Goal: Information Seeking & Learning: Learn about a topic

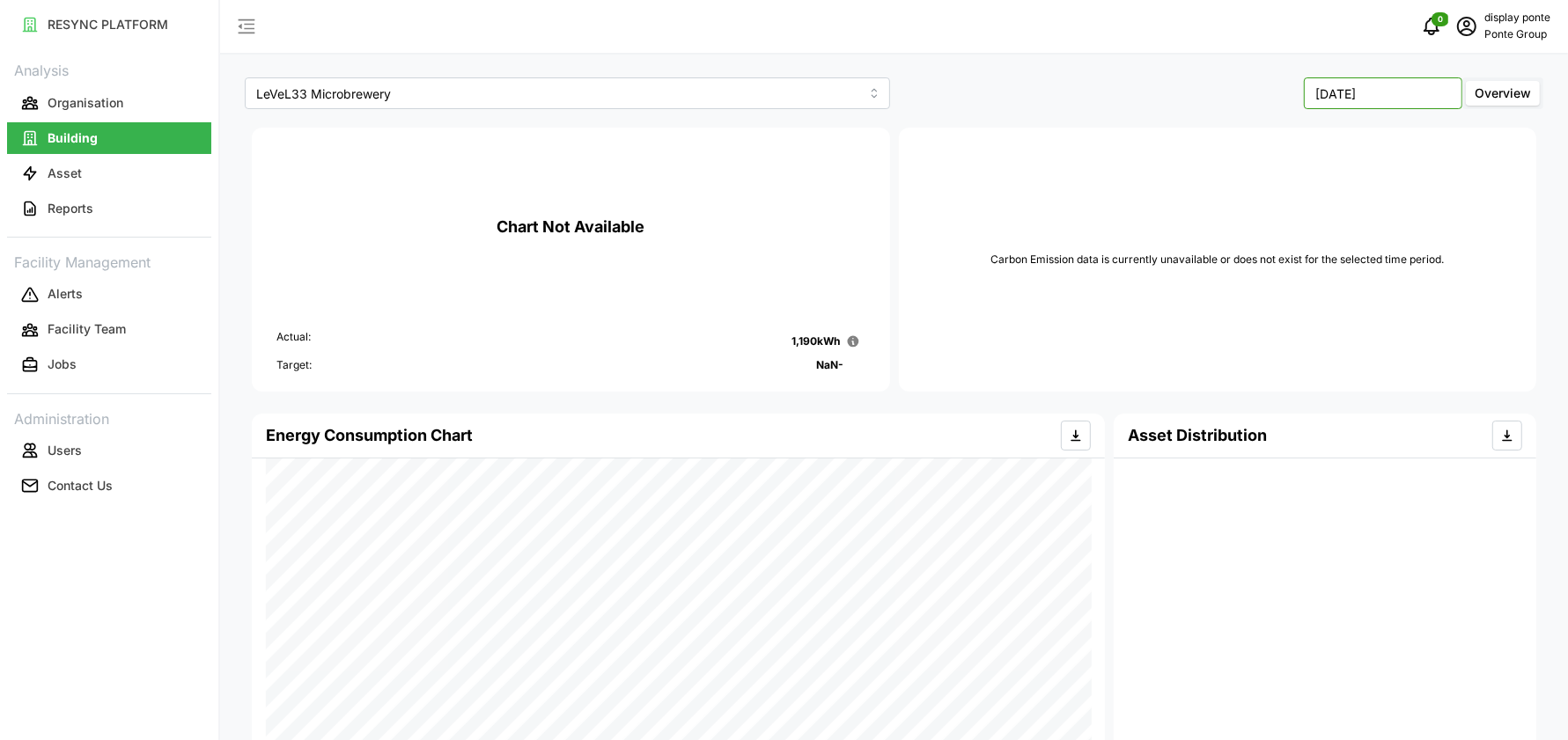
click at [1364, 102] on input "September 2025" at bounding box center [1382, 93] width 159 height 32
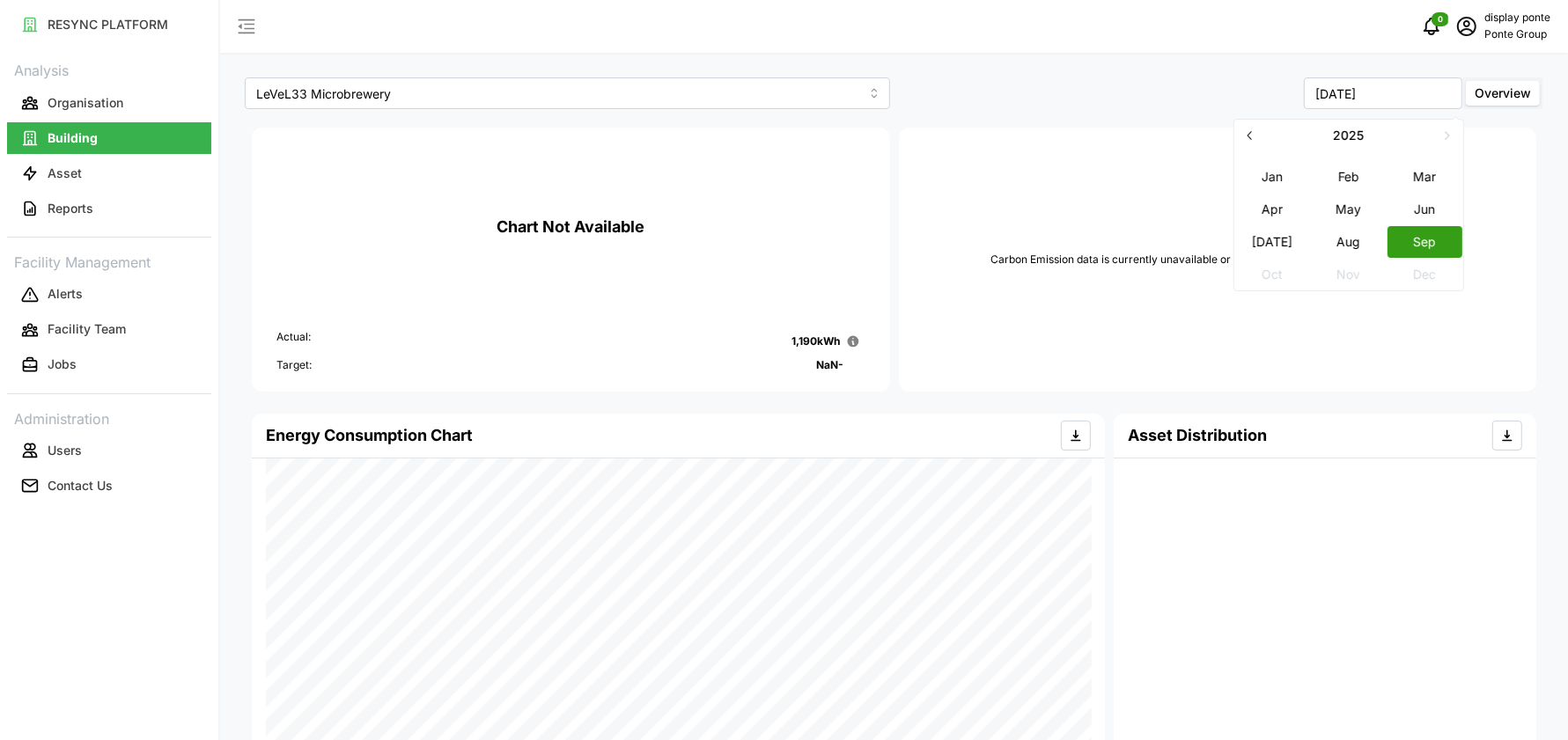
click at [1356, 238] on button "Aug" at bounding box center [1349, 242] width 76 height 32
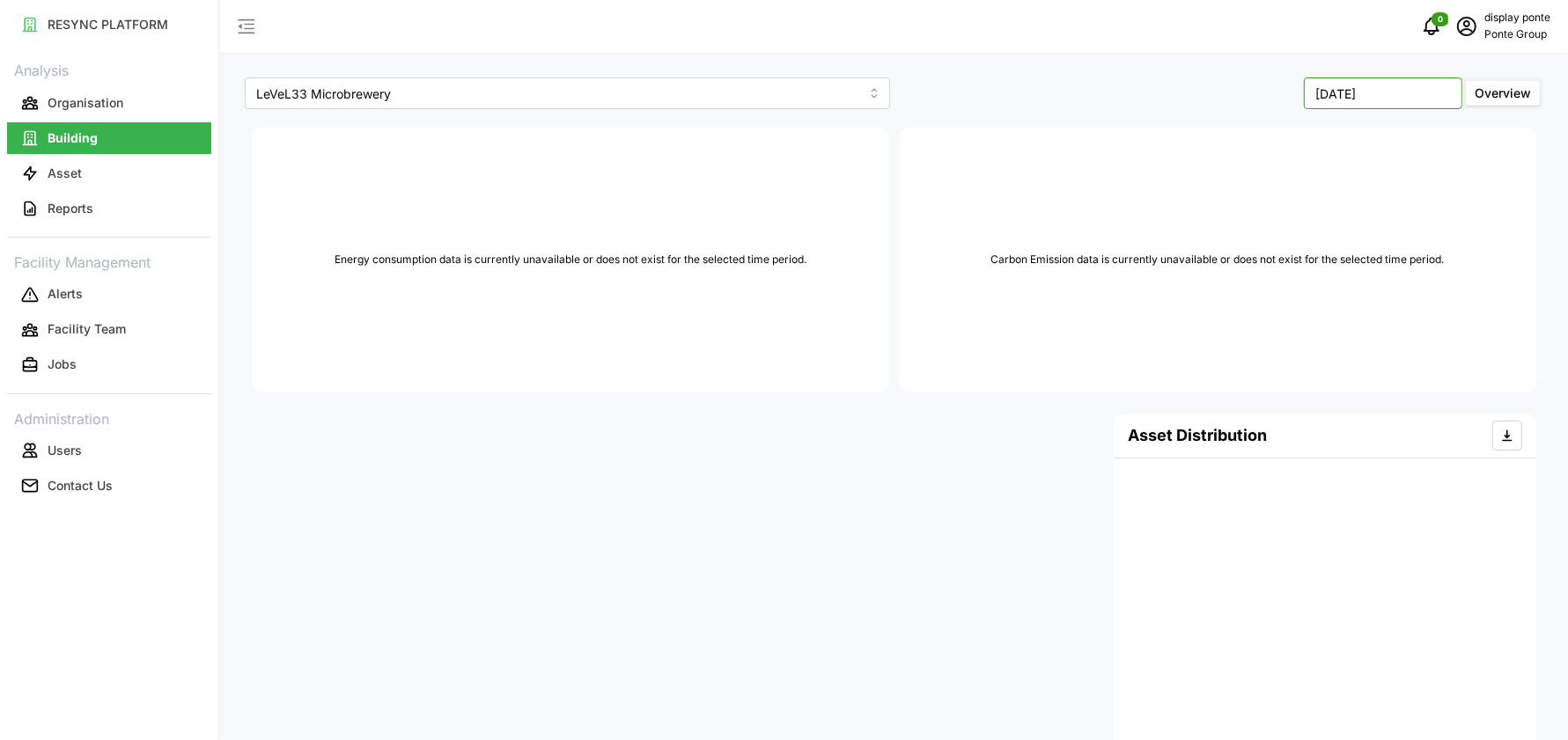
click at [1365, 93] on input "August 2025" at bounding box center [1382, 93] width 159 height 32
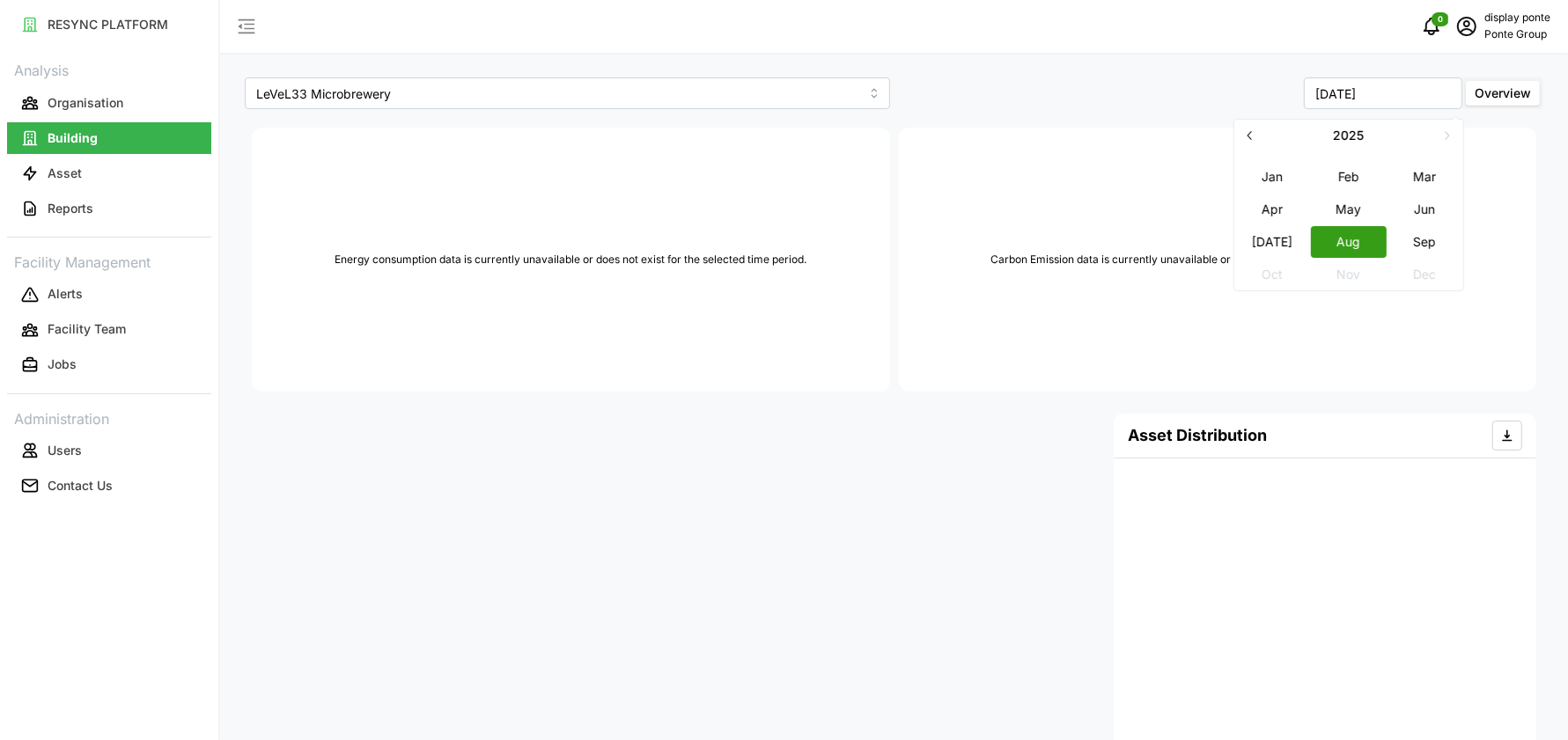
click at [1430, 239] on button "Sep" at bounding box center [1426, 242] width 76 height 32
type input "[DATE]"
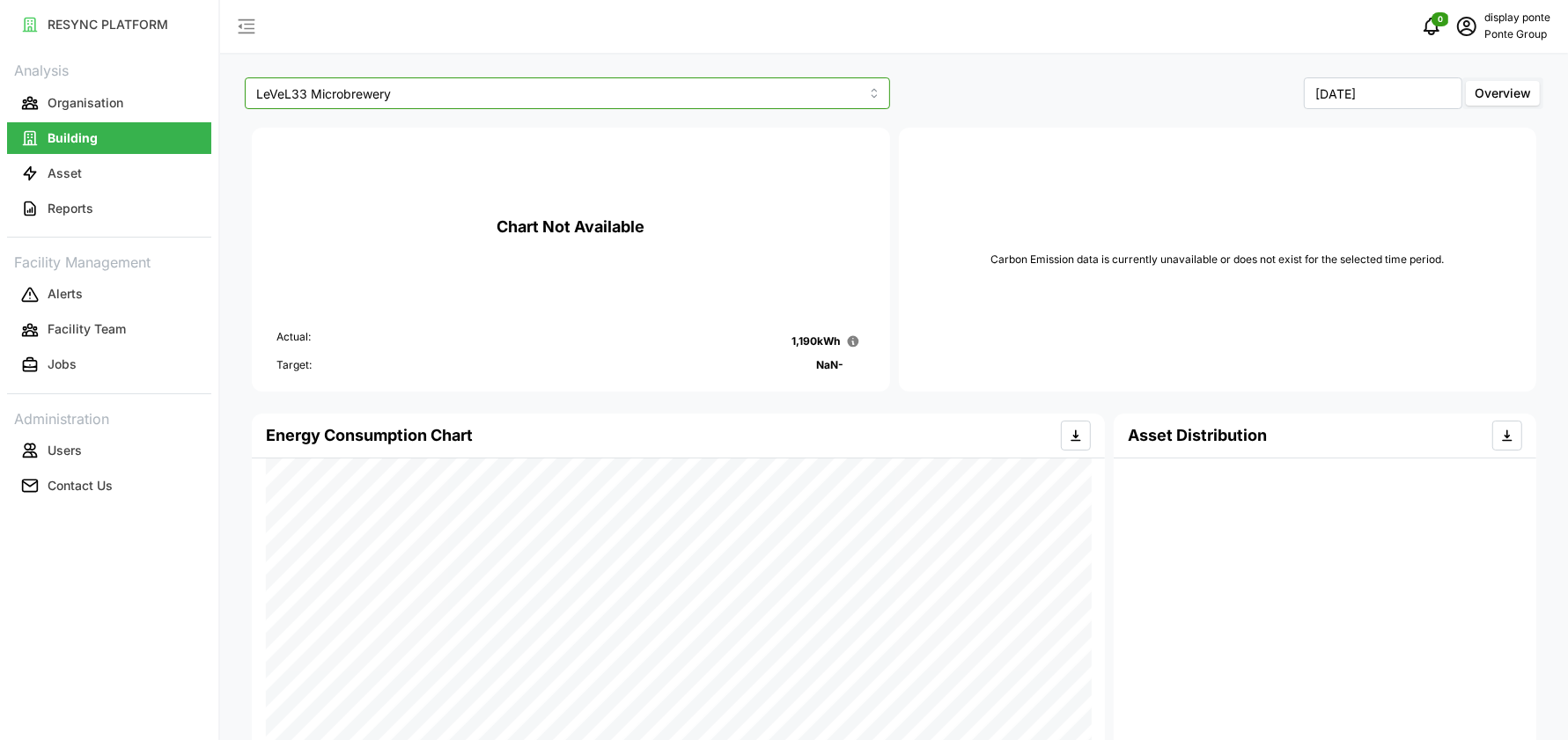
click at [736, 95] on input "LeVeL33 Microbrewery" at bounding box center [567, 93] width 645 height 32
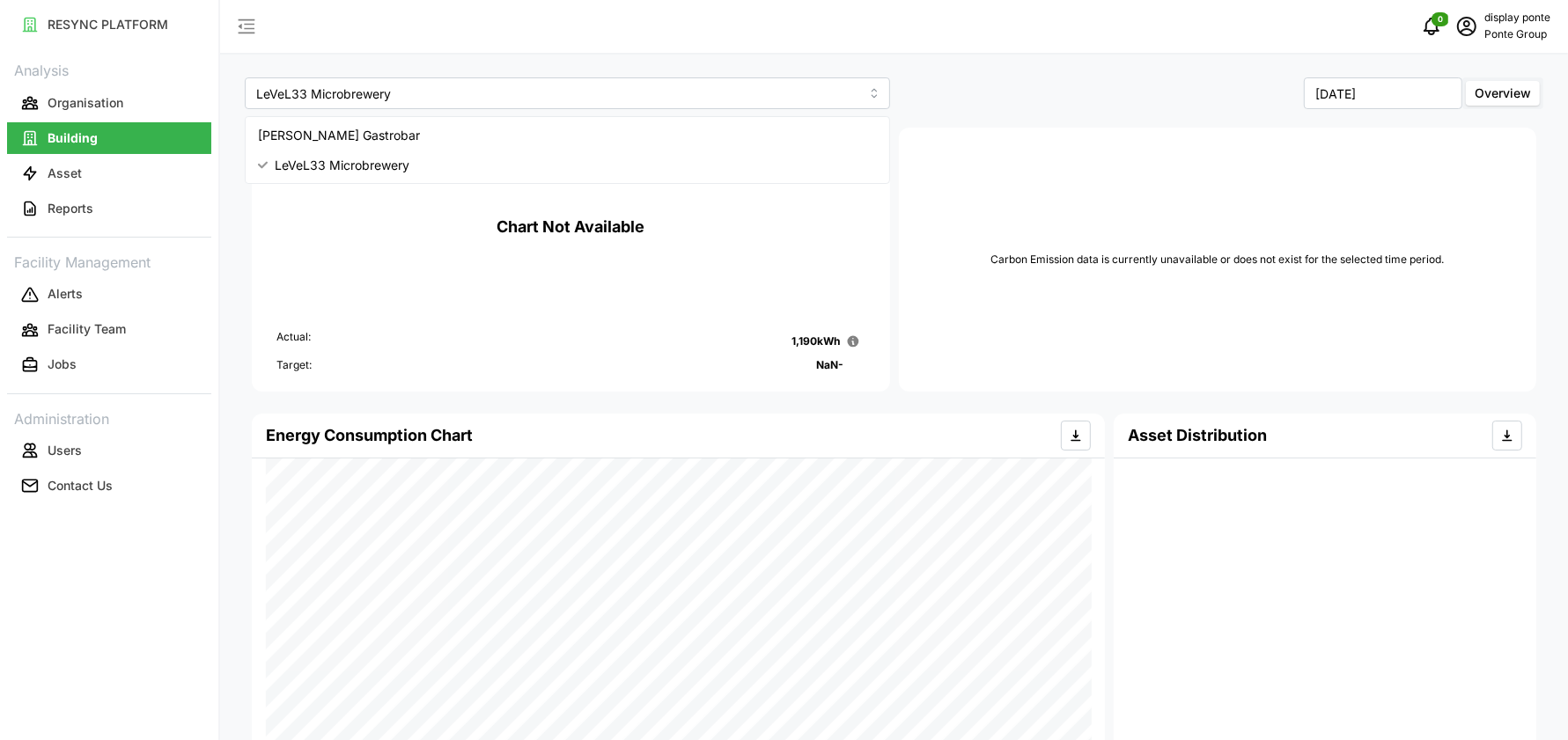
click at [1015, 106] on div "[DATE] Overview" at bounding box center [1221, 93] width 645 height 32
click at [82, 98] on p "Organisation" at bounding box center [85, 102] width 76 height 17
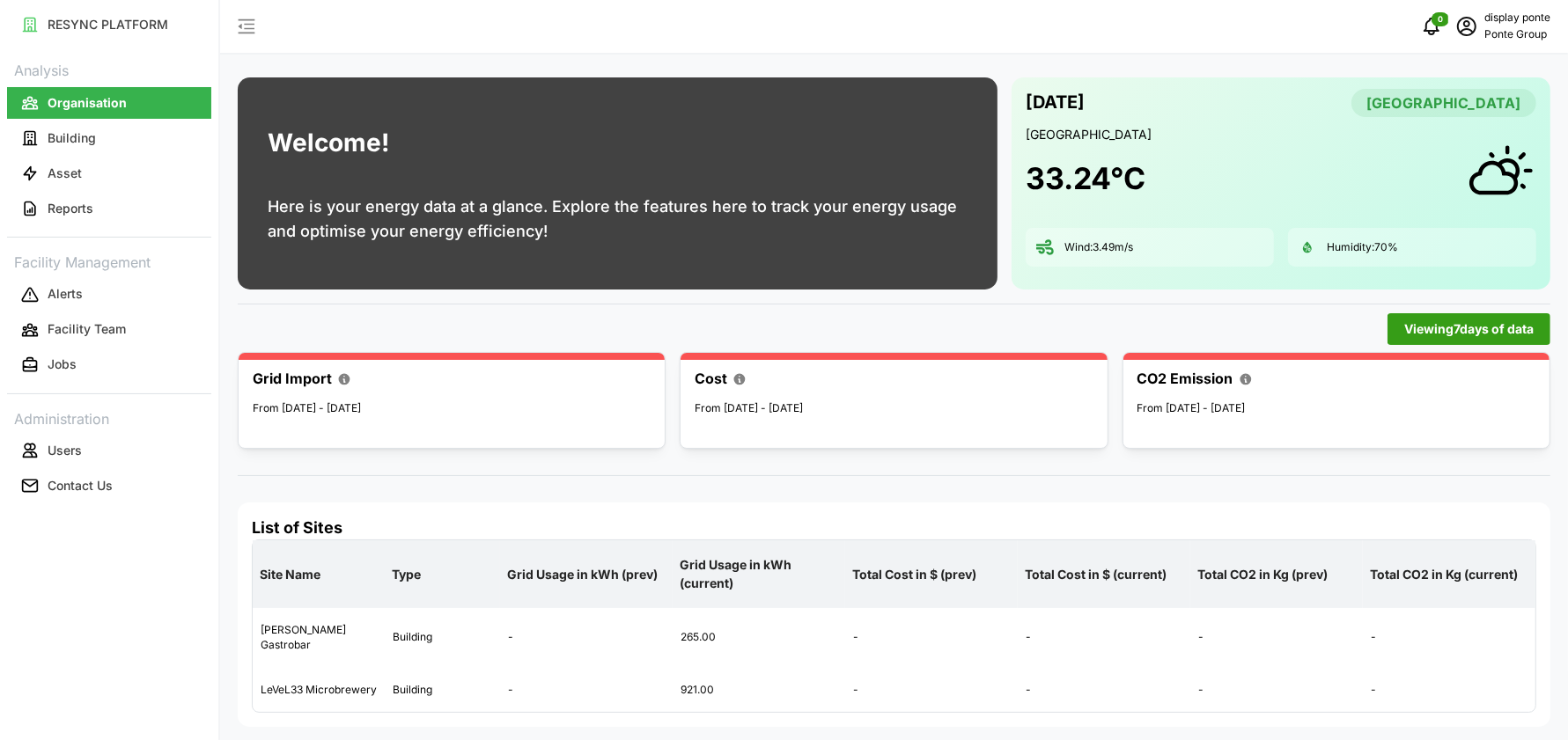
scroll to position [2, 0]
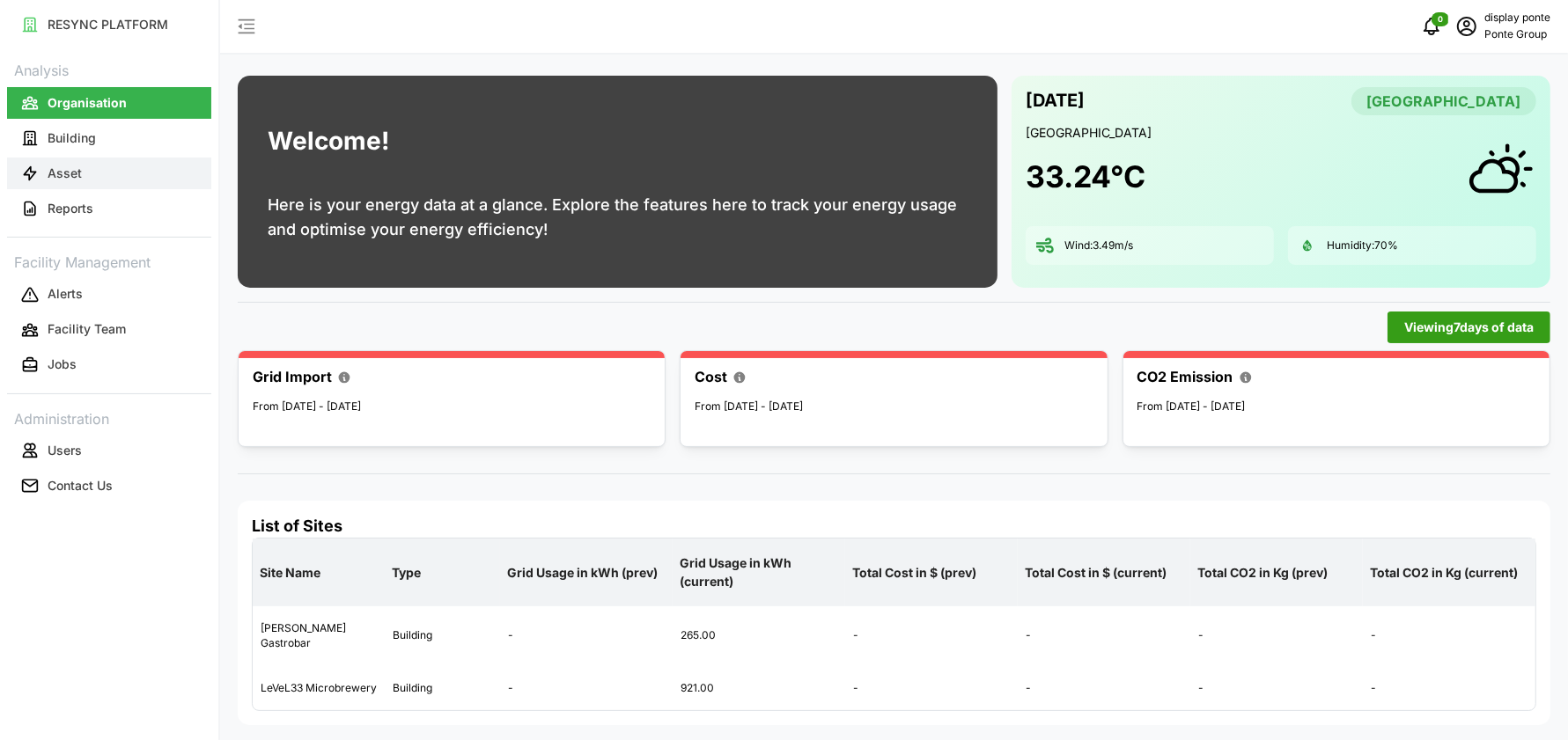
click at [108, 176] on button "Asset" at bounding box center [109, 173] width 204 height 32
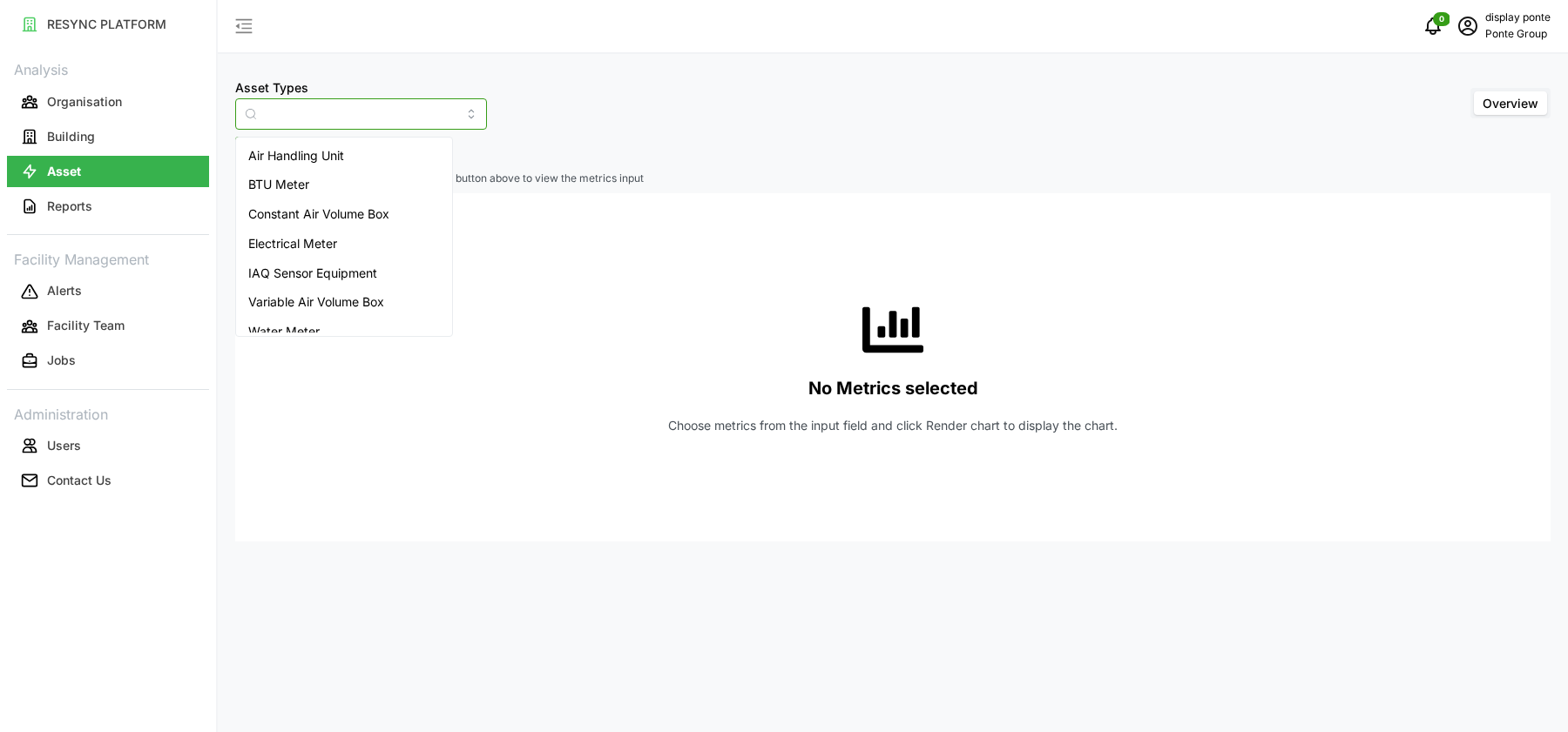
click at [306, 108] on input "Asset Types" at bounding box center [360, 114] width 252 height 31
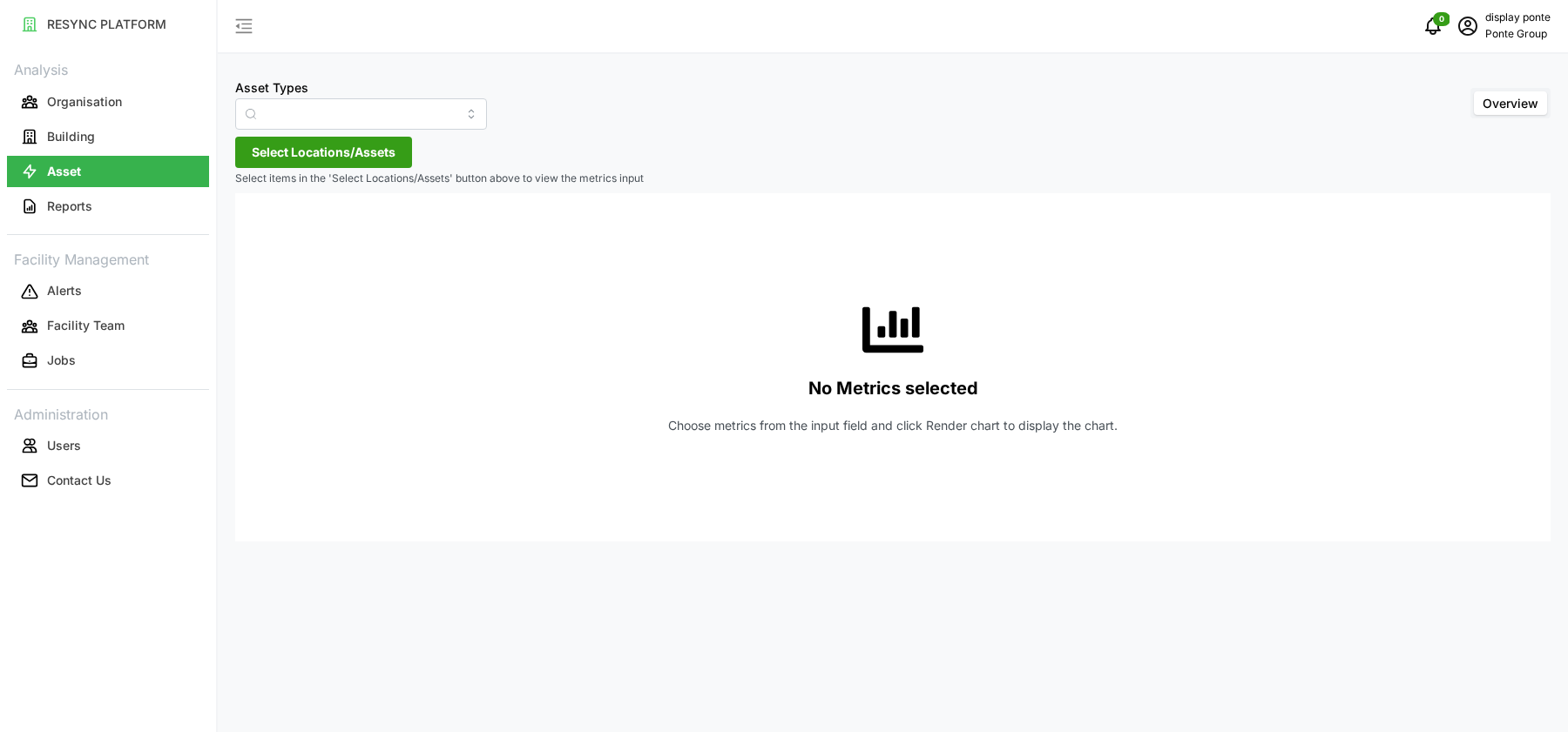
type input "Air Handling Unit"
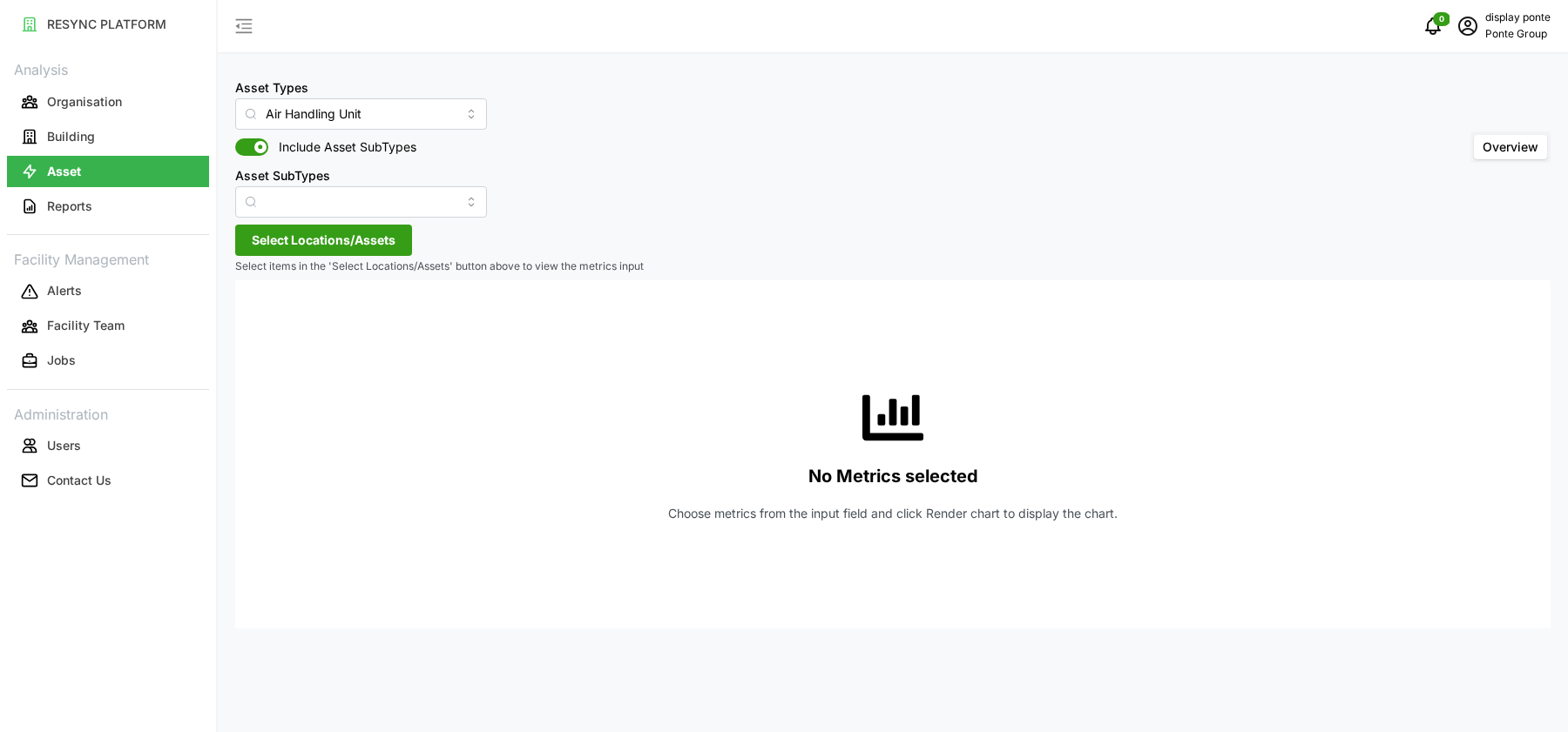
click at [285, 235] on span "Select Locations/Assets" at bounding box center [324, 240] width 143 height 30
click at [277, 318] on span "Select MBFC" at bounding box center [279, 320] width 12 height 12
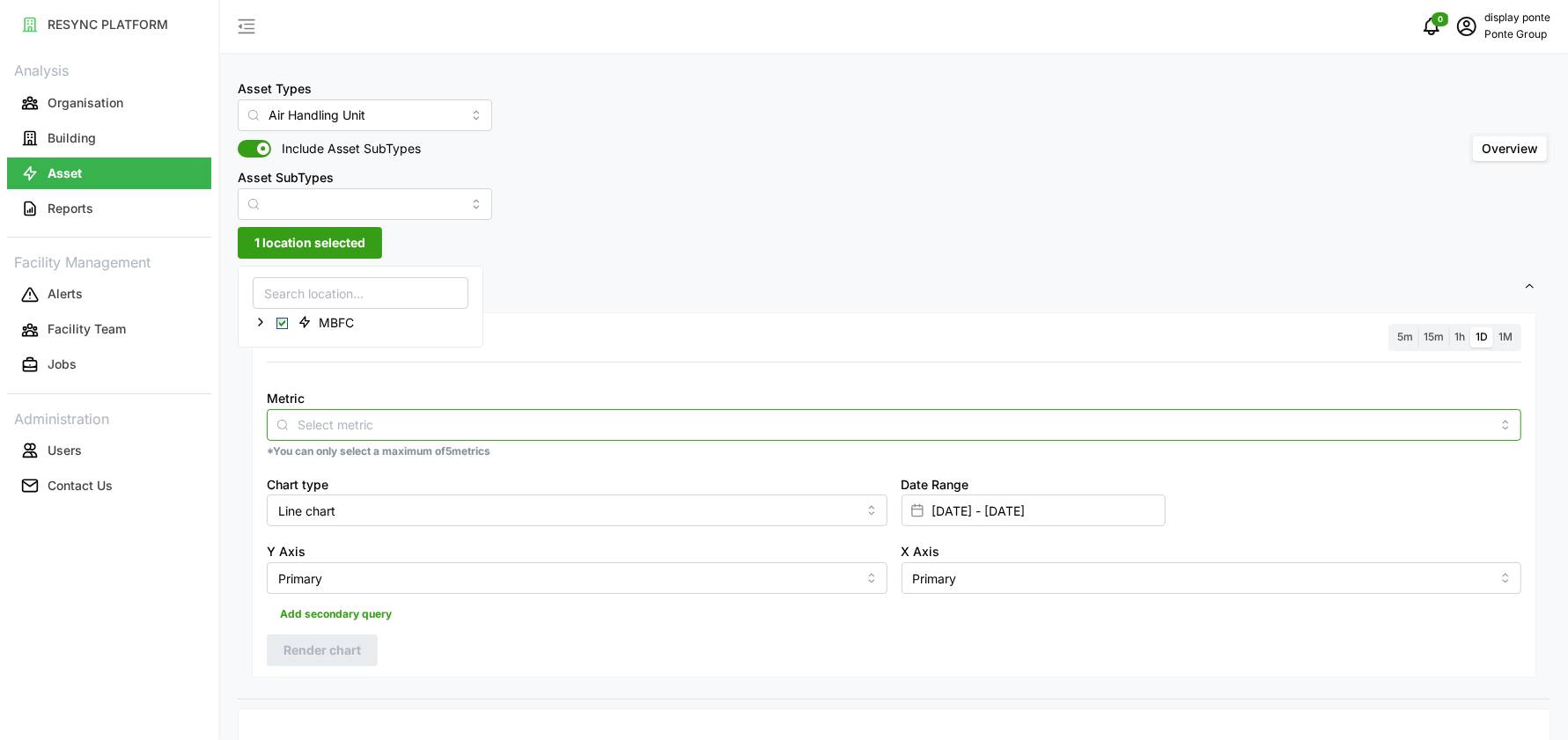
click at [343, 423] on input "Metric" at bounding box center [893, 424] width 1193 height 19
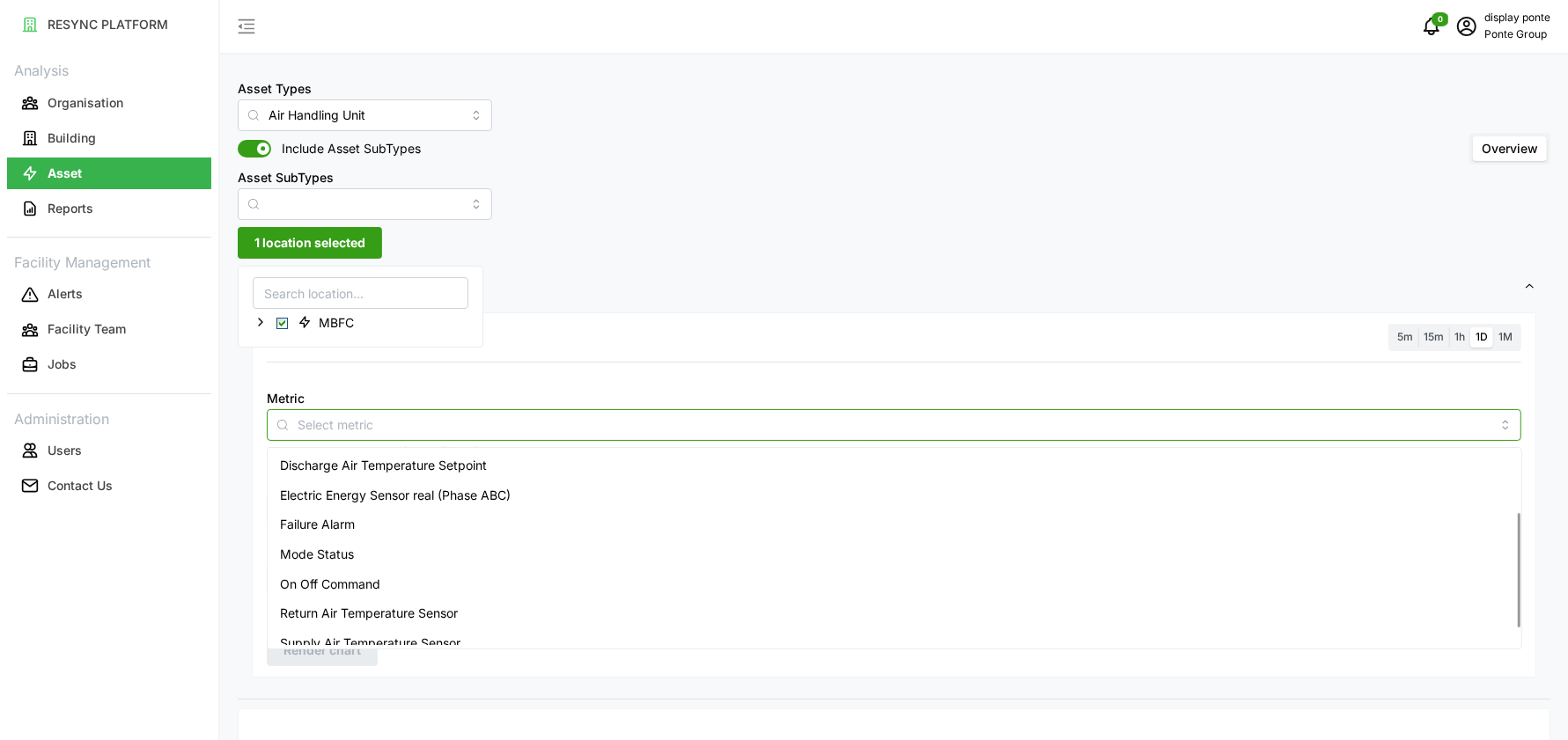
scroll to position [102, 0]
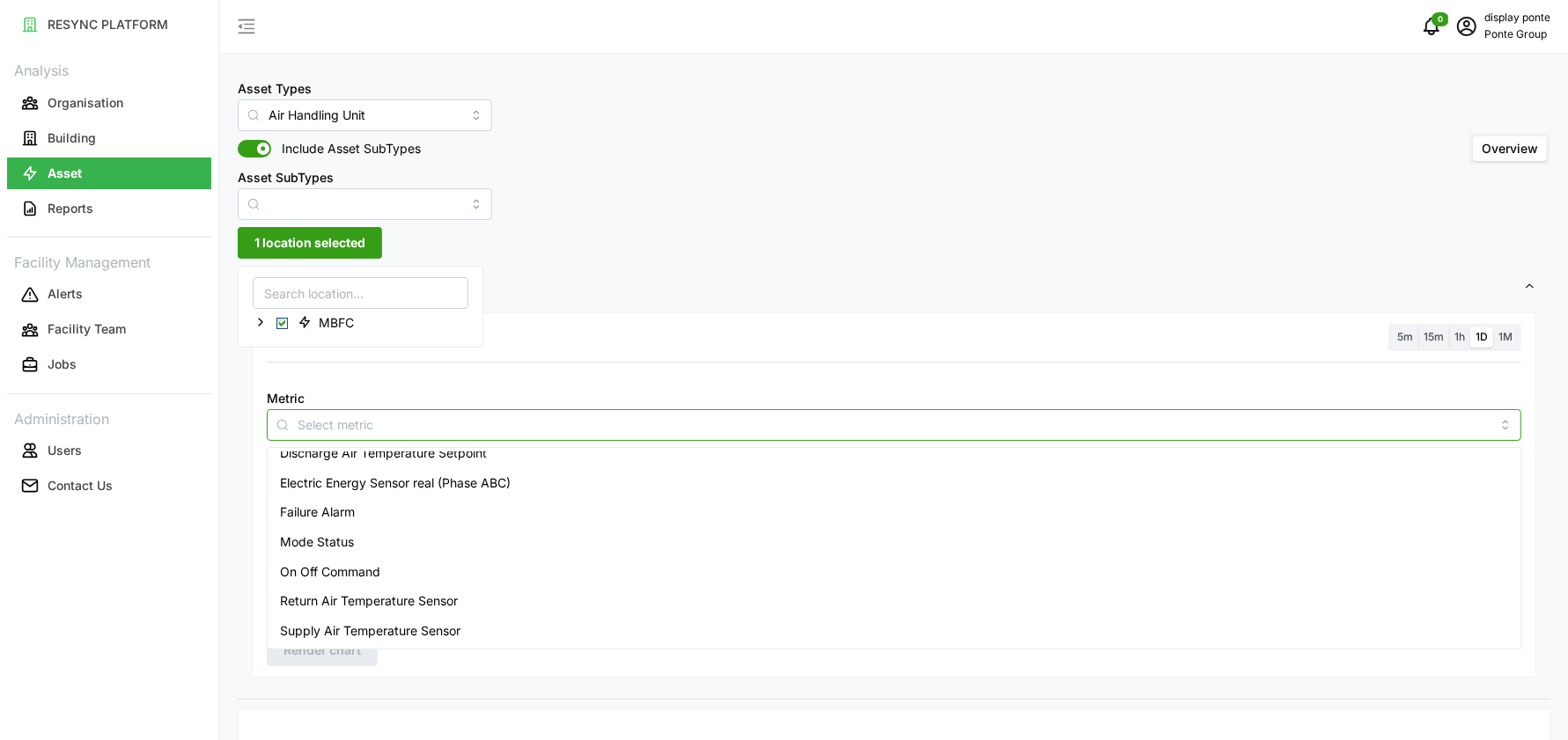
click at [362, 605] on span "Return Air Temperature Sensor" at bounding box center [369, 601] width 178 height 19
click at [1463, 341] on span "1h" at bounding box center [1459, 336] width 11 height 14
click at [1449, 328] on input "1h" at bounding box center [1449, 328] width 0 height 0
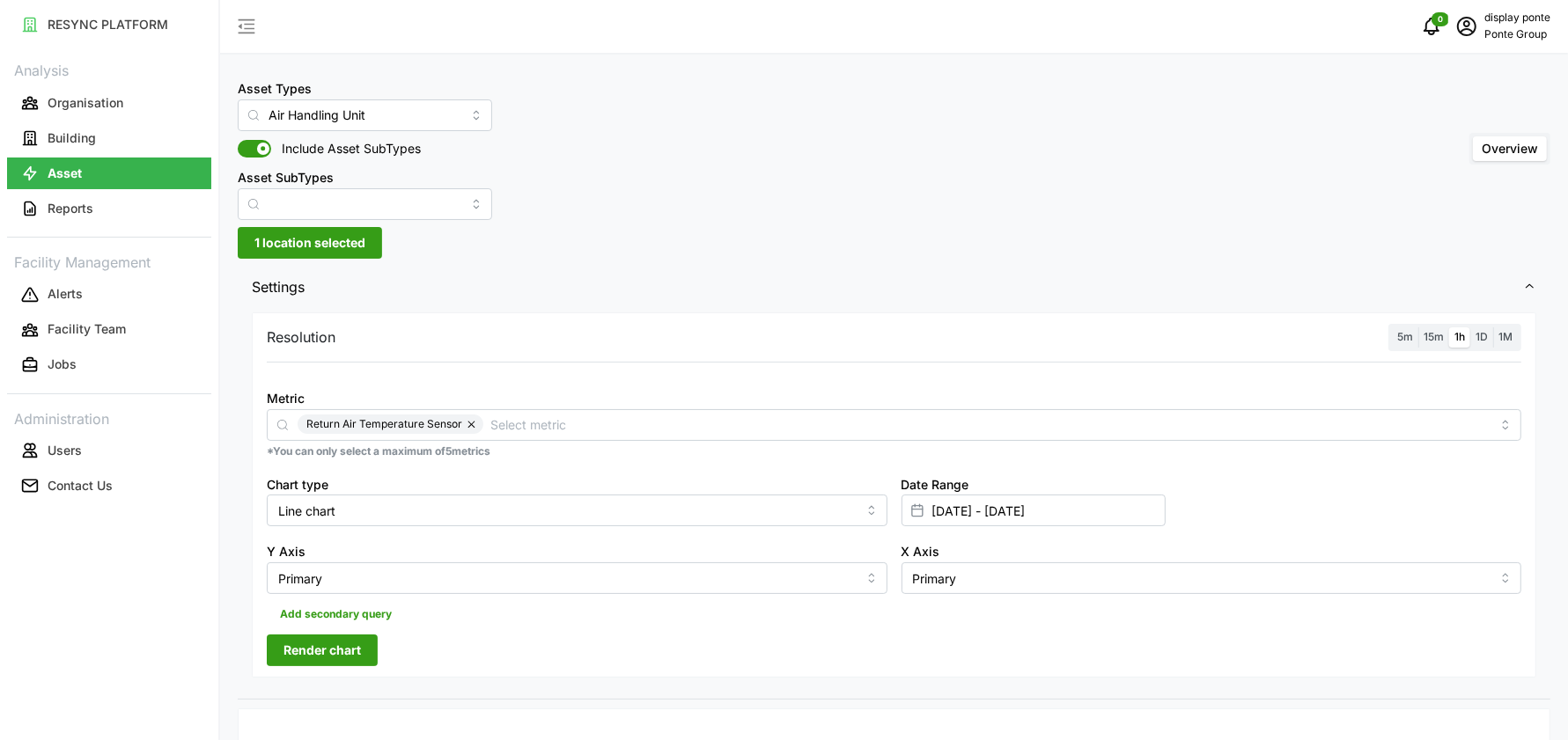
click at [347, 647] on span "Render chart" at bounding box center [322, 650] width 78 height 30
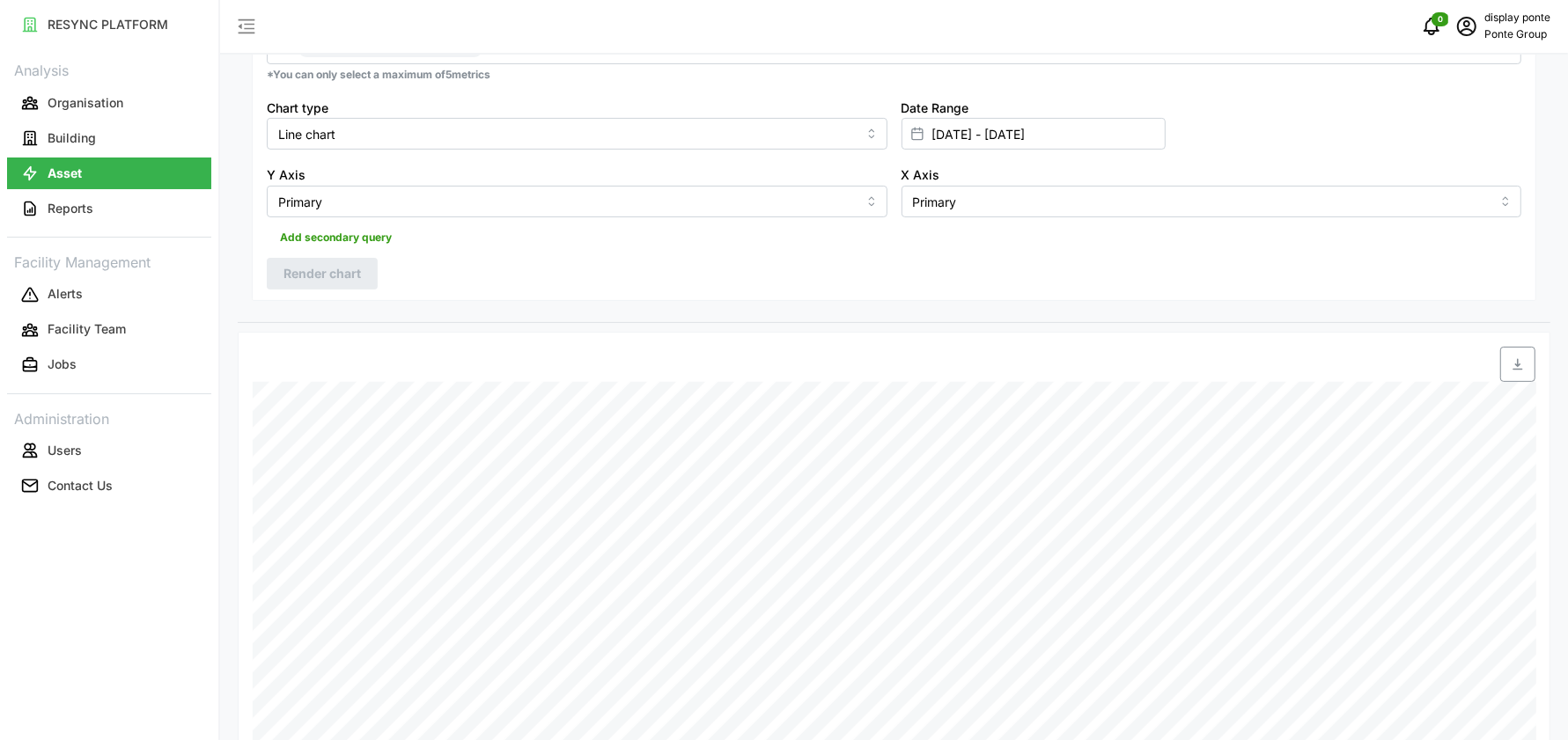
scroll to position [322, 0]
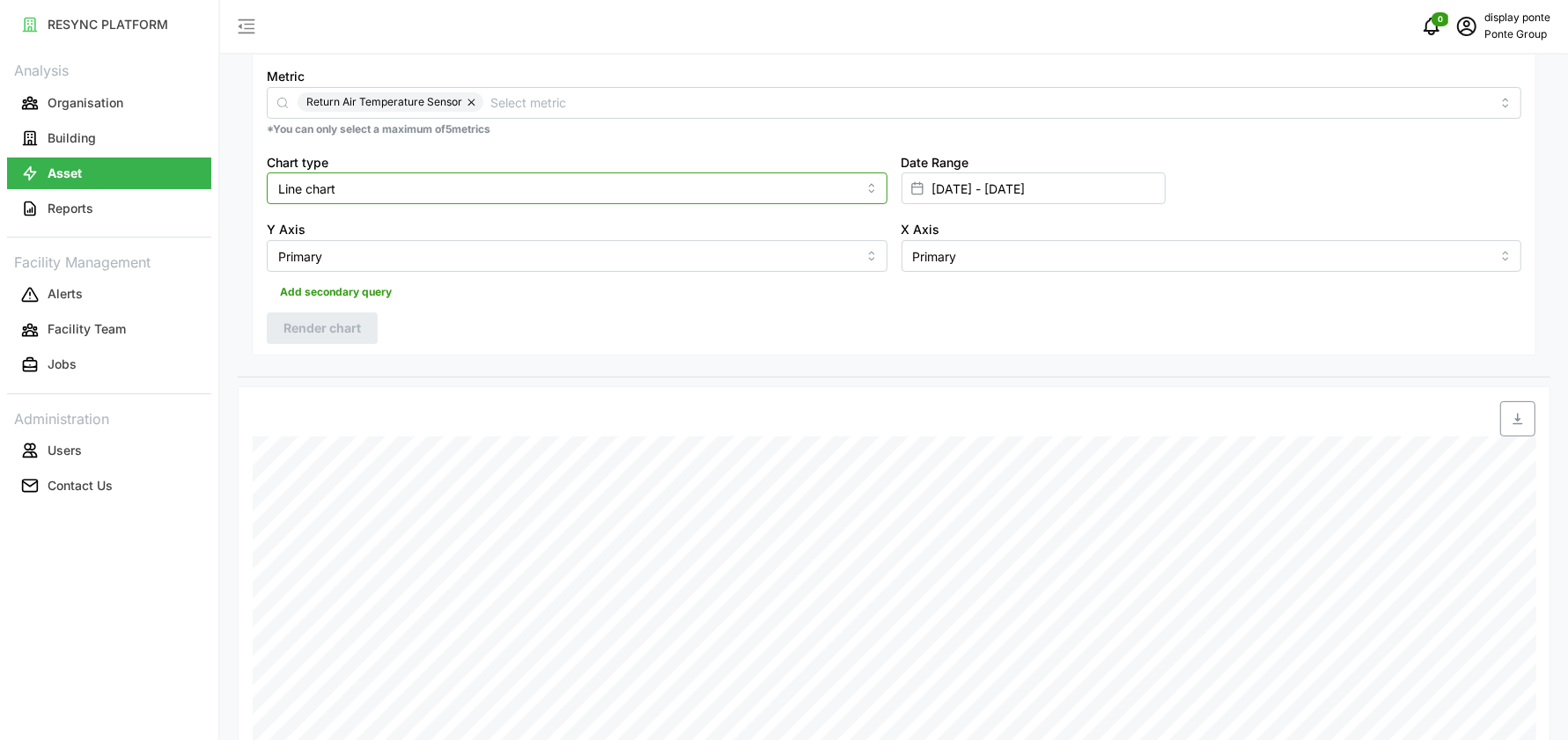
click at [574, 192] on input "Line chart" at bounding box center [576, 187] width 620 height 32
click at [500, 245] on div "Bar chart" at bounding box center [576, 259] width 611 height 30
type input "Bar chart"
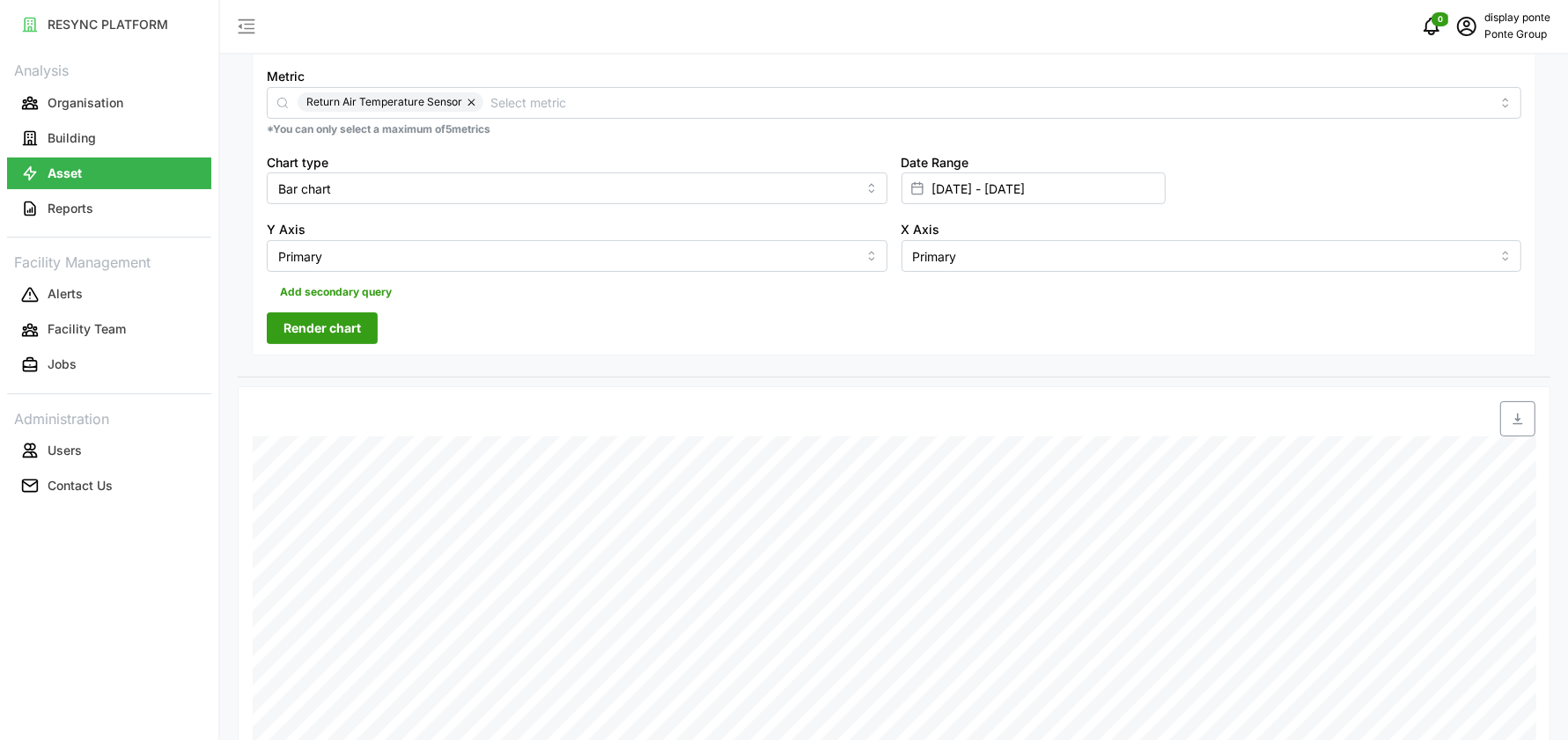
click at [355, 319] on span "Render chart" at bounding box center [322, 328] width 78 height 30
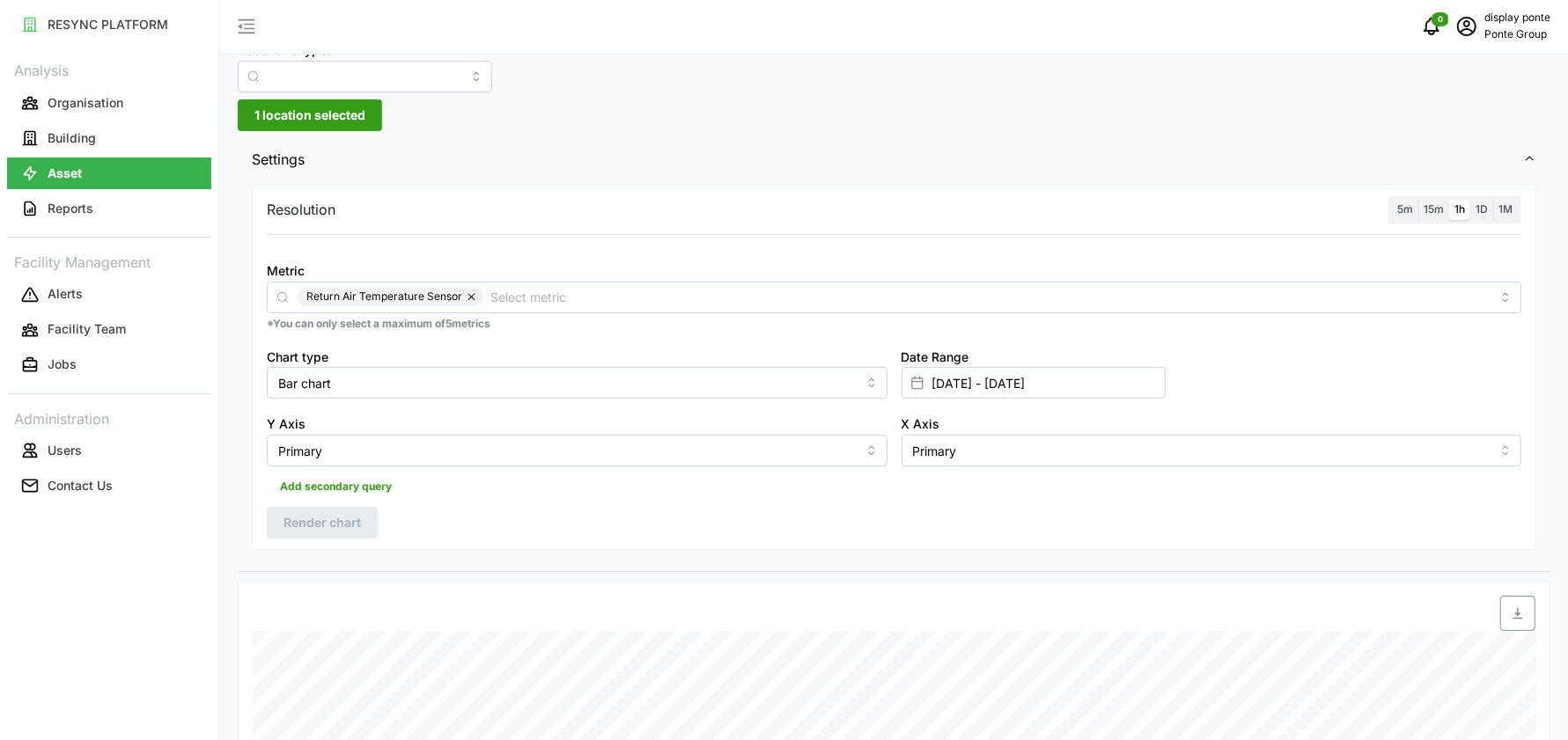
scroll to position [121, 0]
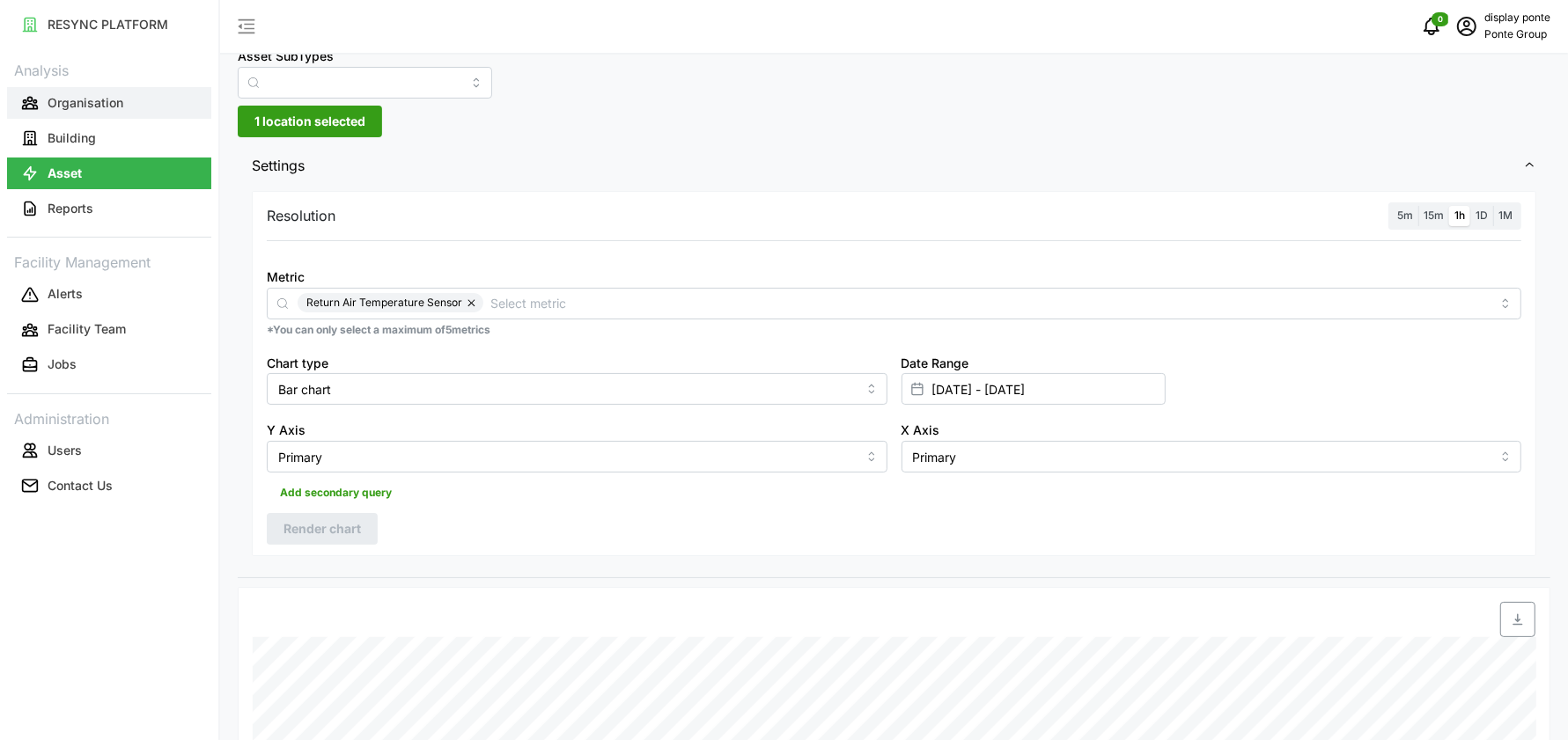
click at [72, 101] on p "Organisation" at bounding box center [85, 102] width 76 height 17
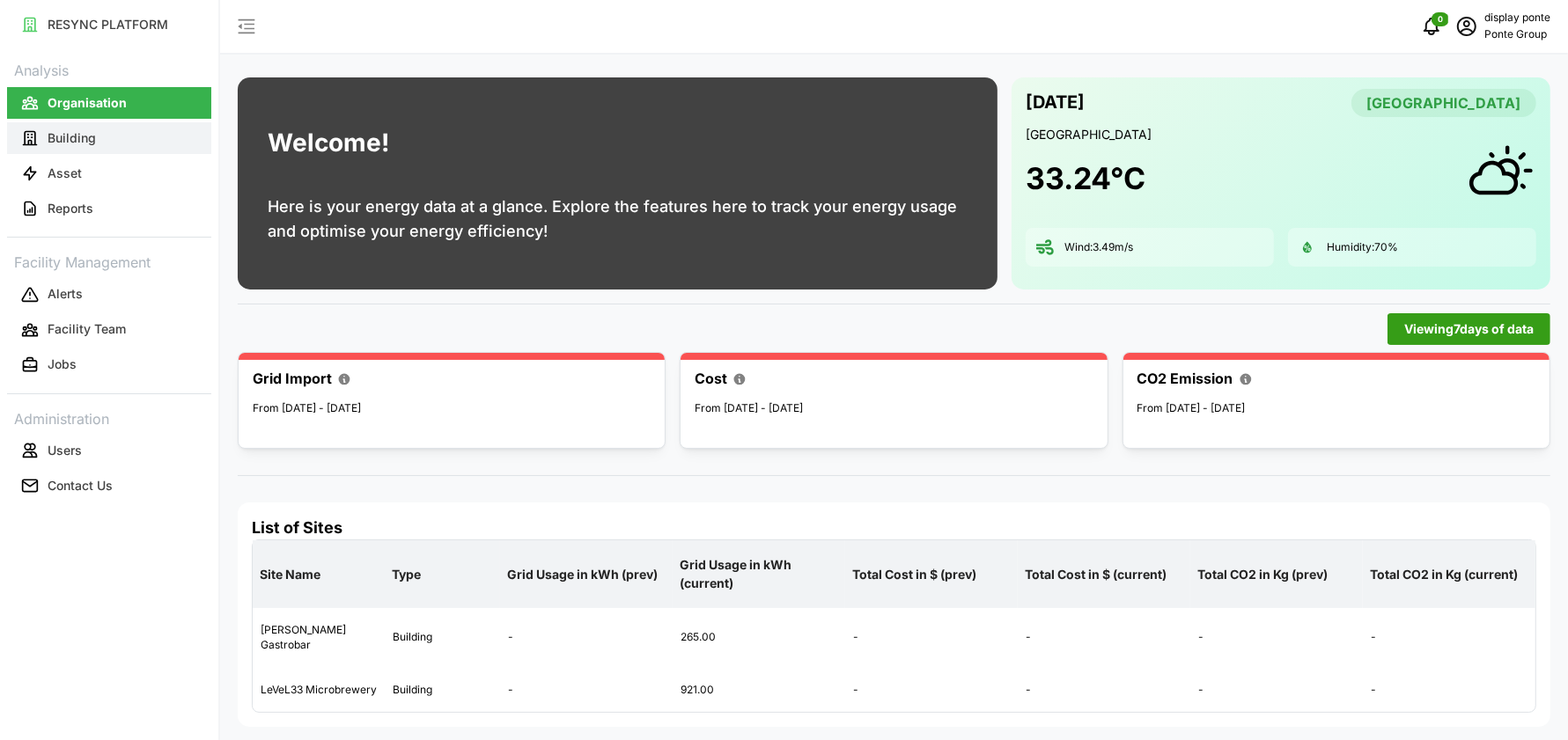
click at [89, 146] on p "Building" at bounding box center [71, 138] width 48 height 17
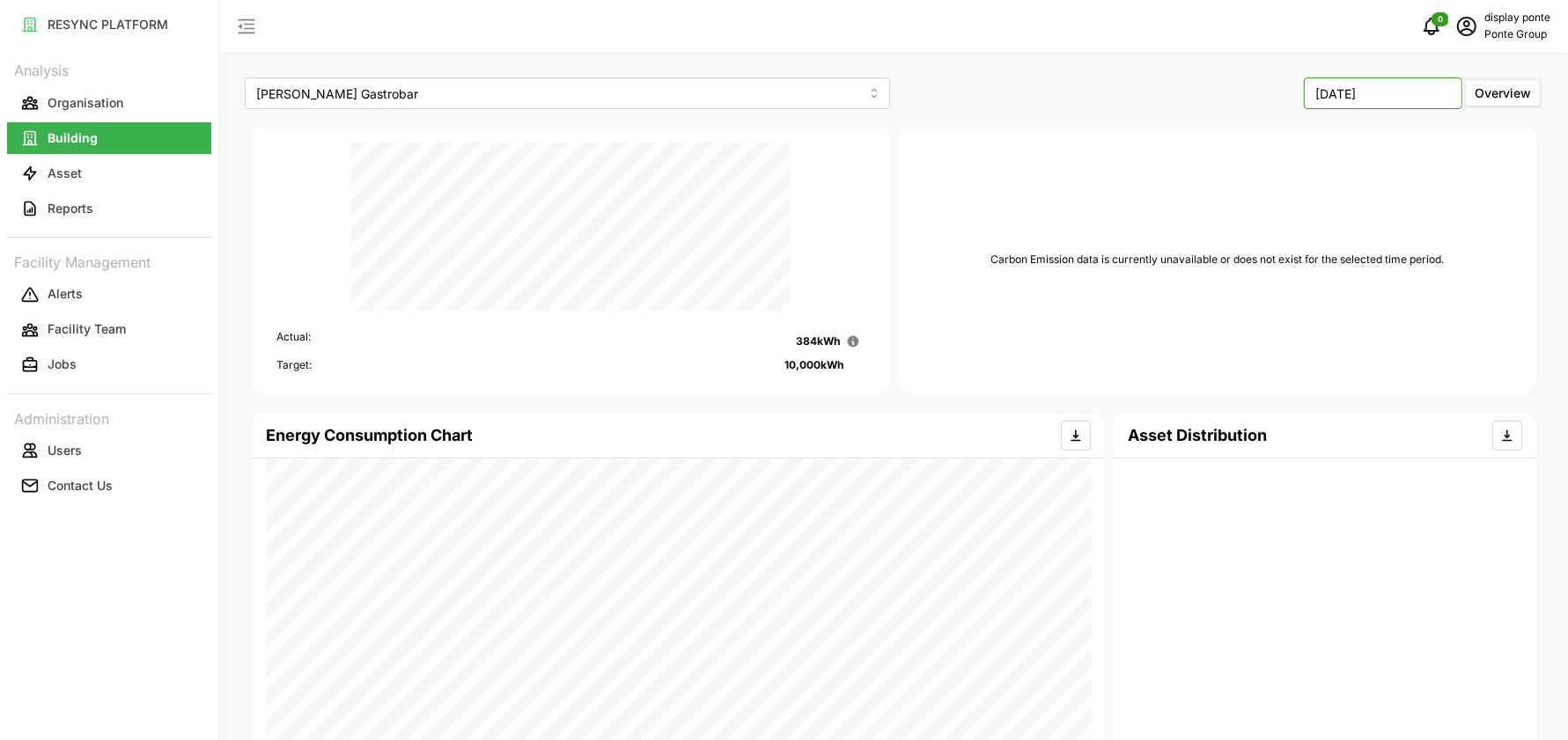
click at [1381, 91] on input "[DATE]" at bounding box center [1382, 93] width 159 height 32
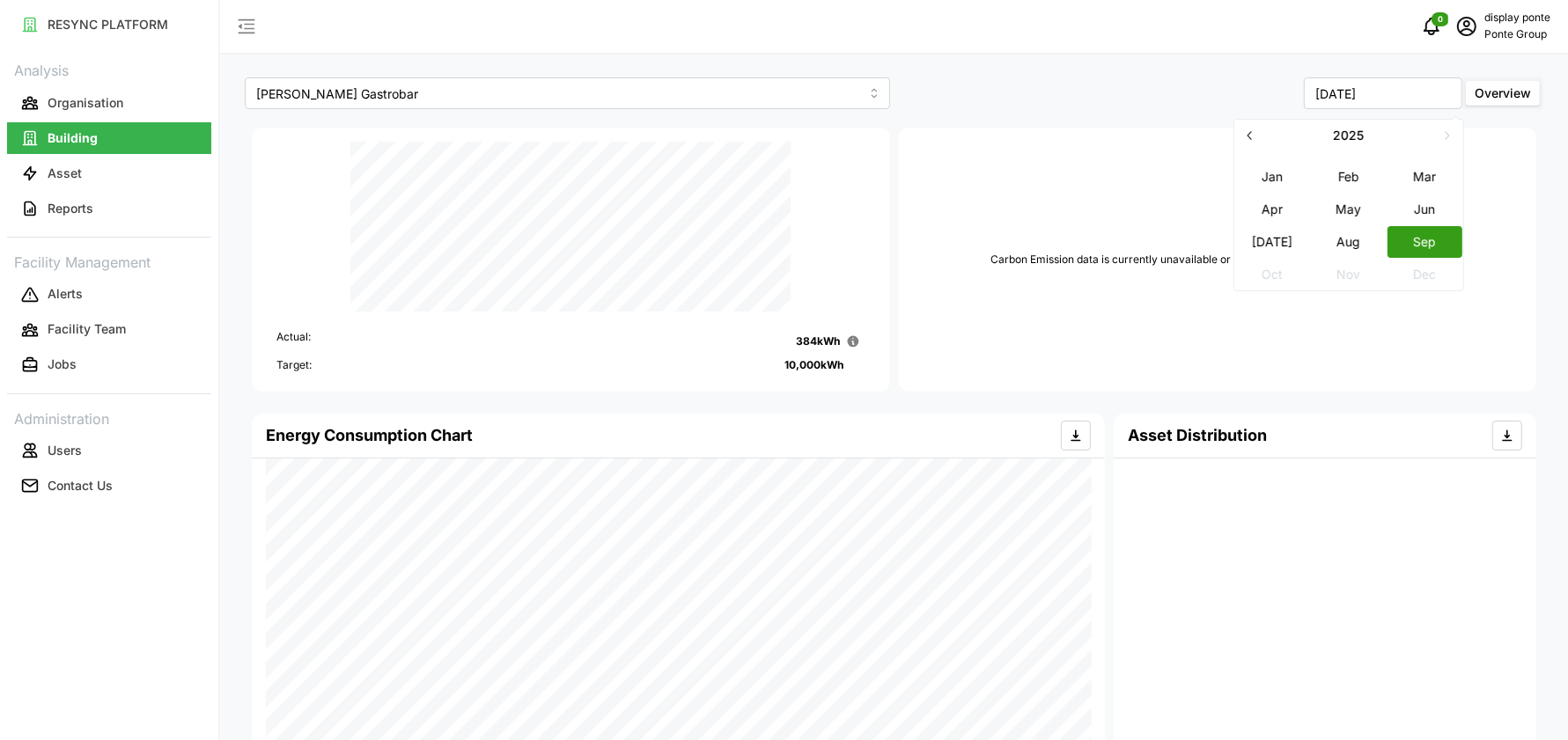
click at [1346, 245] on button "Aug" at bounding box center [1349, 242] width 76 height 32
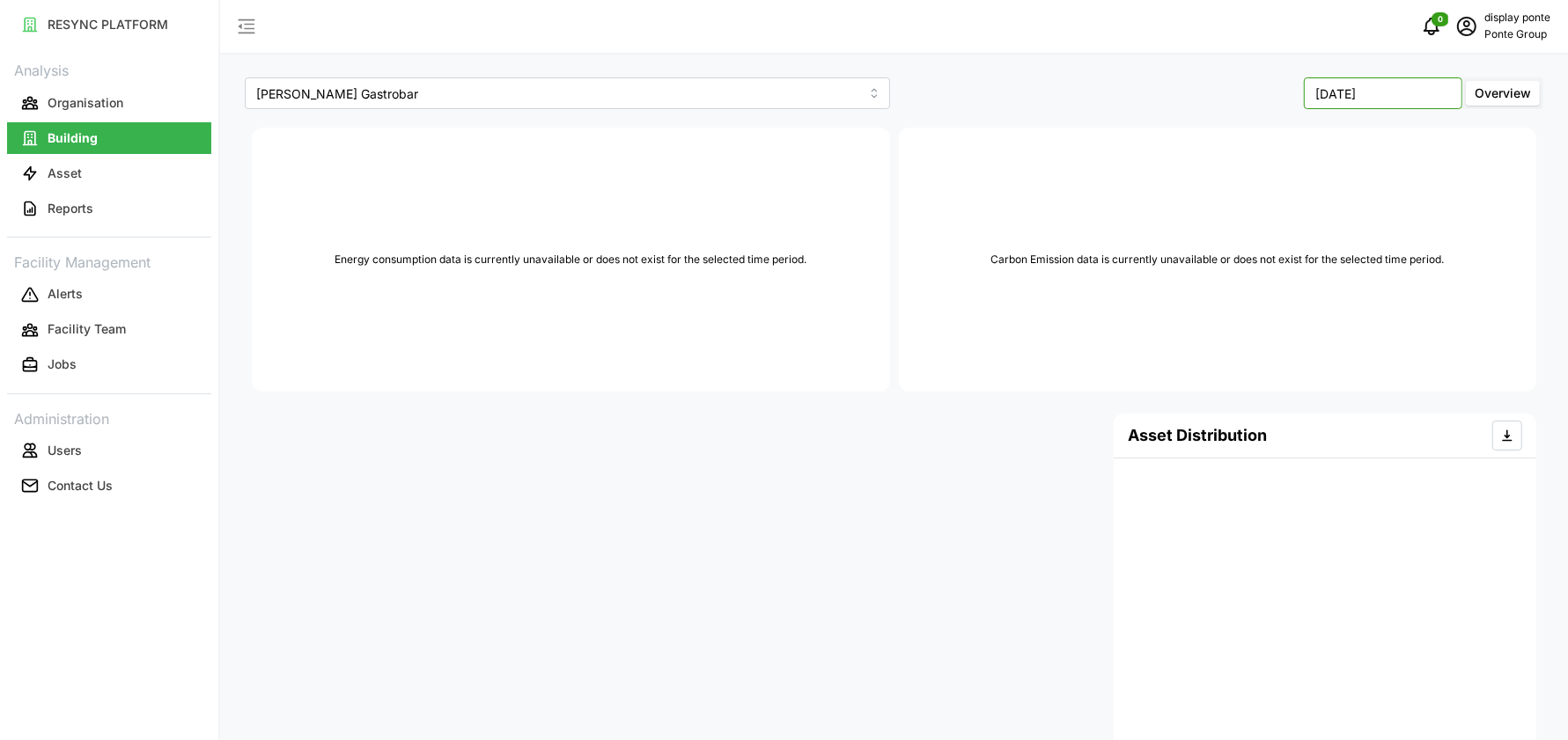
click at [1365, 97] on input "August 2025" at bounding box center [1382, 93] width 159 height 32
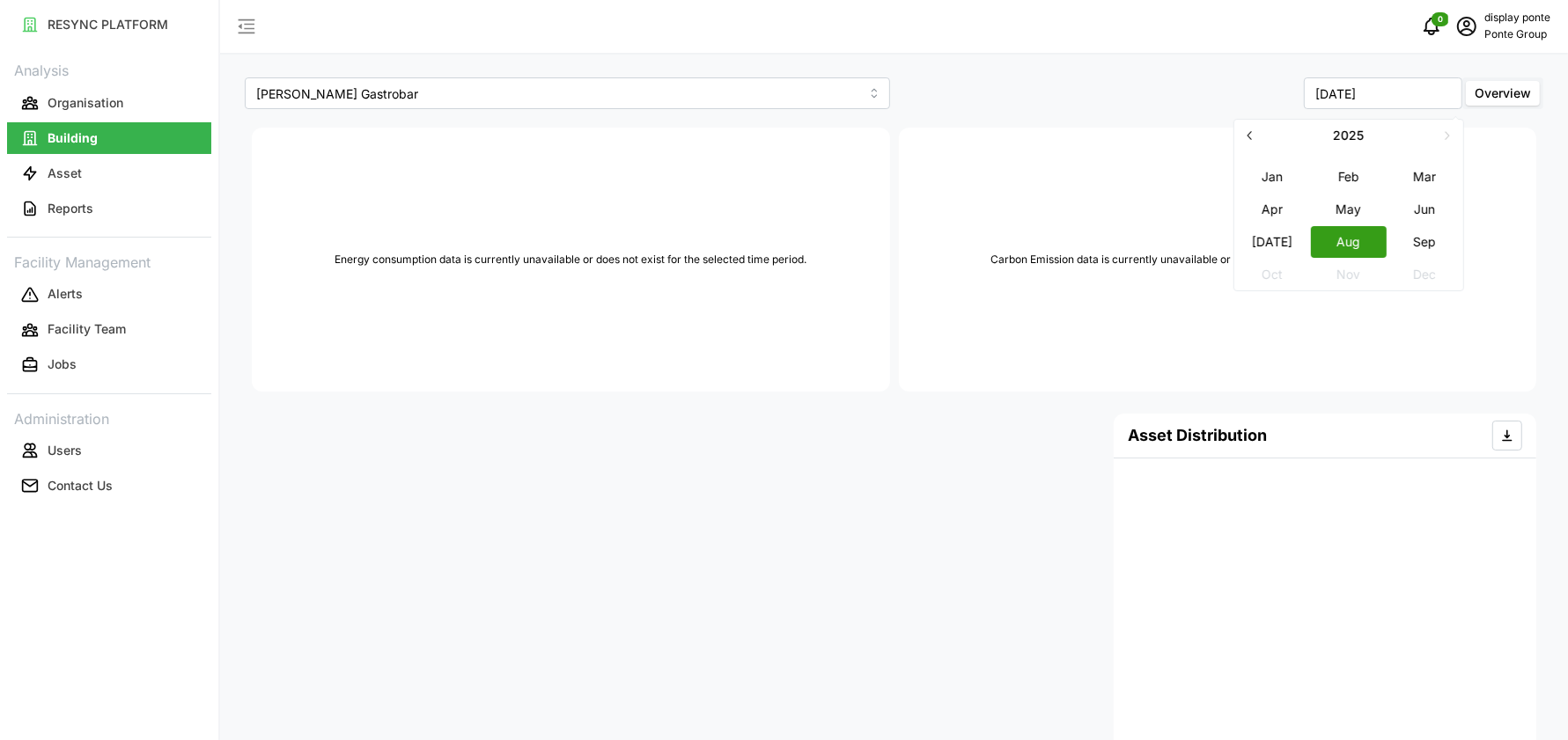
click at [1427, 237] on button "Sep" at bounding box center [1426, 242] width 76 height 32
type input "[DATE]"
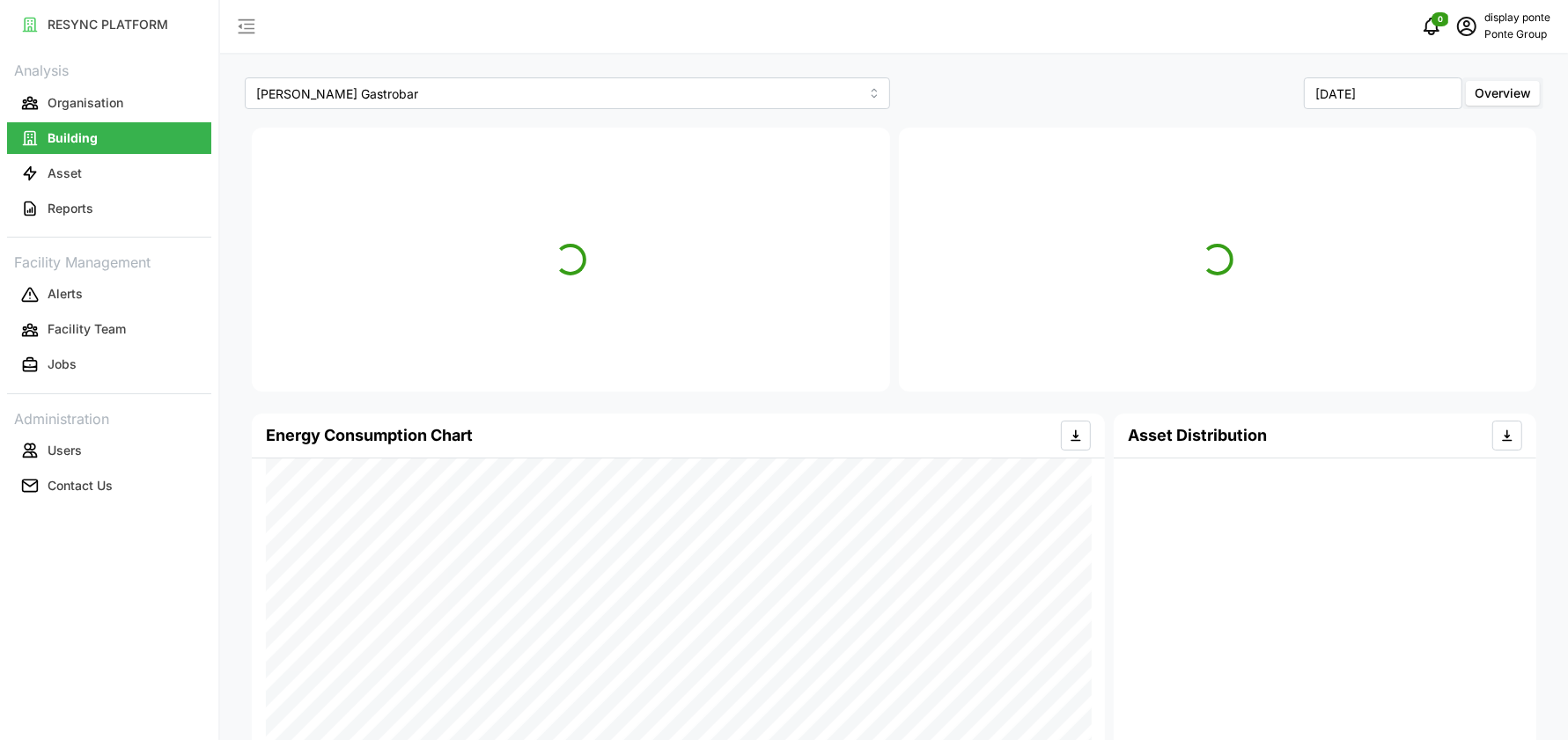
click at [1128, 86] on div "[DATE] Overview" at bounding box center [1221, 93] width 645 height 32
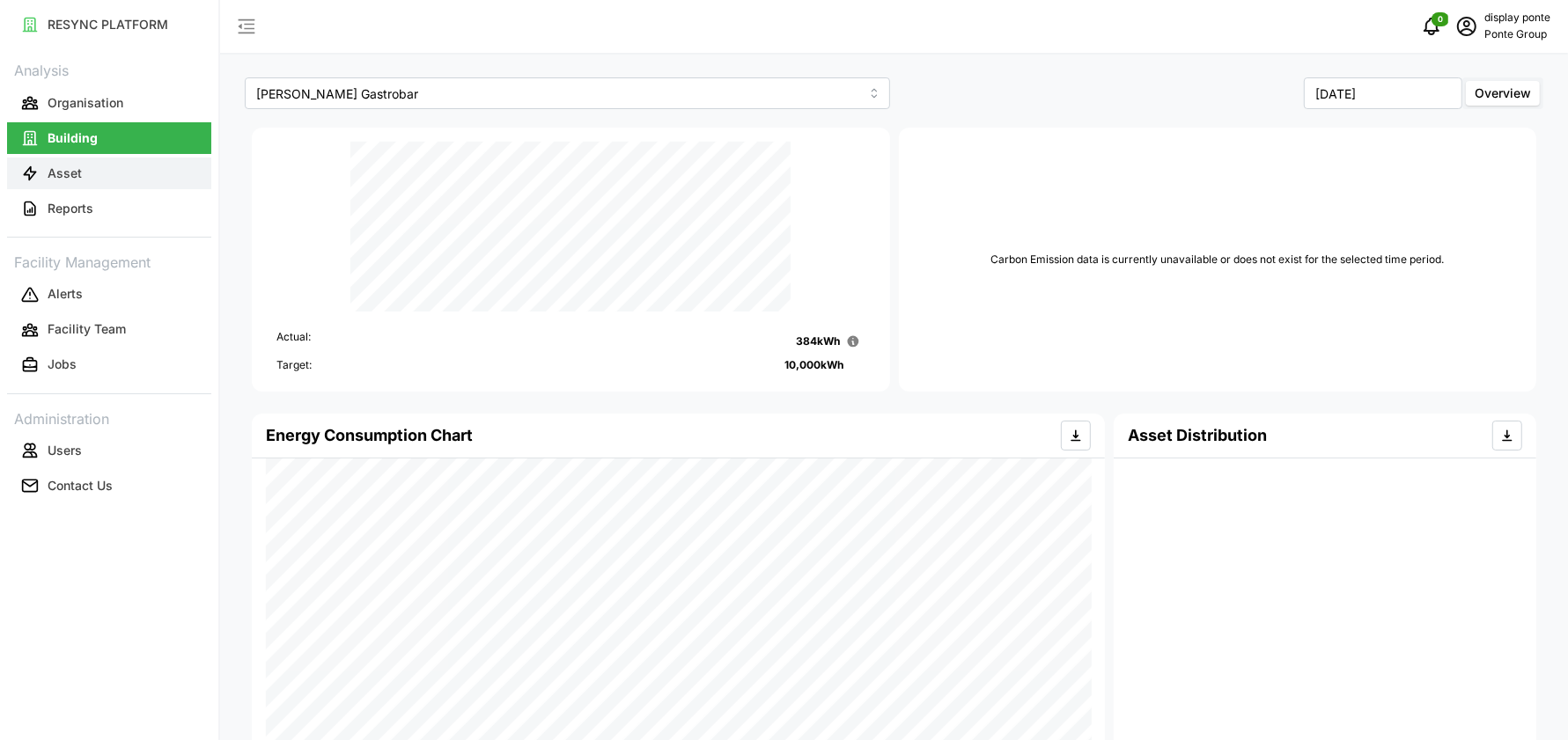
click at [142, 173] on button "Asset" at bounding box center [109, 173] width 204 height 32
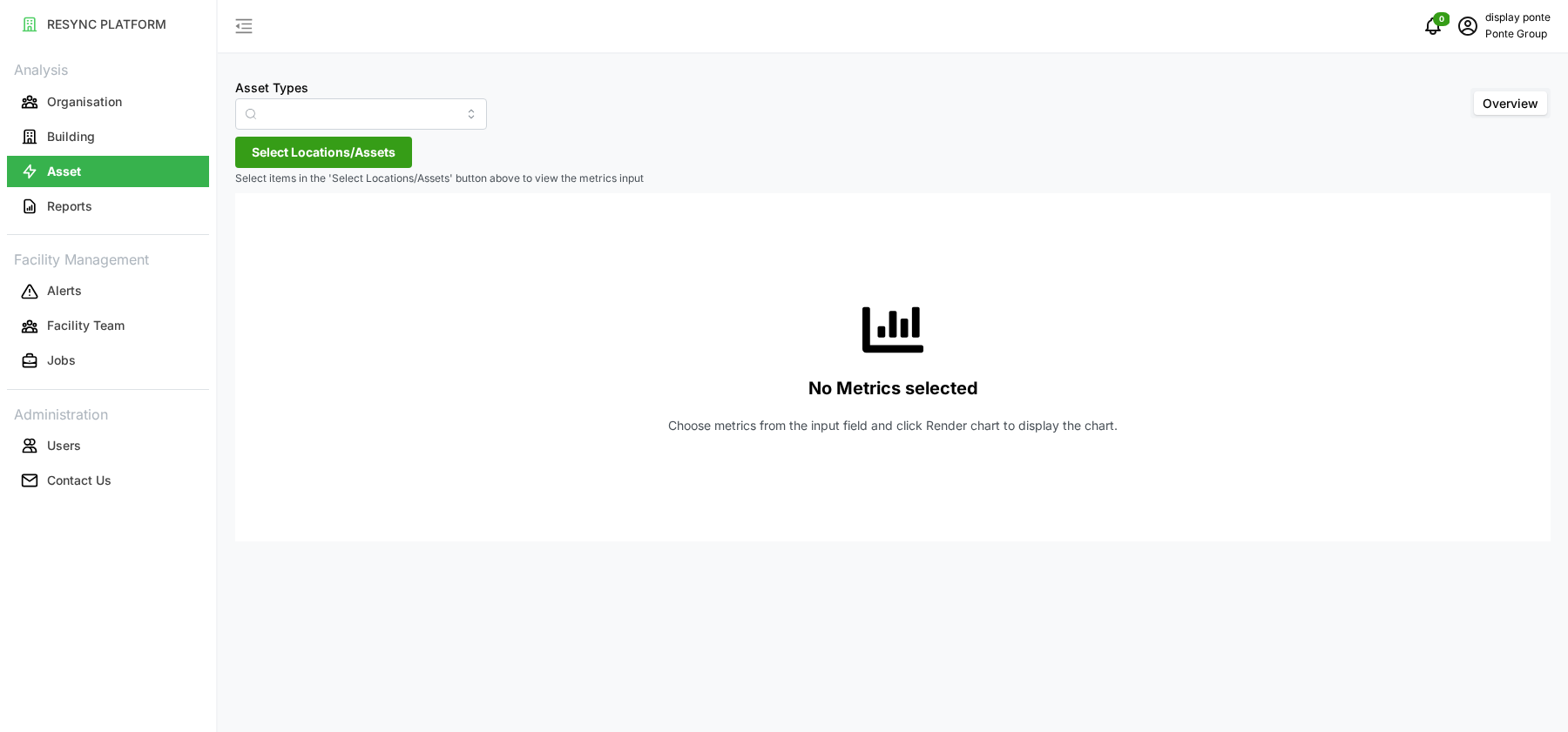
type input "Air Handling Unit"
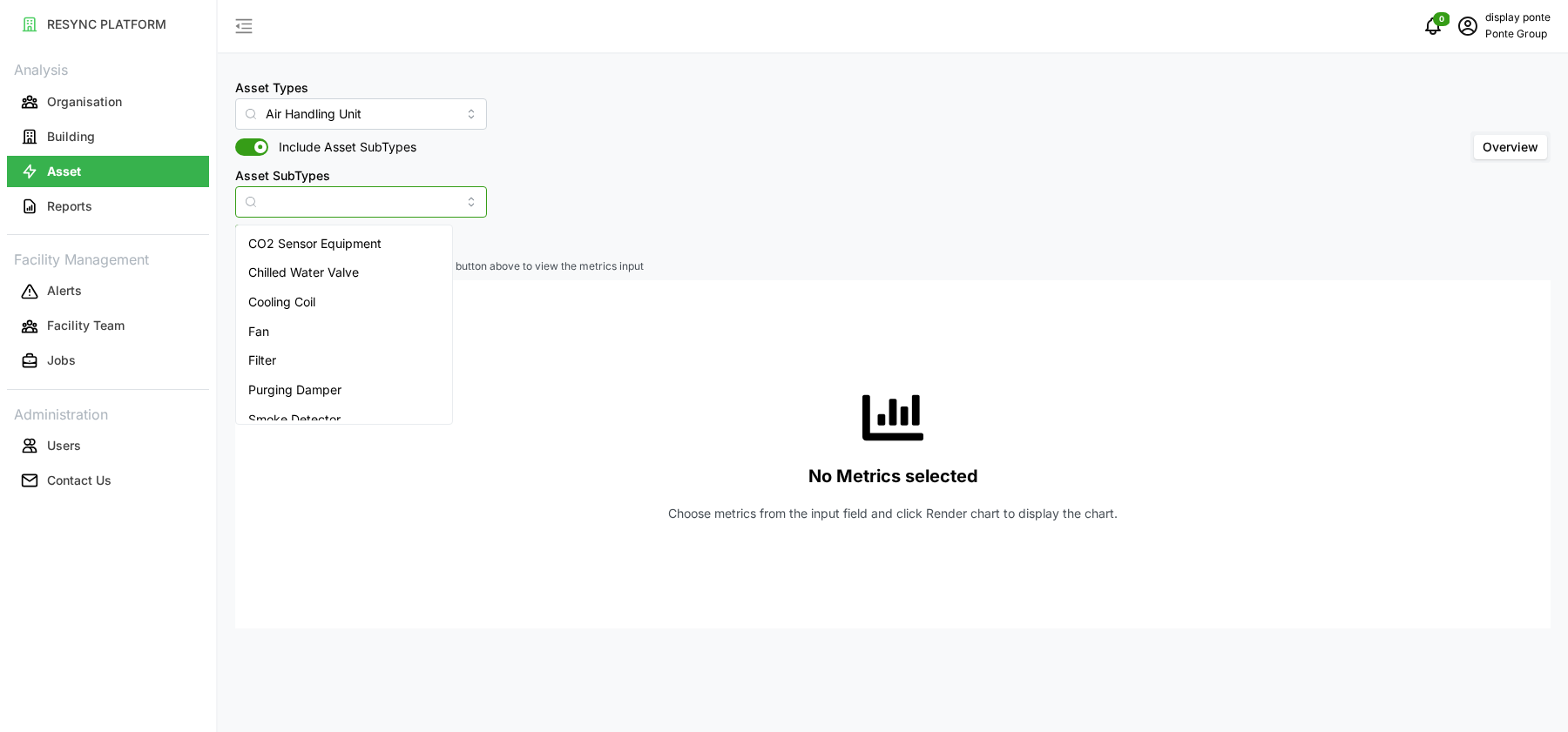
click at [301, 192] on input "Asset SubTypes" at bounding box center [360, 202] width 252 height 31
click at [590, 138] on div "Asset Types Air Handling Unit Include Asset SubTypes Asset SubTypes Overview" at bounding box center [892, 147] width 1315 height 141
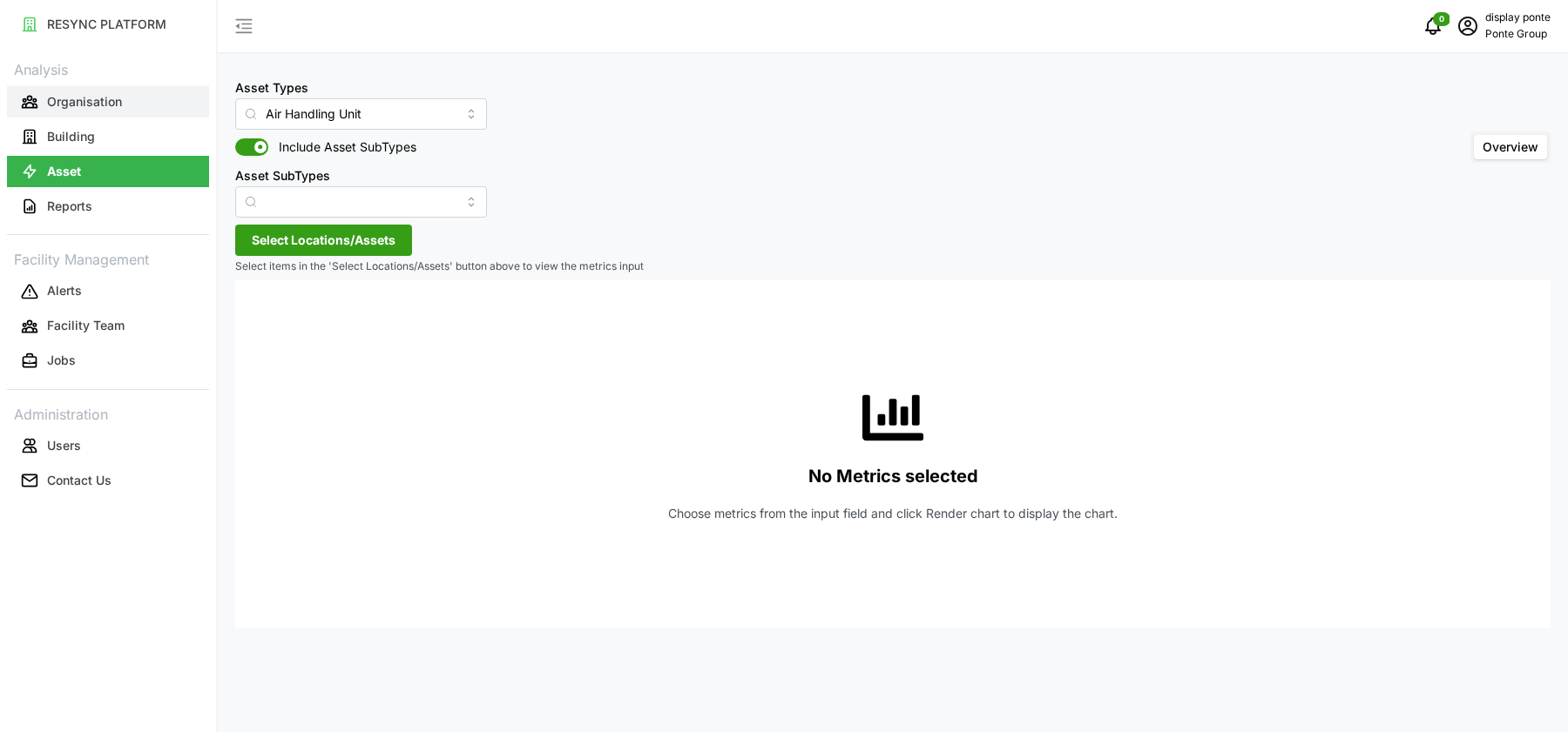
click at [106, 96] on p "Organisation" at bounding box center [84, 101] width 75 height 17
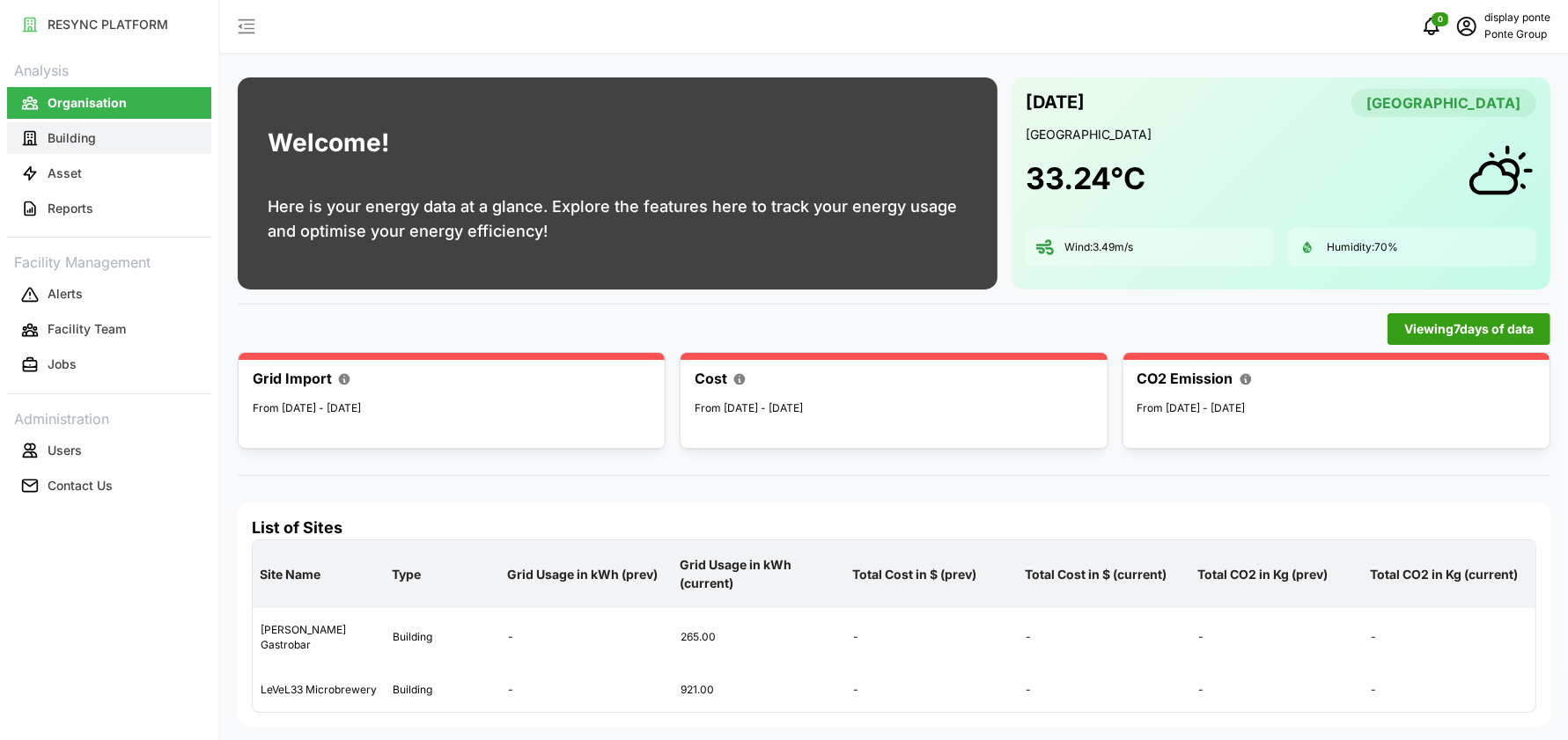
click at [106, 122] on button "Building" at bounding box center [109, 138] width 204 height 32
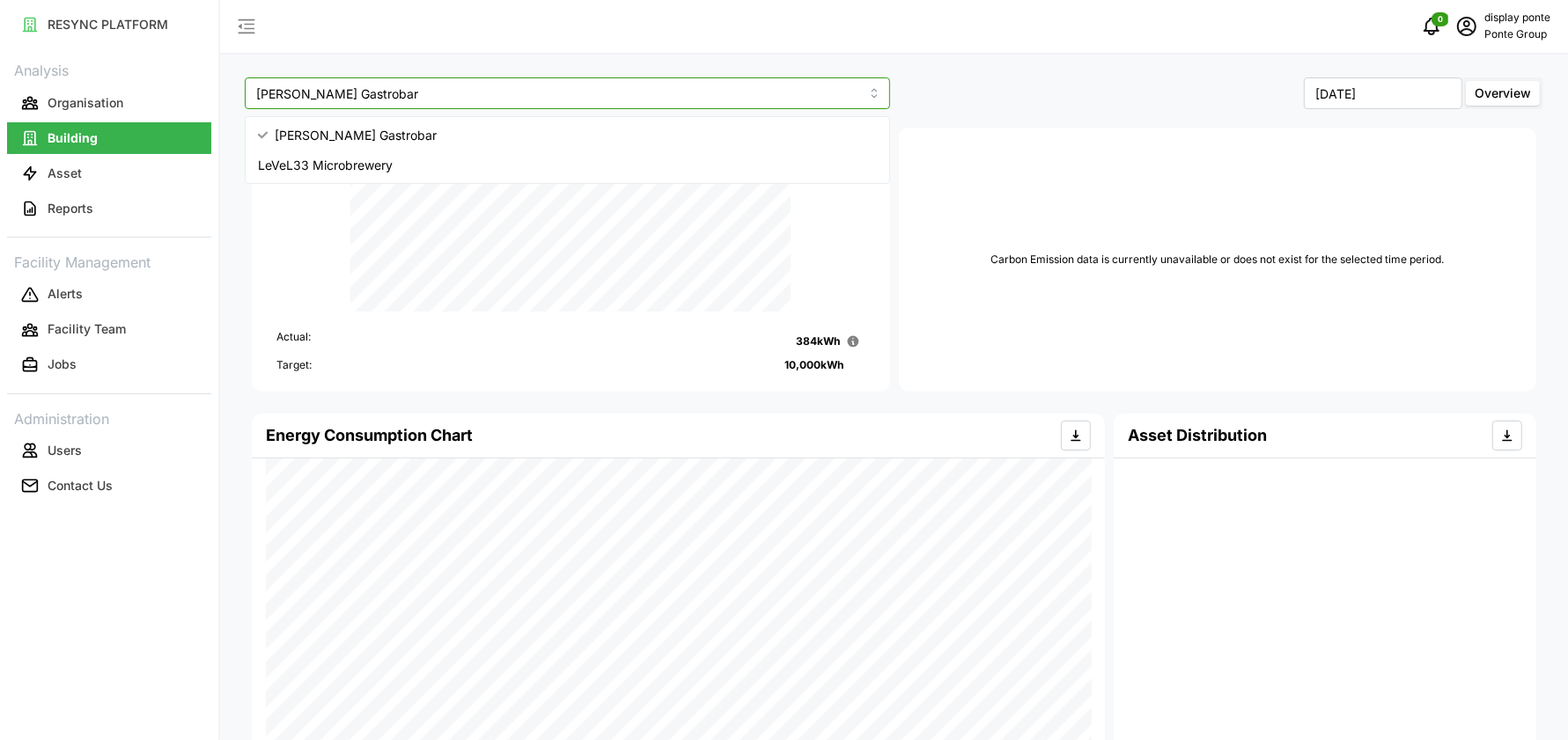
click at [610, 94] on input "[PERSON_NAME] Gastrobar" at bounding box center [567, 93] width 645 height 32
click at [505, 158] on div "LeVeL33 Microbrewery" at bounding box center [567, 165] width 637 height 30
type input "LeVeL33 Microbrewery"
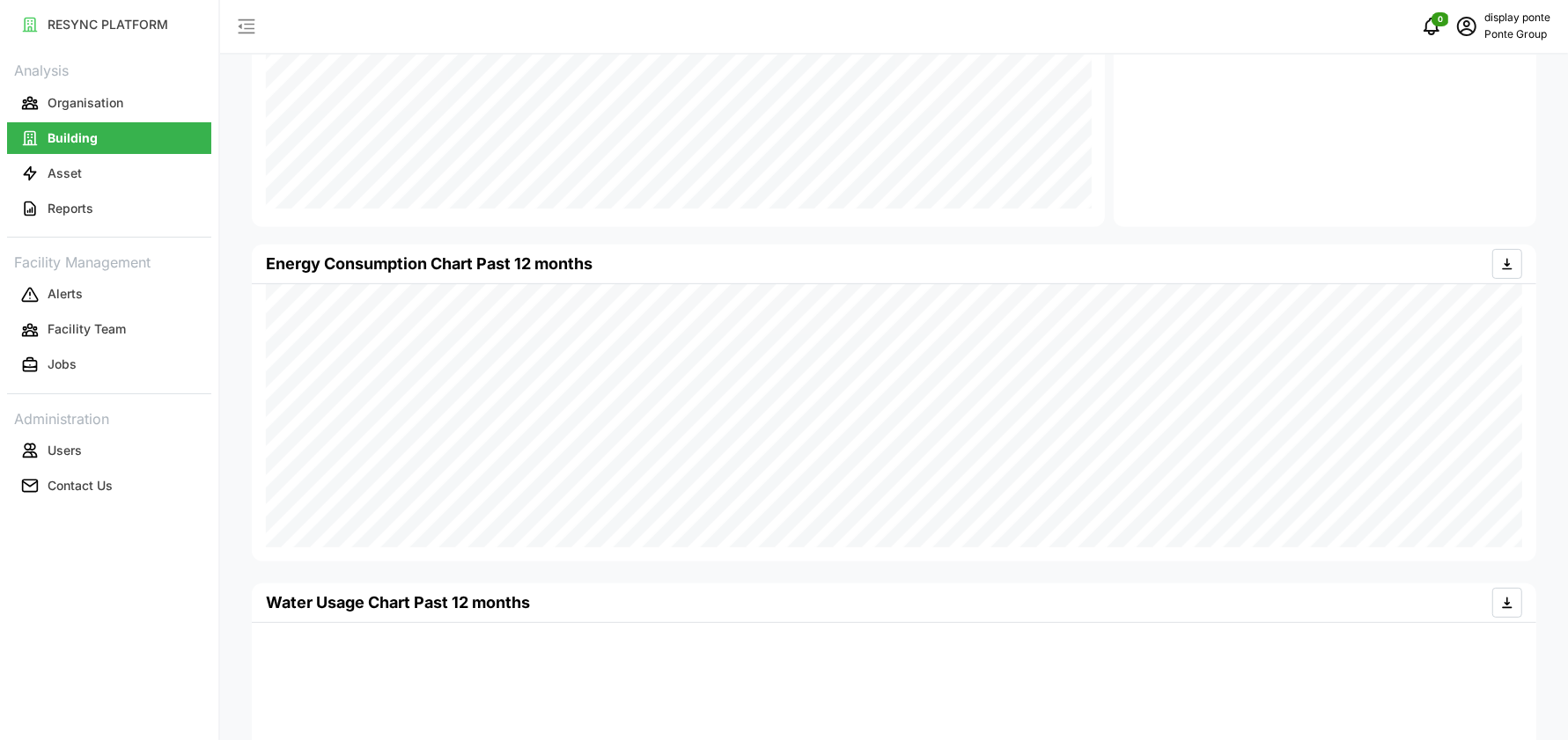
scroll to position [737, 0]
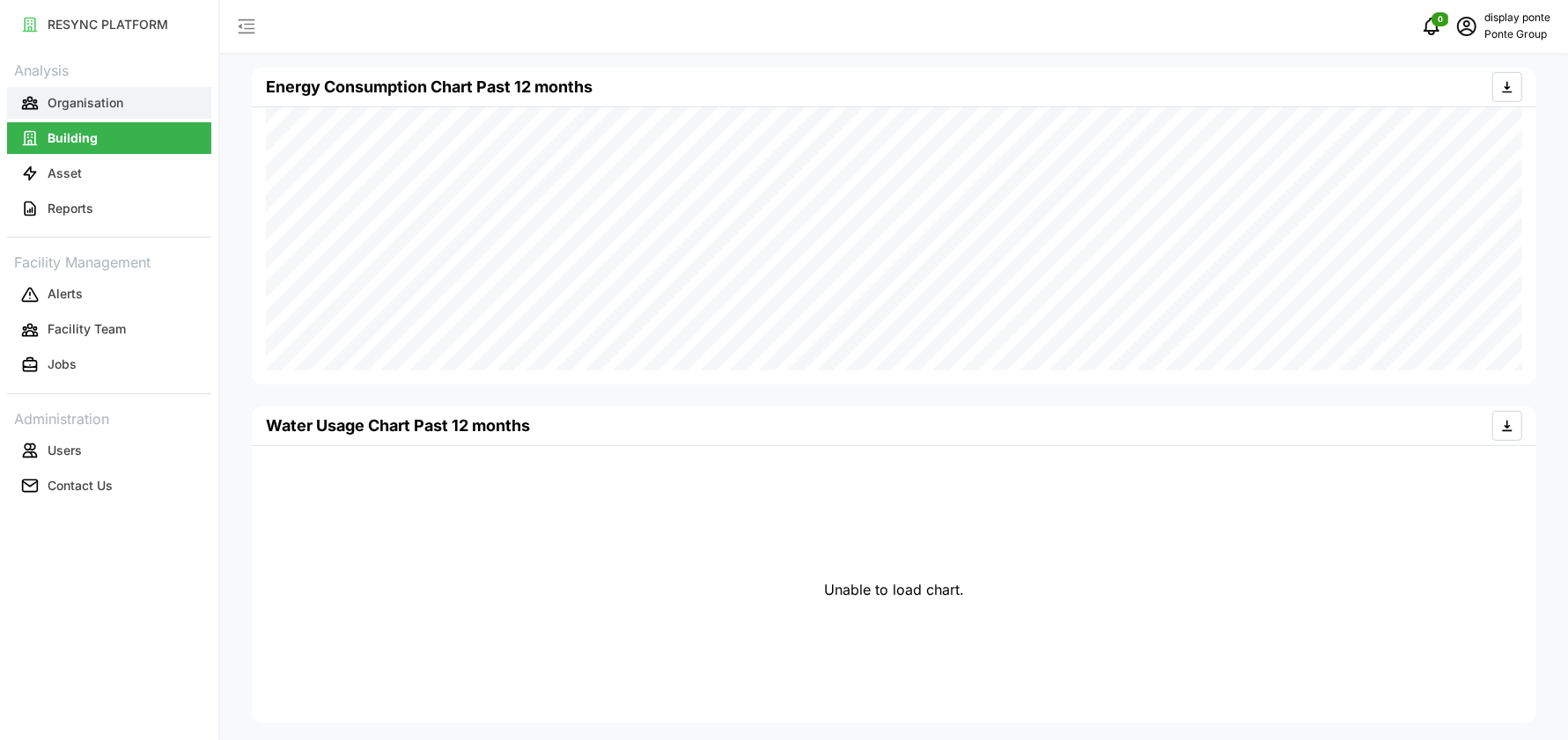
click at [119, 106] on p "Organisation" at bounding box center [85, 102] width 76 height 17
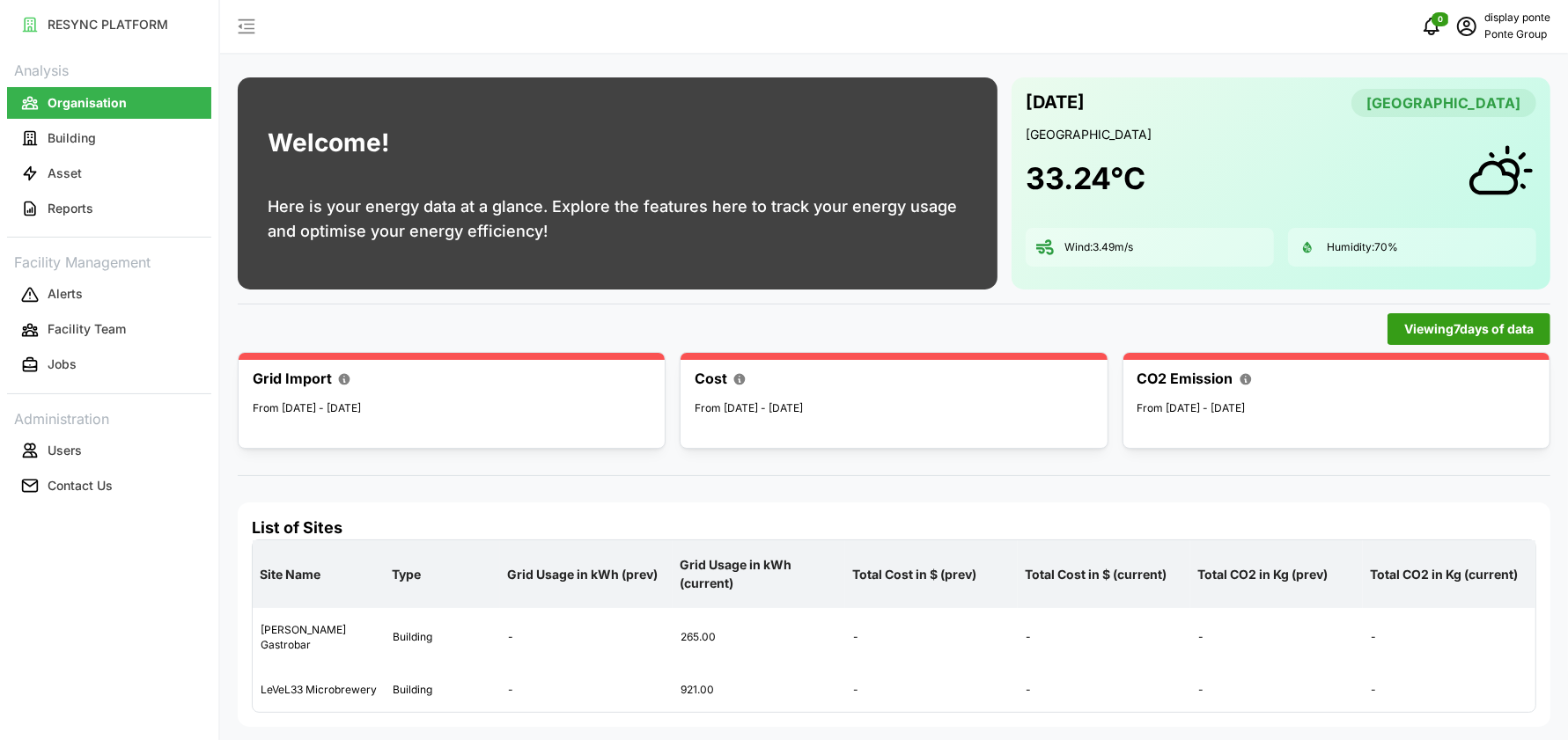
scroll to position [2, 0]
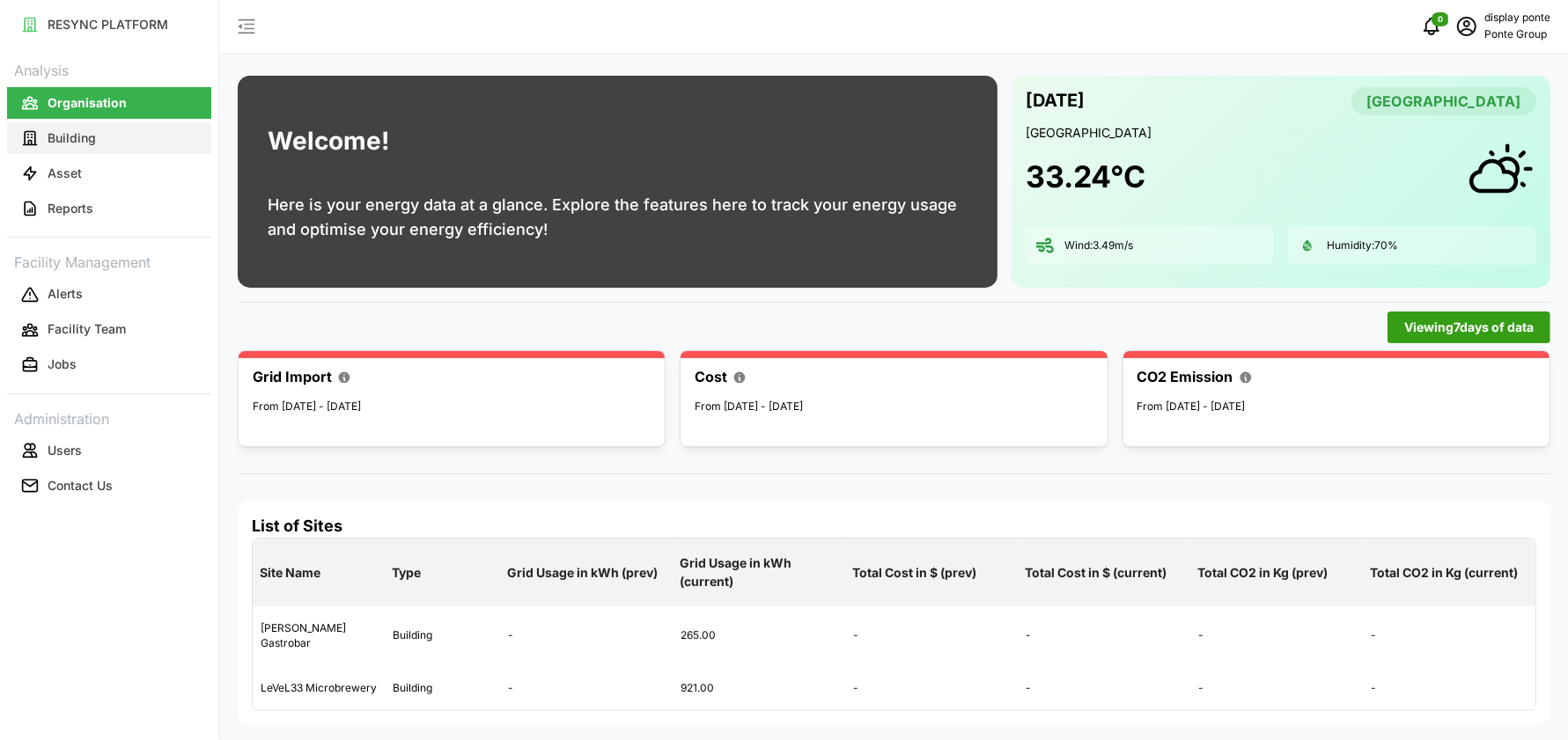
click at [109, 137] on button "Building" at bounding box center [109, 138] width 204 height 32
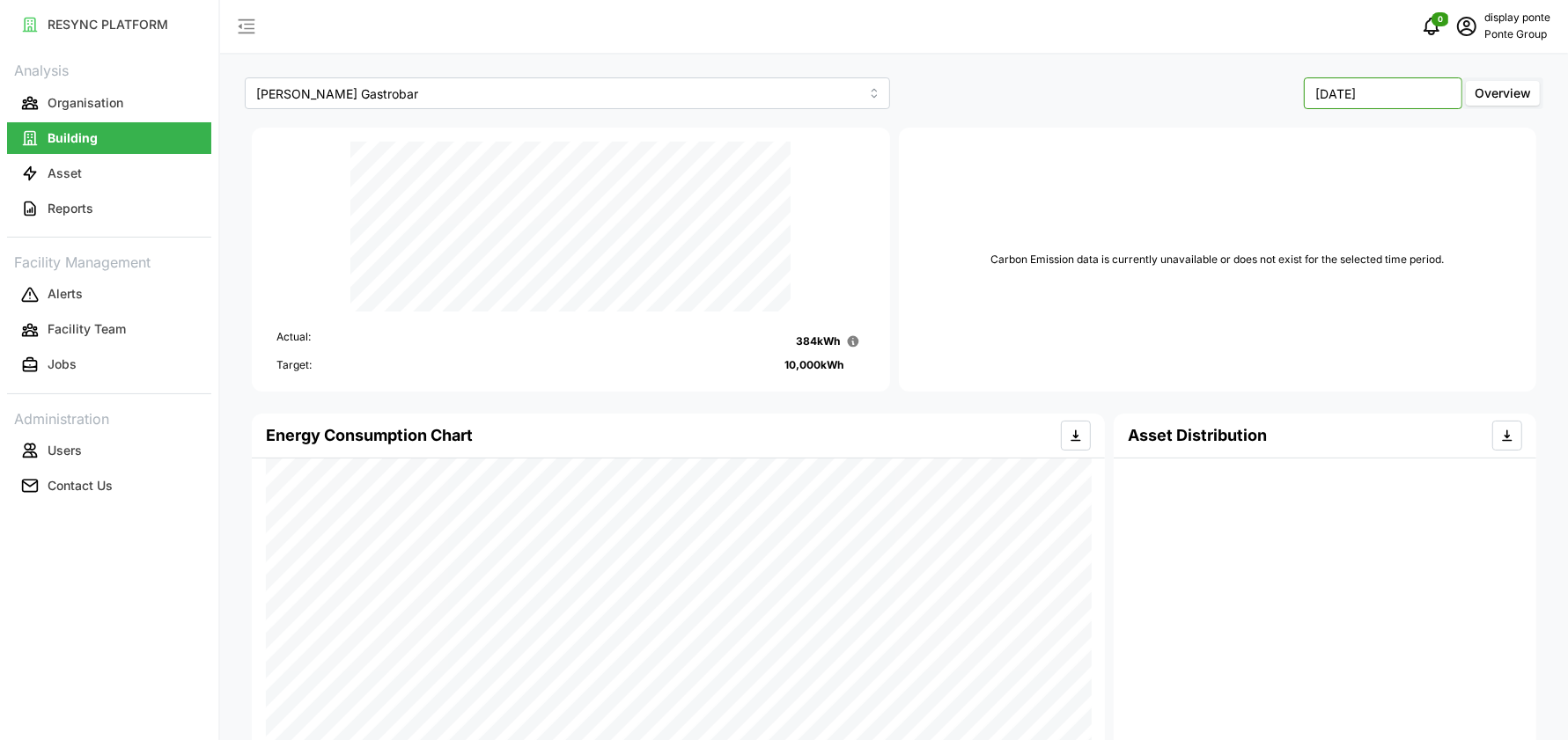
click at [1366, 99] on input "[DATE]" at bounding box center [1382, 93] width 159 height 32
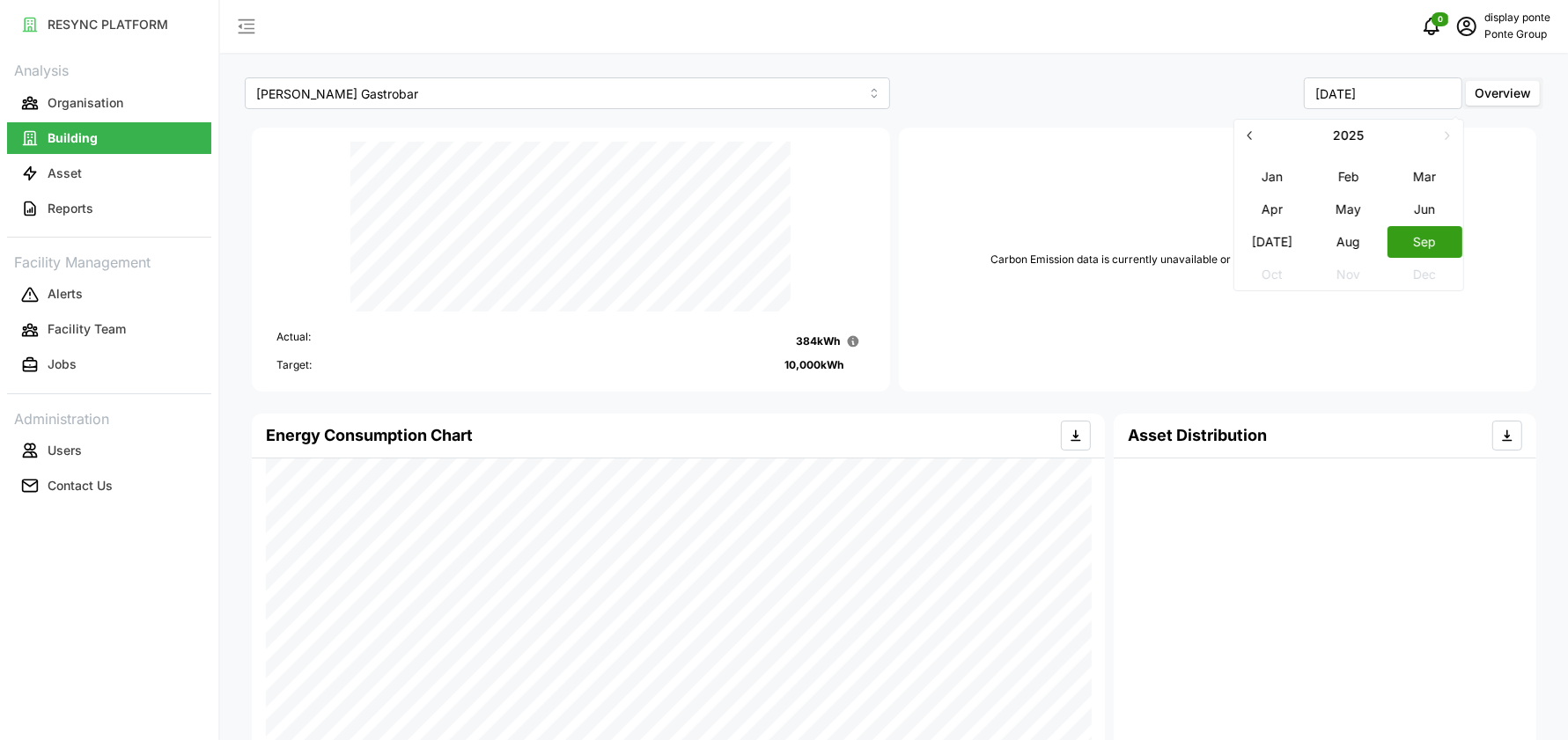
click at [1145, 69] on div "Erwin's Gastrobar September 2025 Overview Actual: 384 kWh Target: 10,000 kWh Ca…" at bounding box center [894, 739] width 1348 height 1479
click at [1126, 71] on div "Erwin's Gastrobar September 2025 Overview Actual: 384 kWh Target: 10,000 kWh Ca…" at bounding box center [894, 739] width 1348 height 1479
click at [1100, 97] on div "[DATE] Overview" at bounding box center [1221, 93] width 645 height 32
click at [1406, 235] on button "Sep" at bounding box center [1426, 242] width 76 height 32
type input "[DATE]"
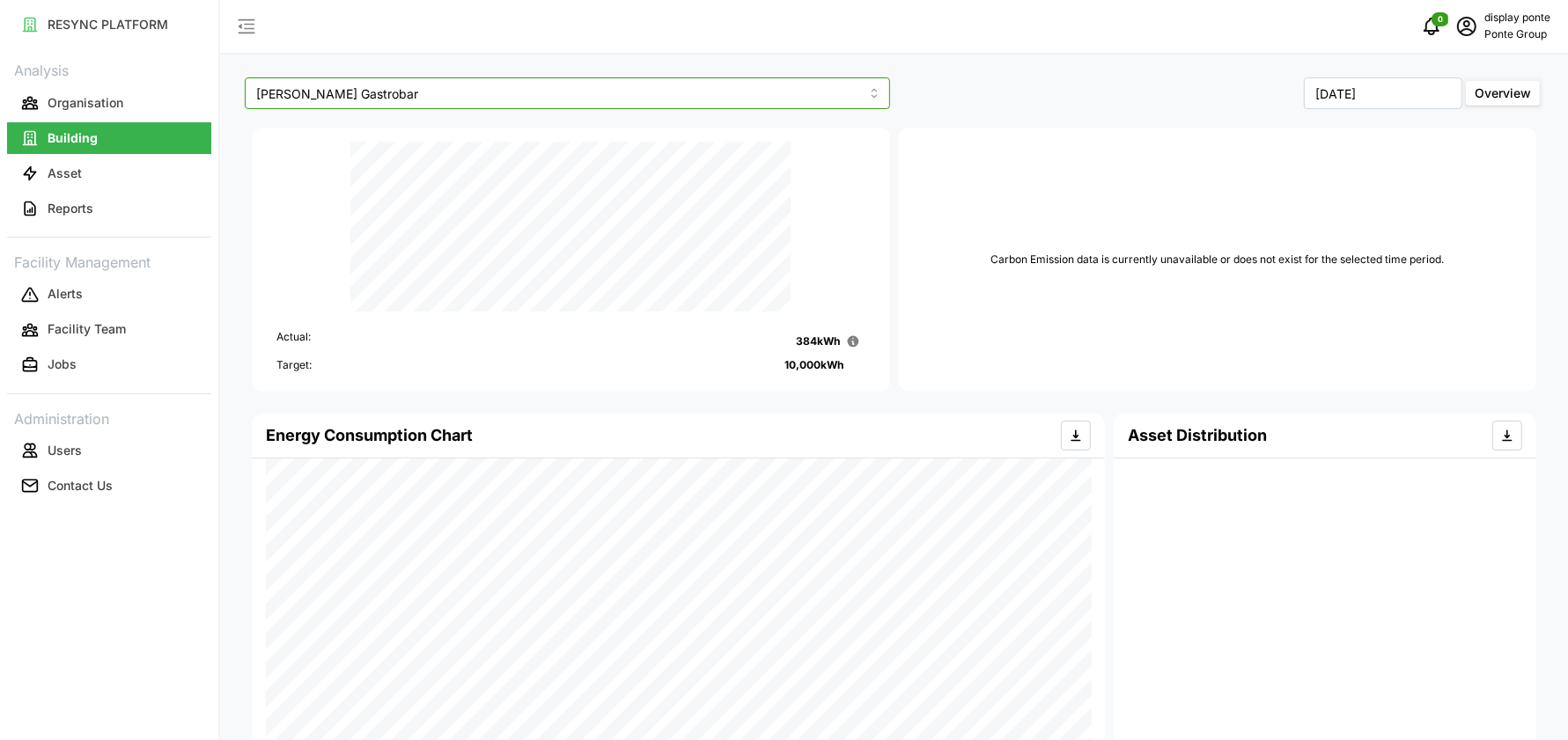
click at [561, 85] on input "[PERSON_NAME] Gastrobar" at bounding box center [567, 93] width 645 height 32
click at [448, 170] on div "LeVeL33 Microbrewery" at bounding box center [567, 165] width 637 height 30
type input "LeVeL33 Microbrewery"
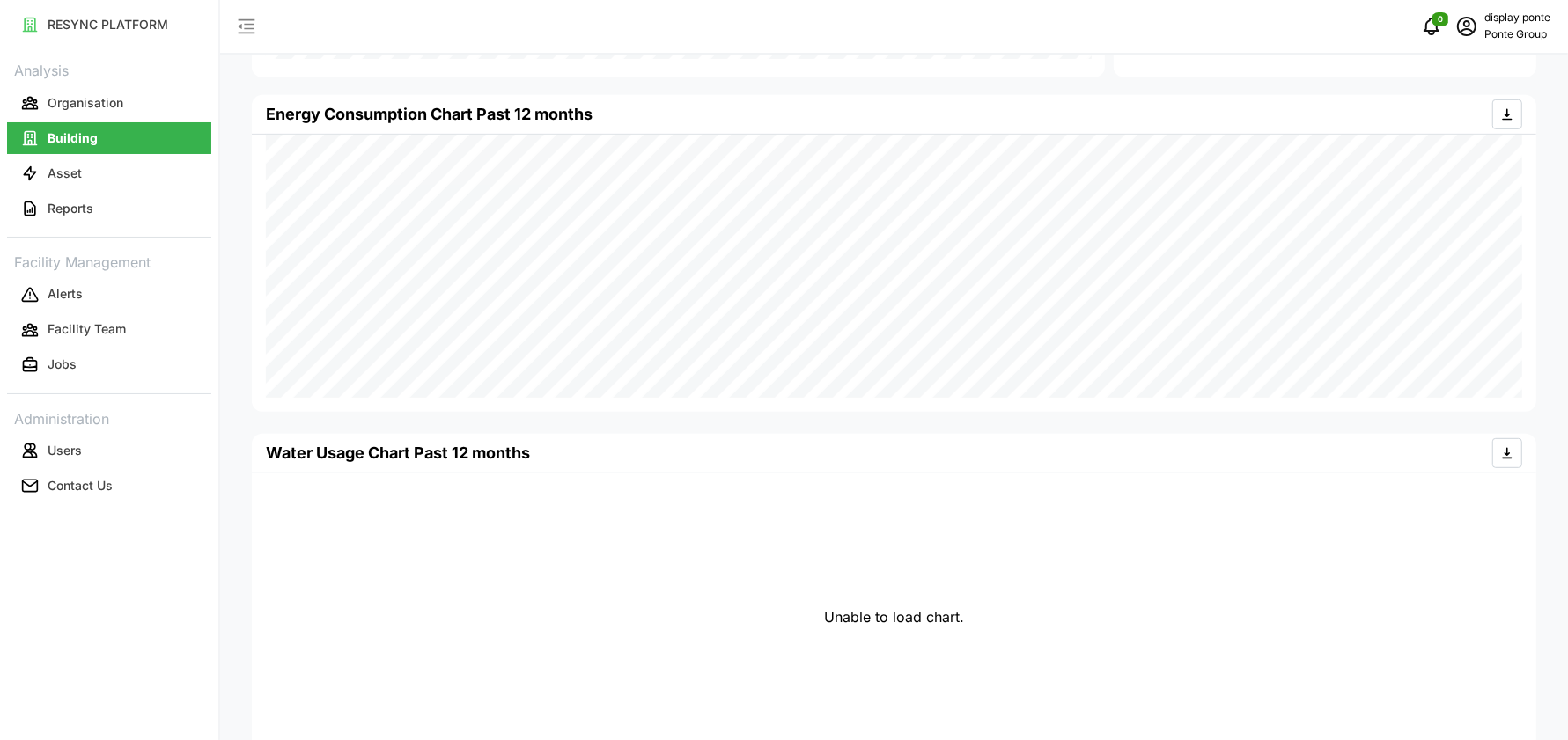
scroll to position [737, 0]
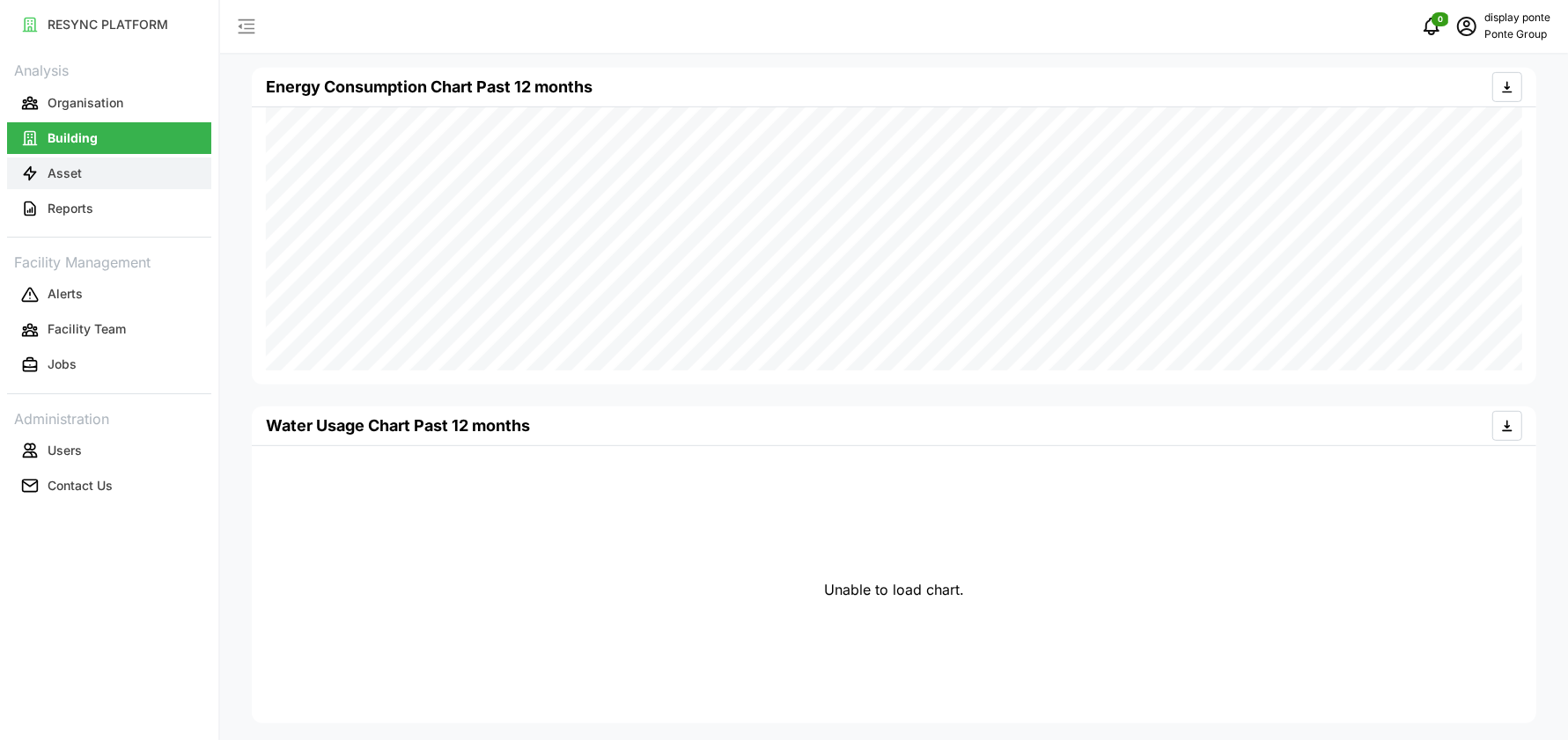
click at [78, 165] on p "Asset" at bounding box center [64, 173] width 34 height 17
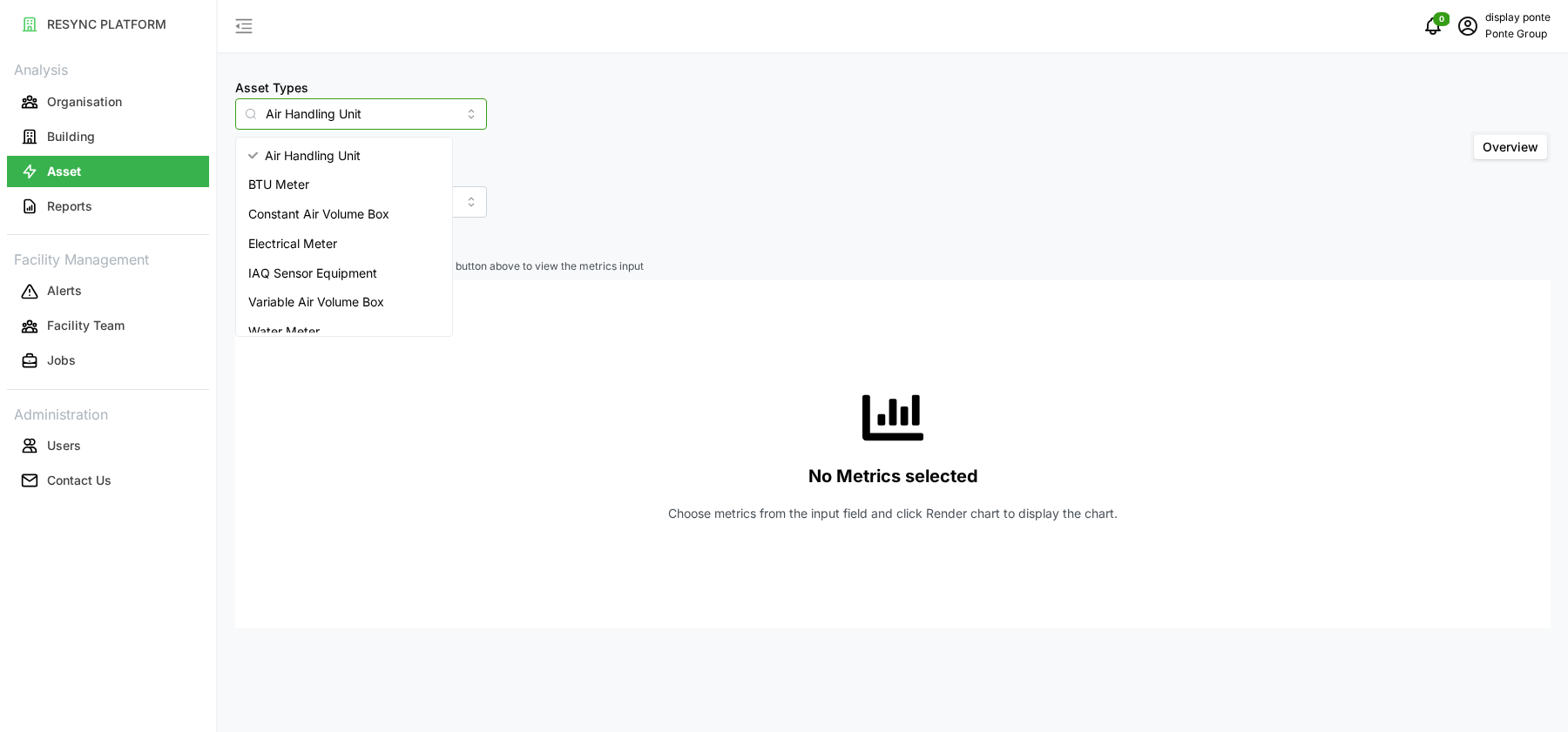
click at [337, 118] on input "Air Handling Unit" at bounding box center [360, 114] width 252 height 31
click at [335, 246] on span "Electrical Meter" at bounding box center [292, 243] width 89 height 19
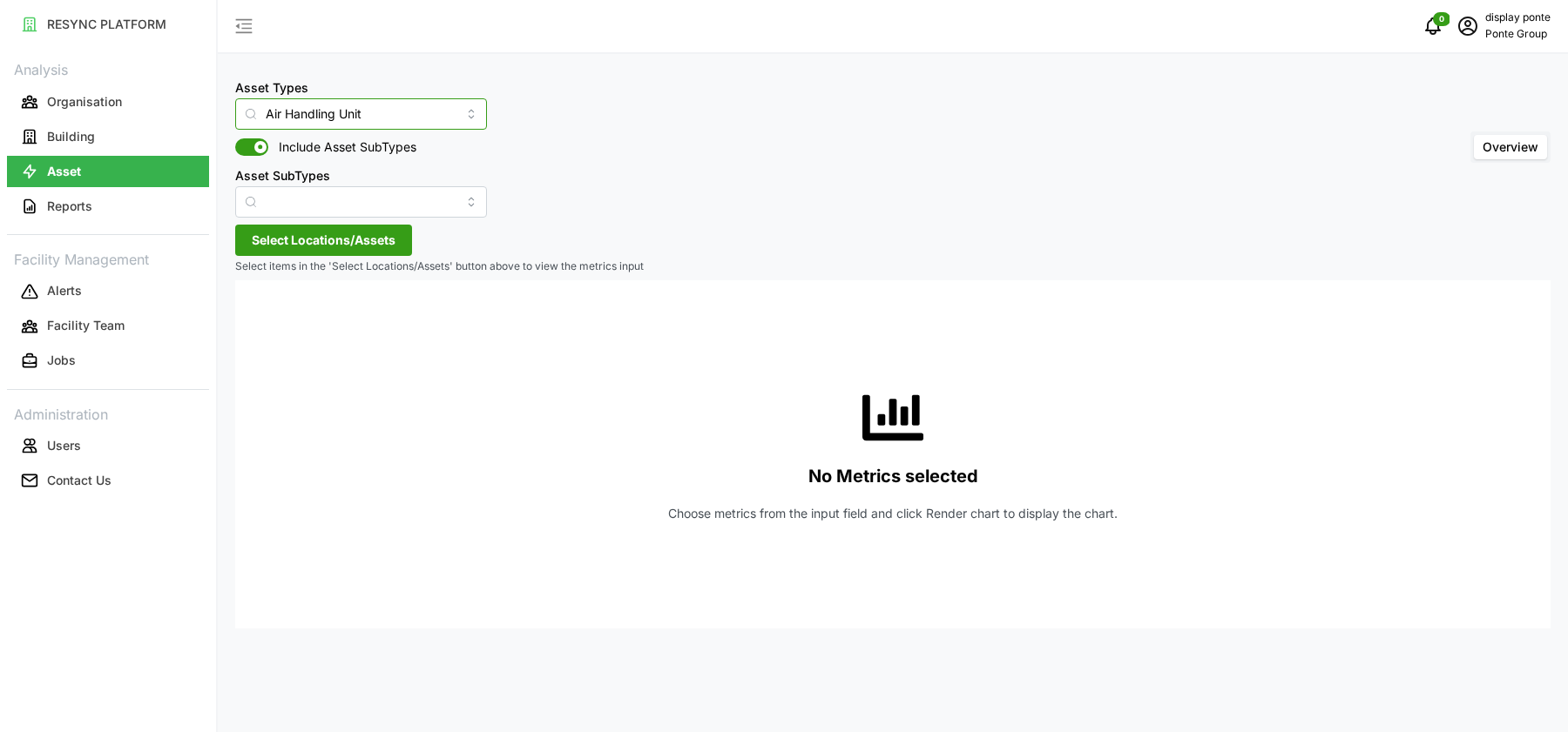
type input "Electrical Meter"
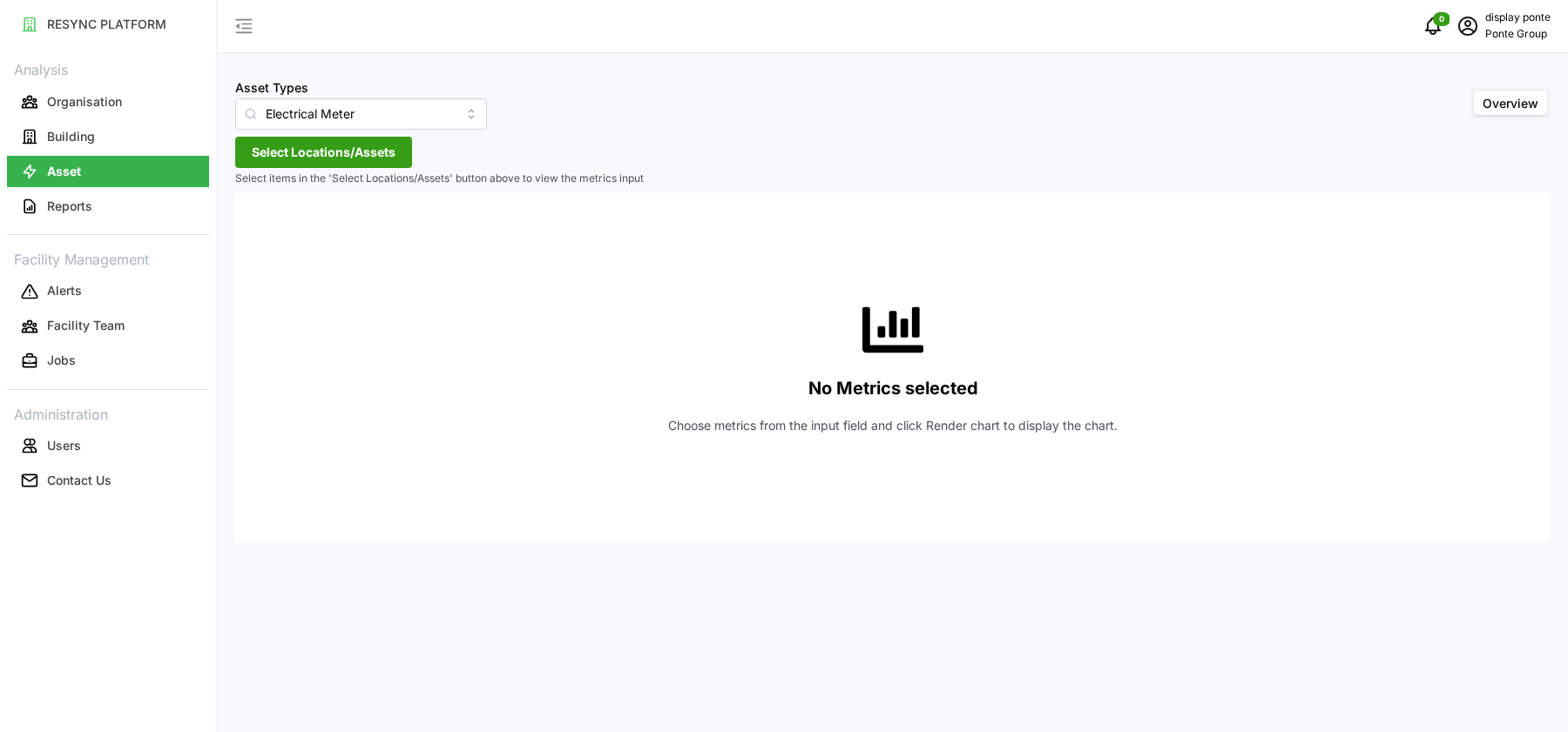
click at [327, 163] on span "Select Locations/Assets" at bounding box center [324, 152] width 143 height 30
click at [280, 228] on span "Select MBFC" at bounding box center [279, 232] width 12 height 12
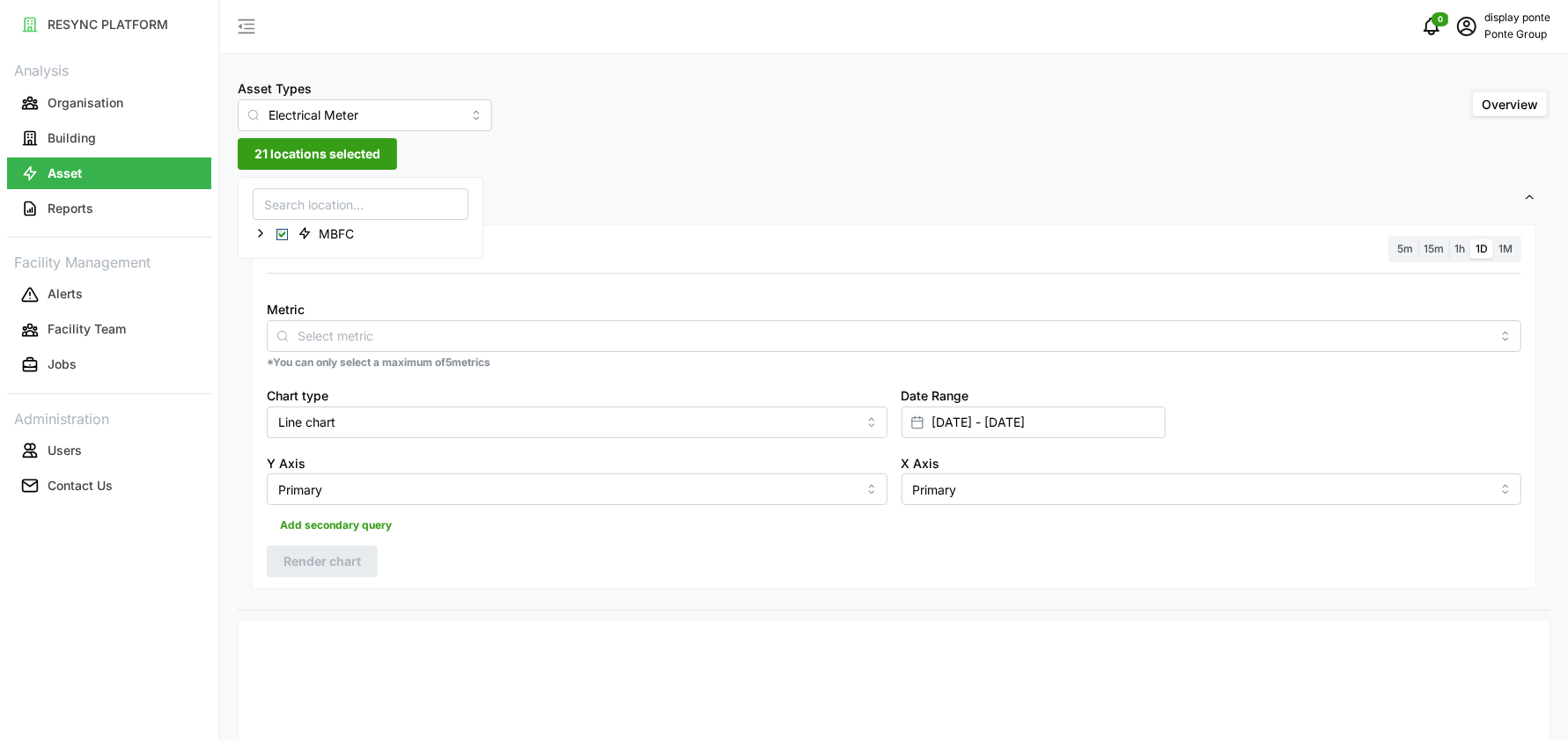
click at [361, 345] on div "Metric" at bounding box center [893, 324] width 1255 height 53
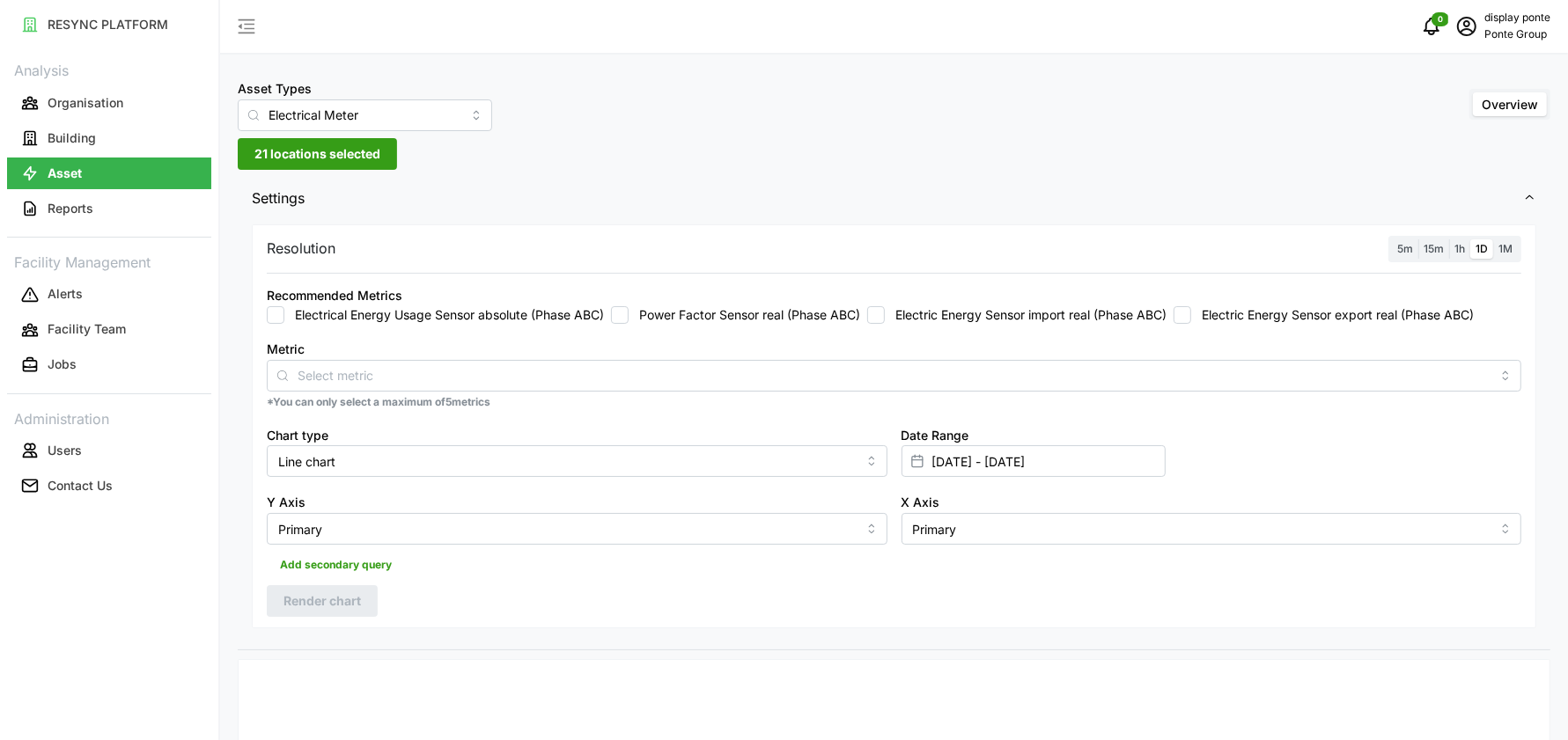
click at [397, 313] on label "Electrical Energy Usage Sensor absolute (Phase ABC)" at bounding box center [444, 314] width 320 height 17
click at [284, 313] on input "Electrical Energy Usage Sensor absolute (Phase ABC)" at bounding box center [274, 314] width 17 height 17
checkbox input "true"
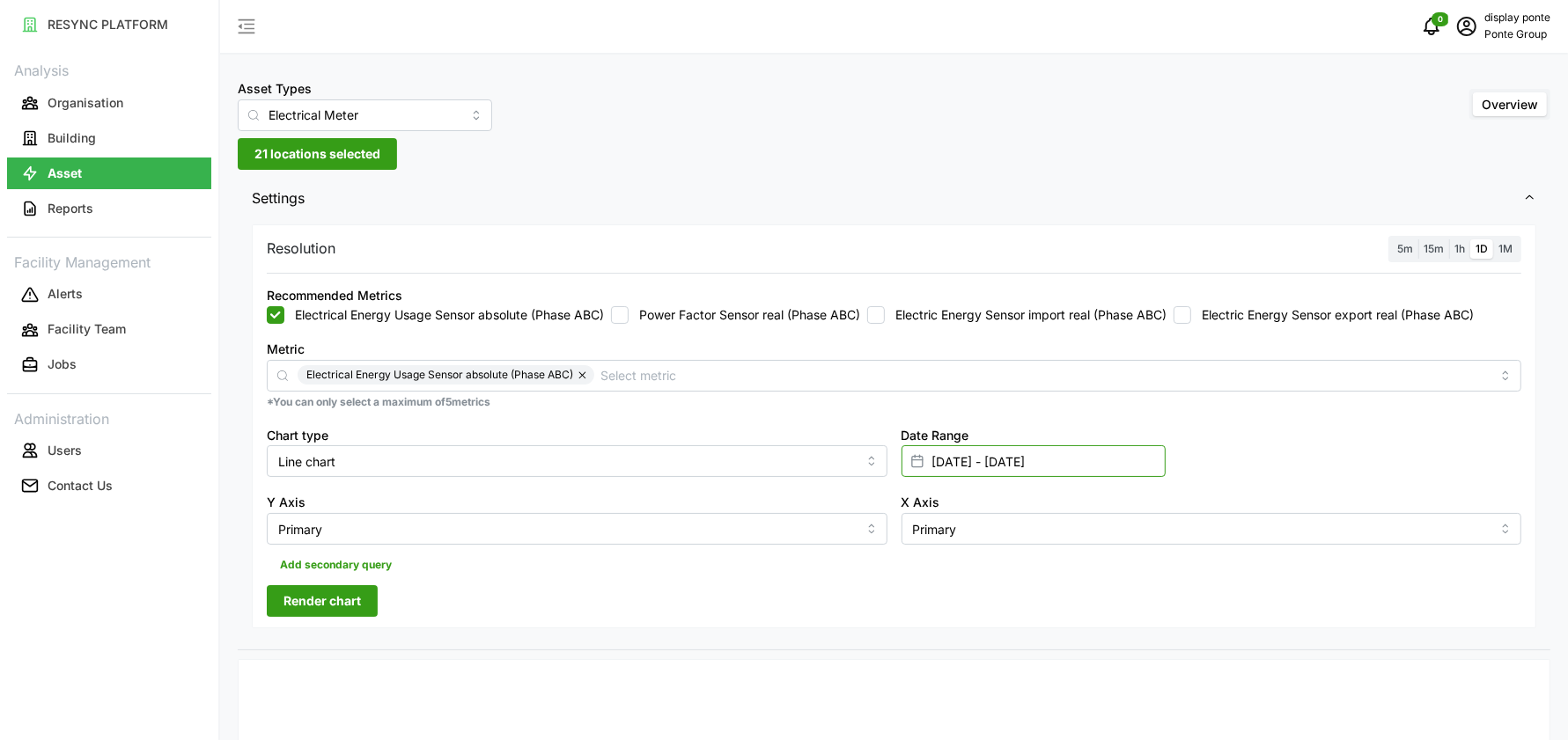
click at [960, 456] on input "01 Sep 2025 - 03 Sep 2025" at bounding box center [1034, 461] width 265 height 32
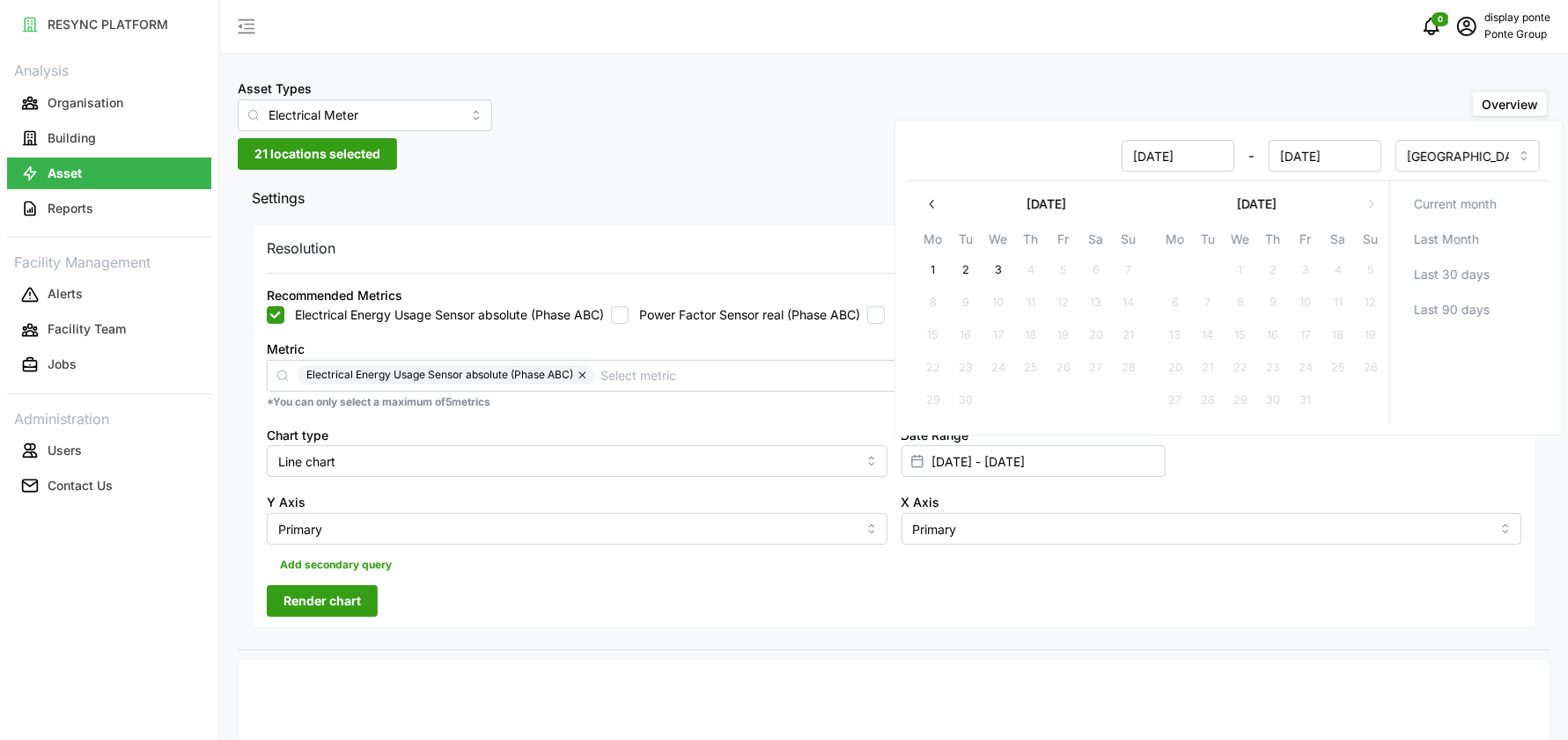
click at [934, 202] on icon "button" at bounding box center [932, 205] width 14 height 14
click at [1008, 300] on button "9" at bounding box center [998, 303] width 32 height 32
type input "09 Jul 2025 - 03 Sep 2025"
type input "09 Jul 2025"
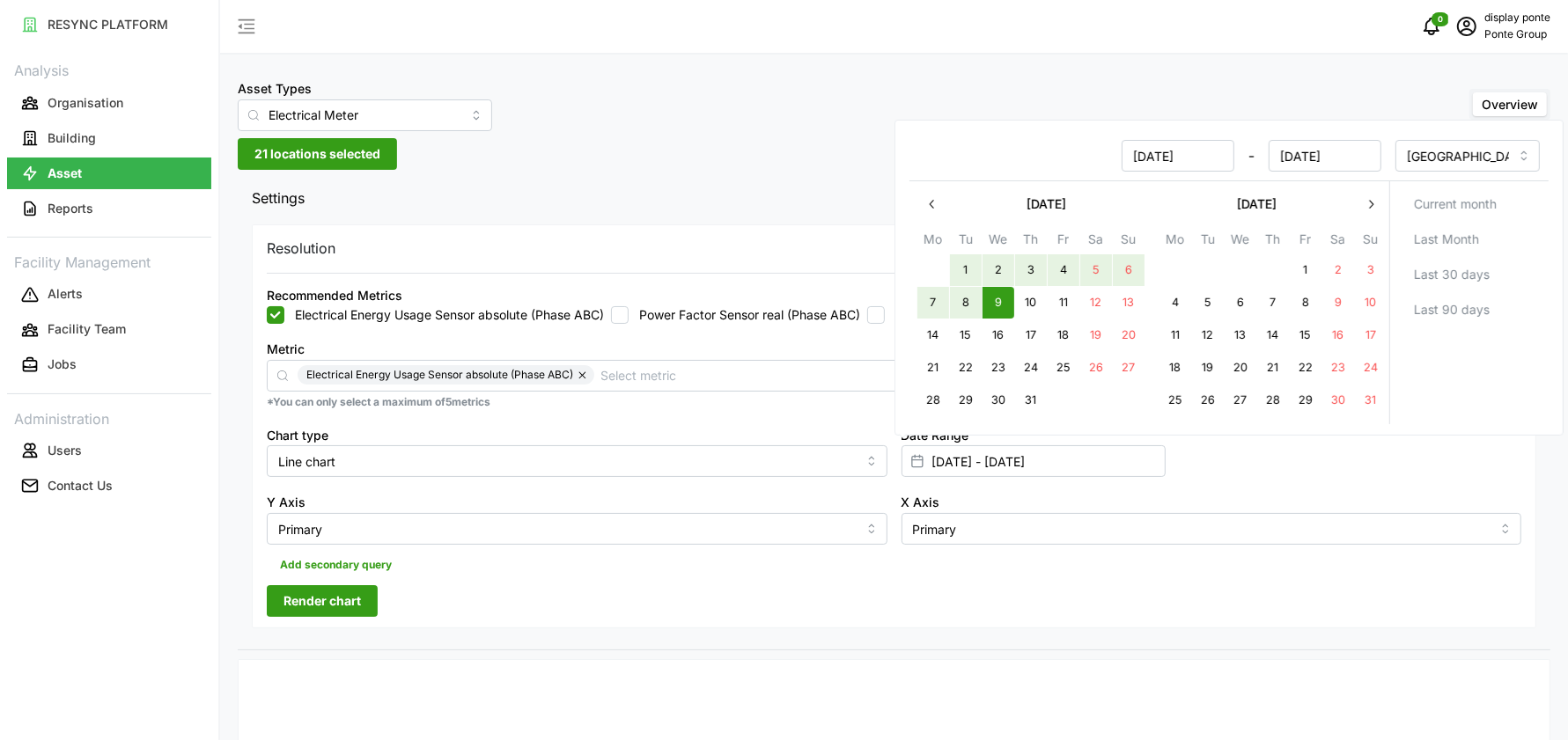
click at [957, 255] on button "1" at bounding box center [966, 271] width 32 height 32
type input "01 Jul 2025 - 09 Jul 2025"
type input "[DATE]"
type input "09 Jul 2025"
click at [976, 268] on button "1" at bounding box center [966, 271] width 32 height 32
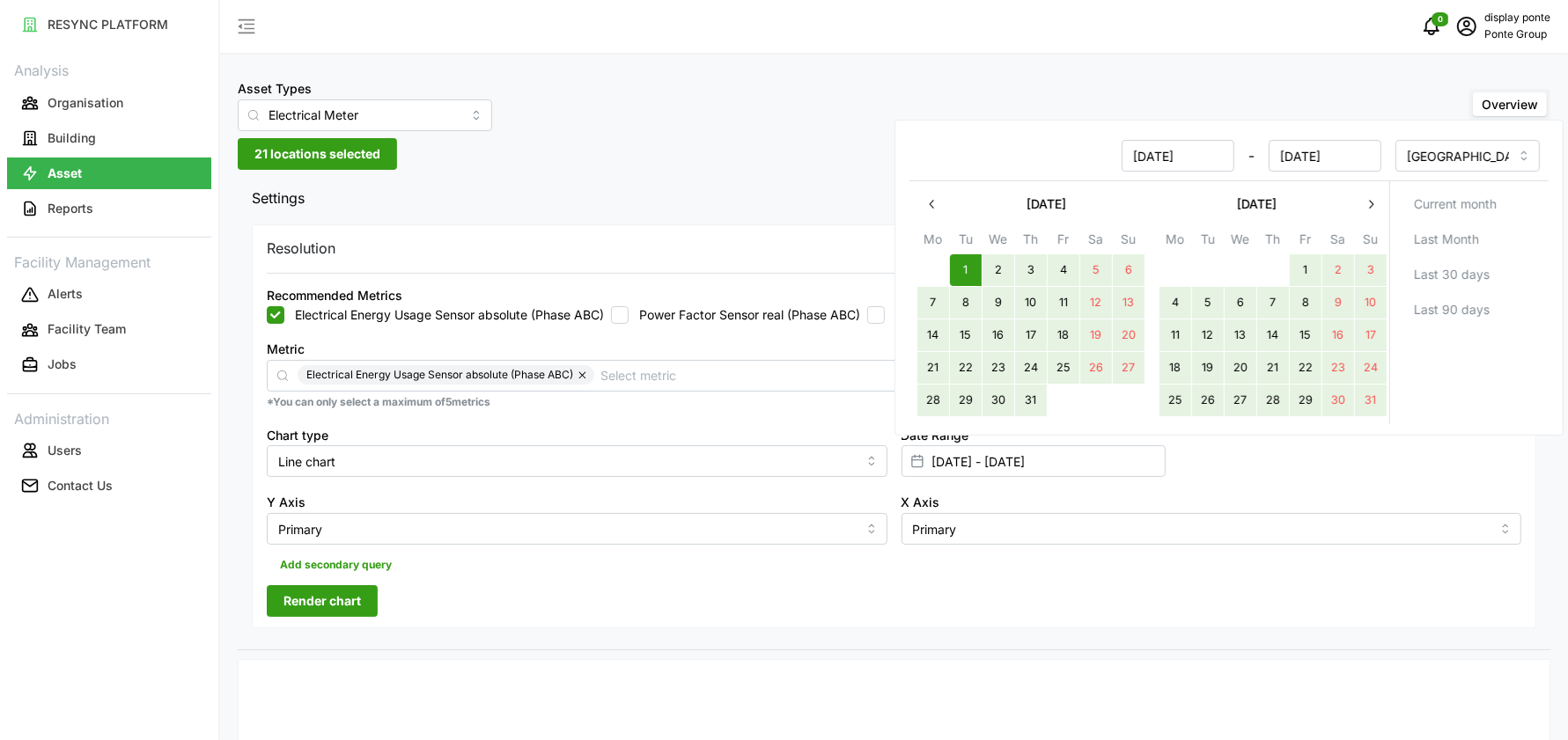
click at [1360, 401] on button "31" at bounding box center [1371, 401] width 32 height 32
type input "01 Jul 2025 - 31 Aug 2025"
type input "[DATE]"
click at [435, 583] on div "Resolution 5m 15m 1h 1D 1M Recommended Metrics Electrical Energy Usage Sensor a…" at bounding box center [894, 427] width 1284 height 405
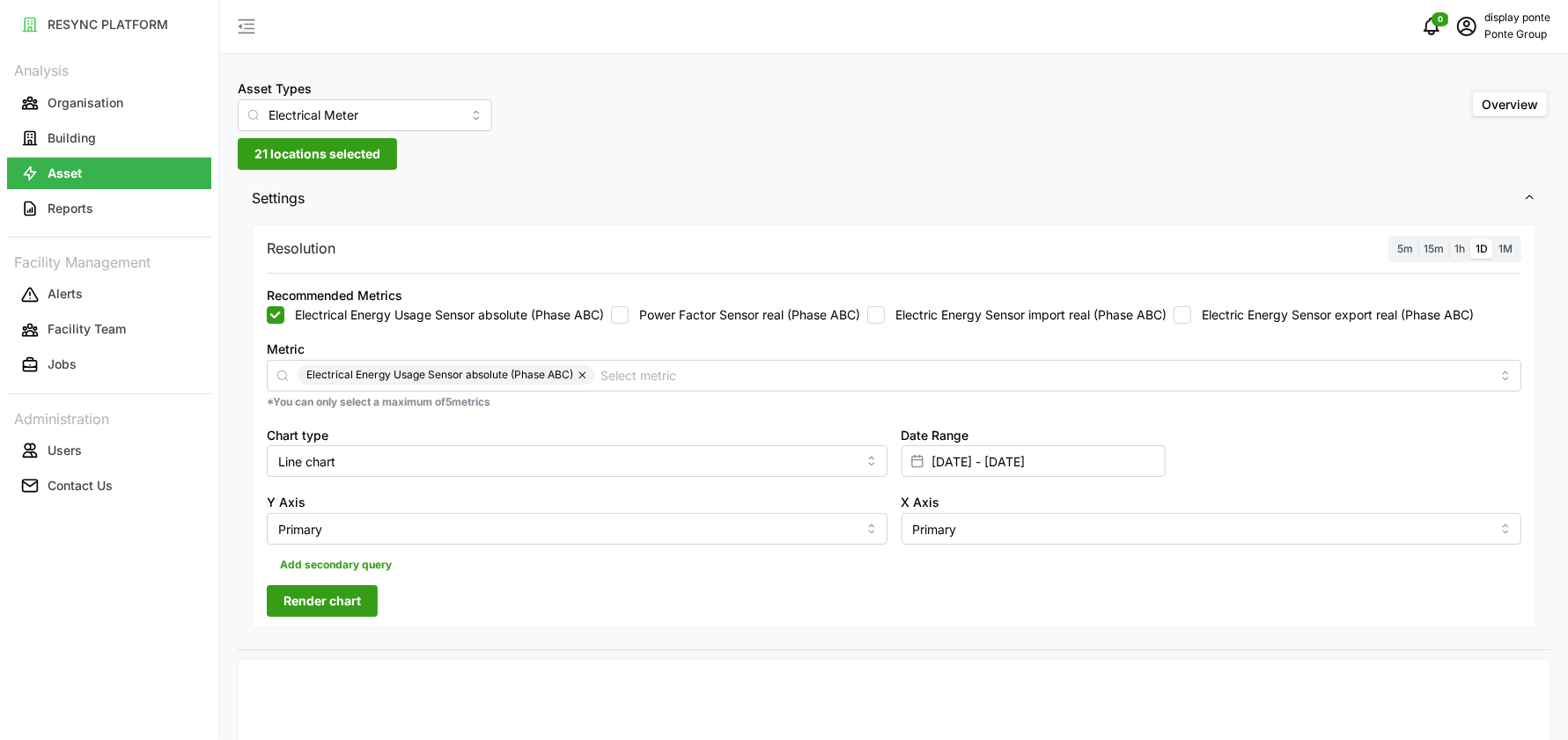
click at [344, 599] on span "Render chart" at bounding box center [322, 601] width 78 height 30
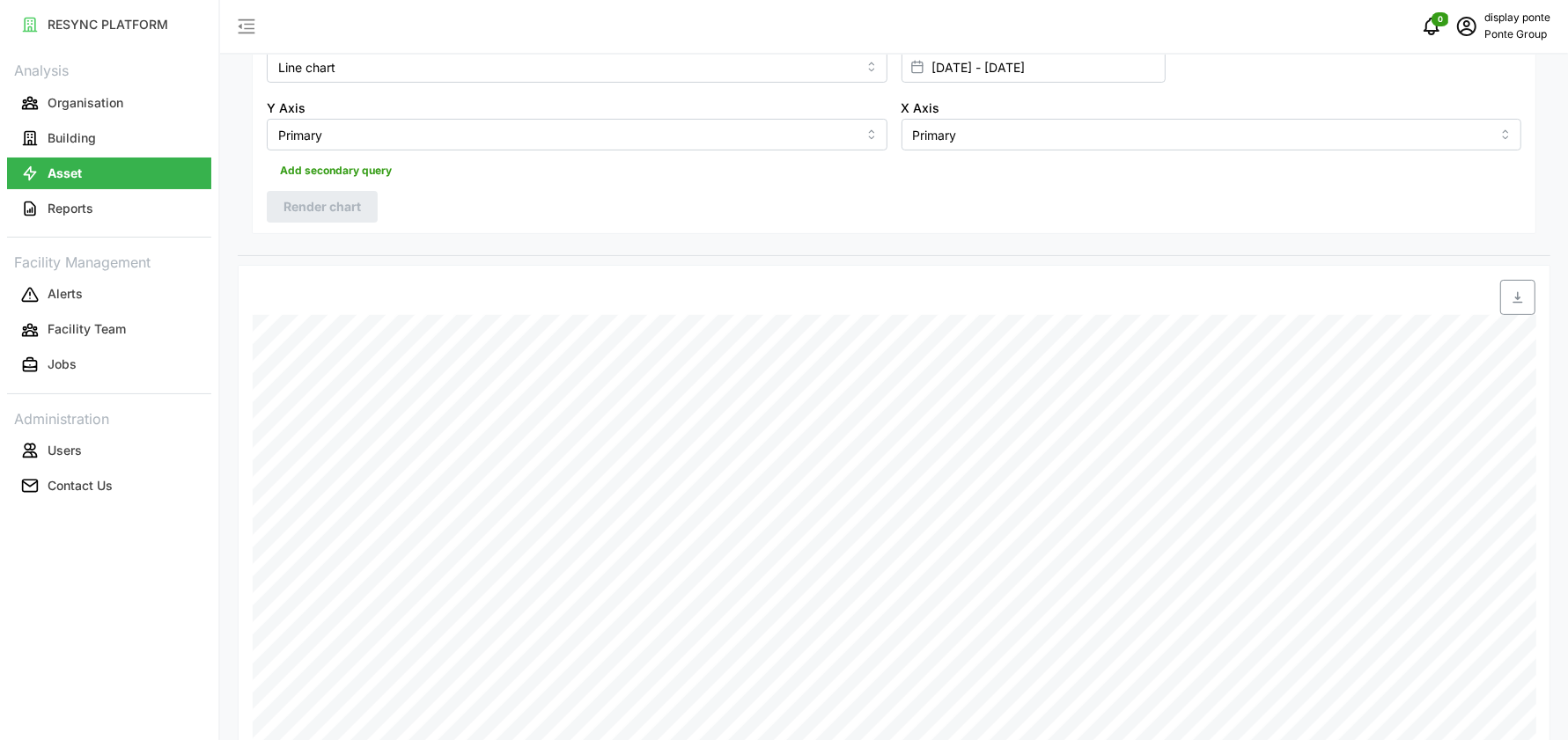
click at [630, 290] on div at bounding box center [1056, 297] width 958 height 35
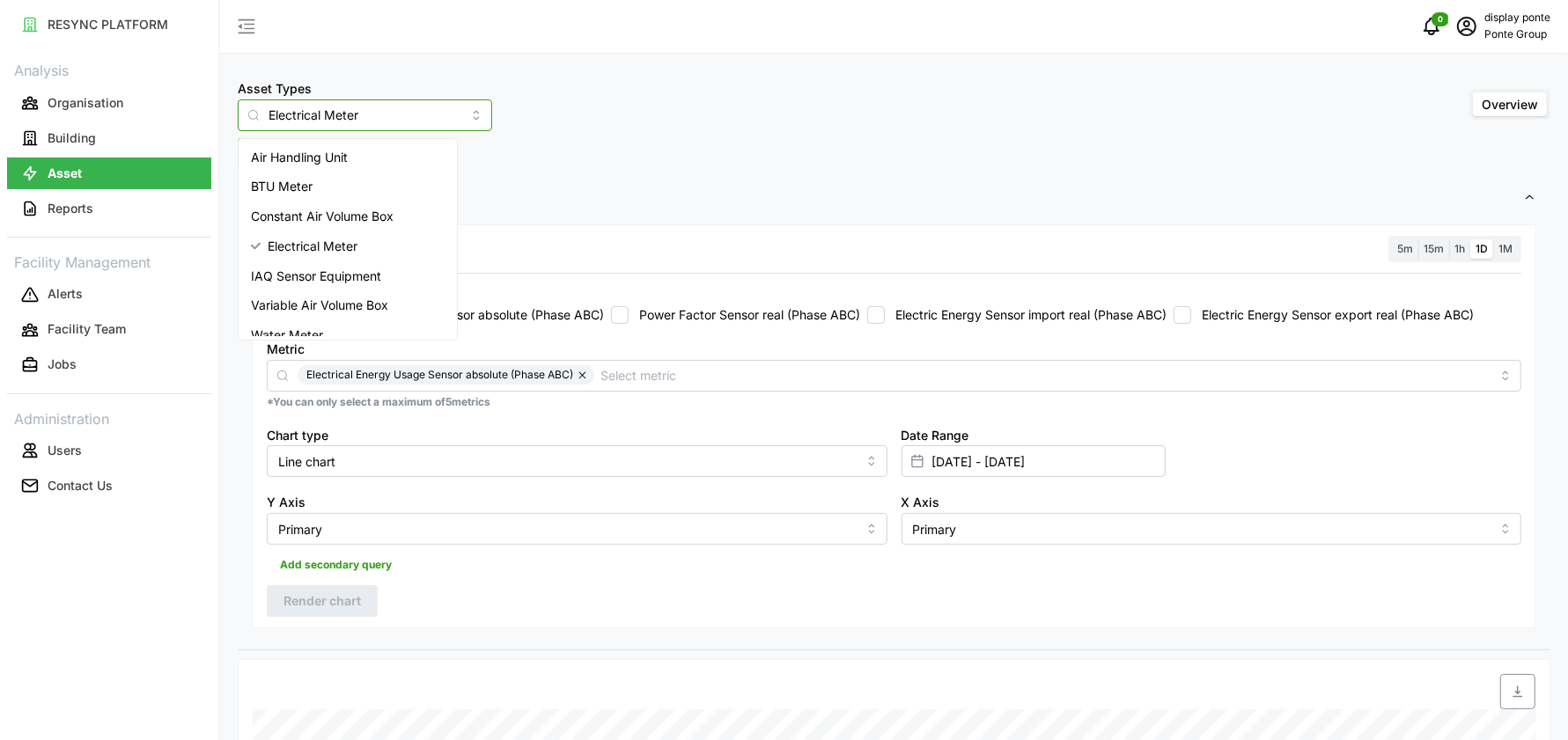
click at [438, 104] on input "Electrical Meter" at bounding box center [364, 115] width 255 height 32
click at [656, 152] on div "Asset Types Electrical Meter Overview 21 locations selected Settings Resolution…" at bounding box center [894, 653] width 1348 height 1306
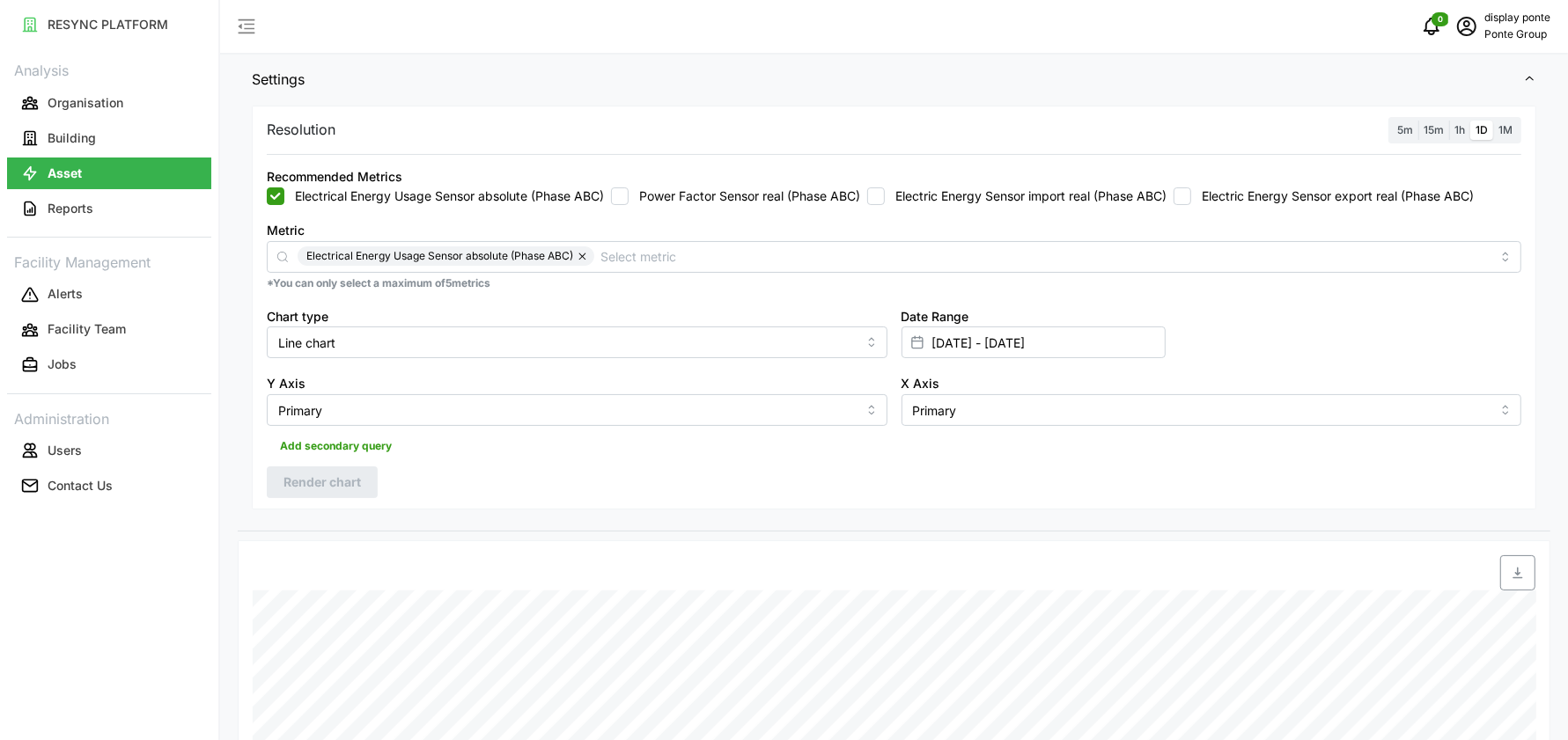
scroll to position [563, 0]
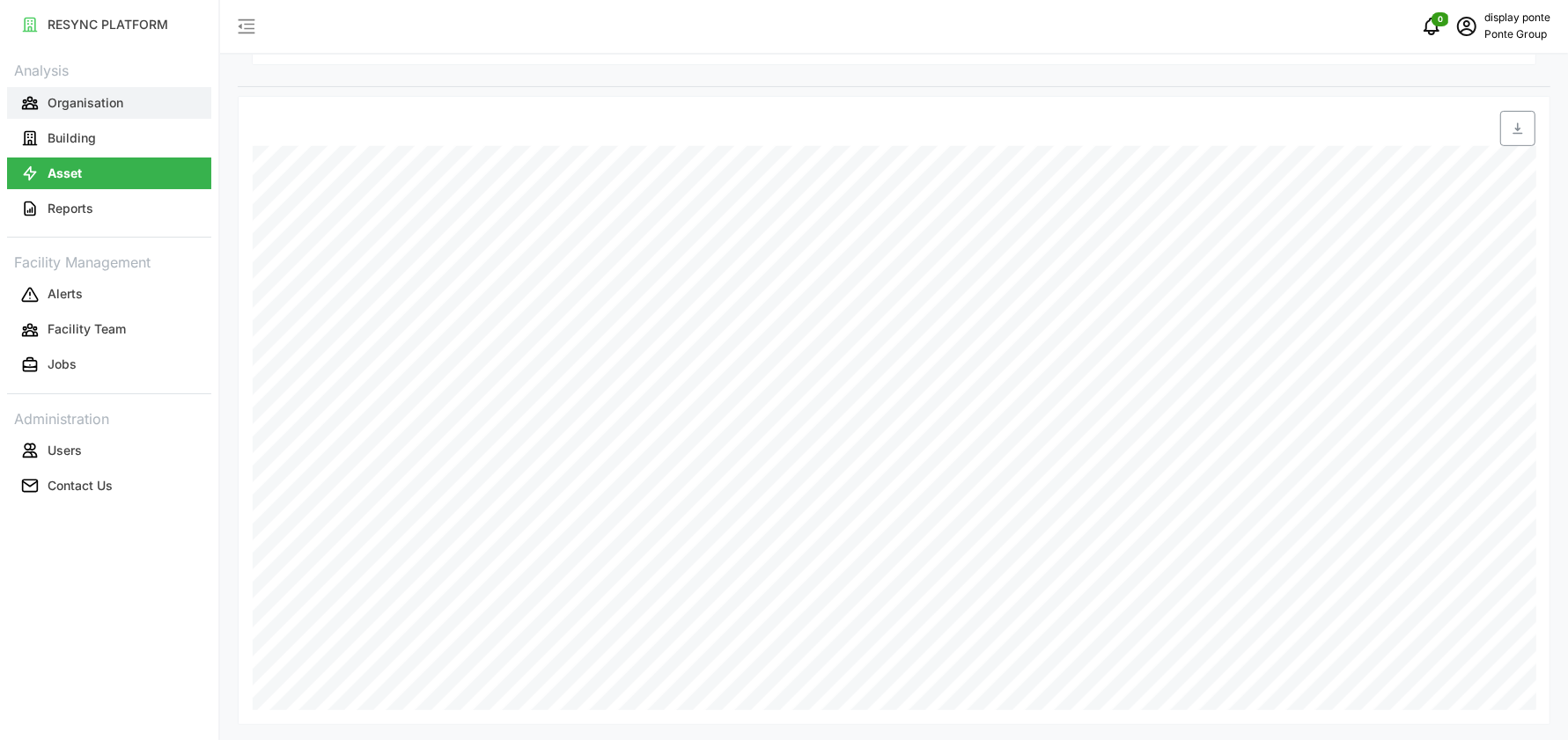
click at [171, 117] on button "Organisation" at bounding box center [109, 102] width 204 height 32
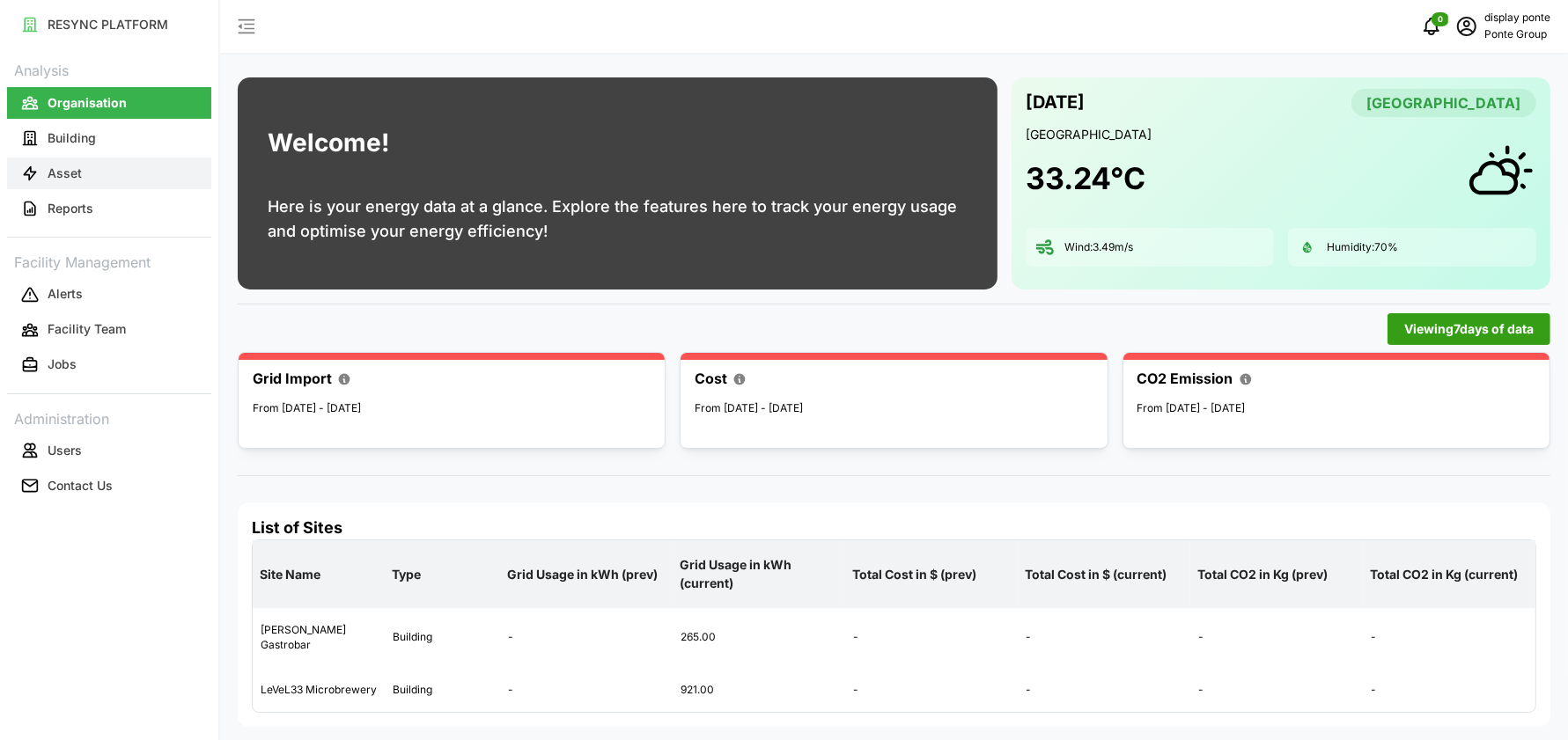
click at [78, 165] on p "Asset" at bounding box center [64, 173] width 34 height 17
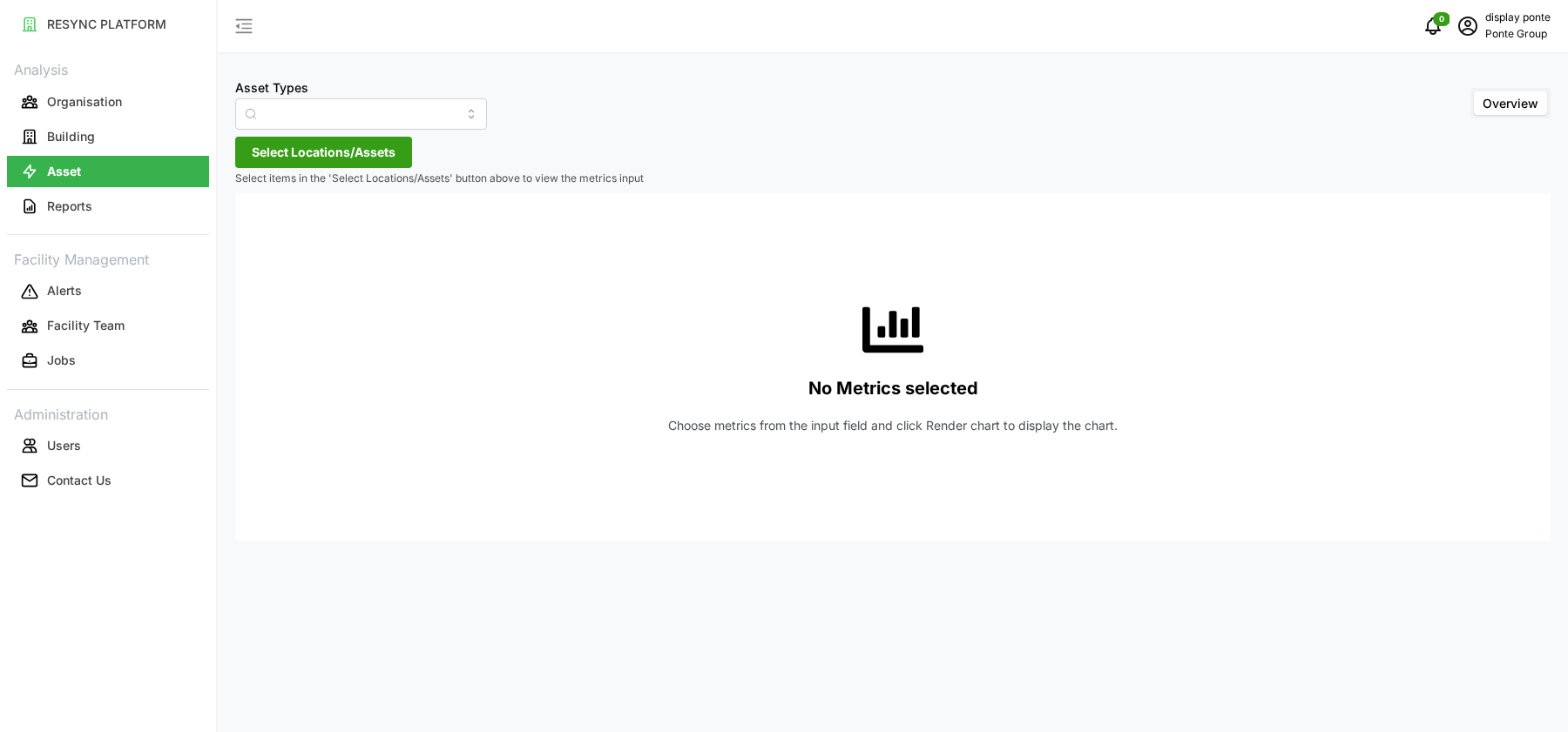
type input "Air Handling Unit"
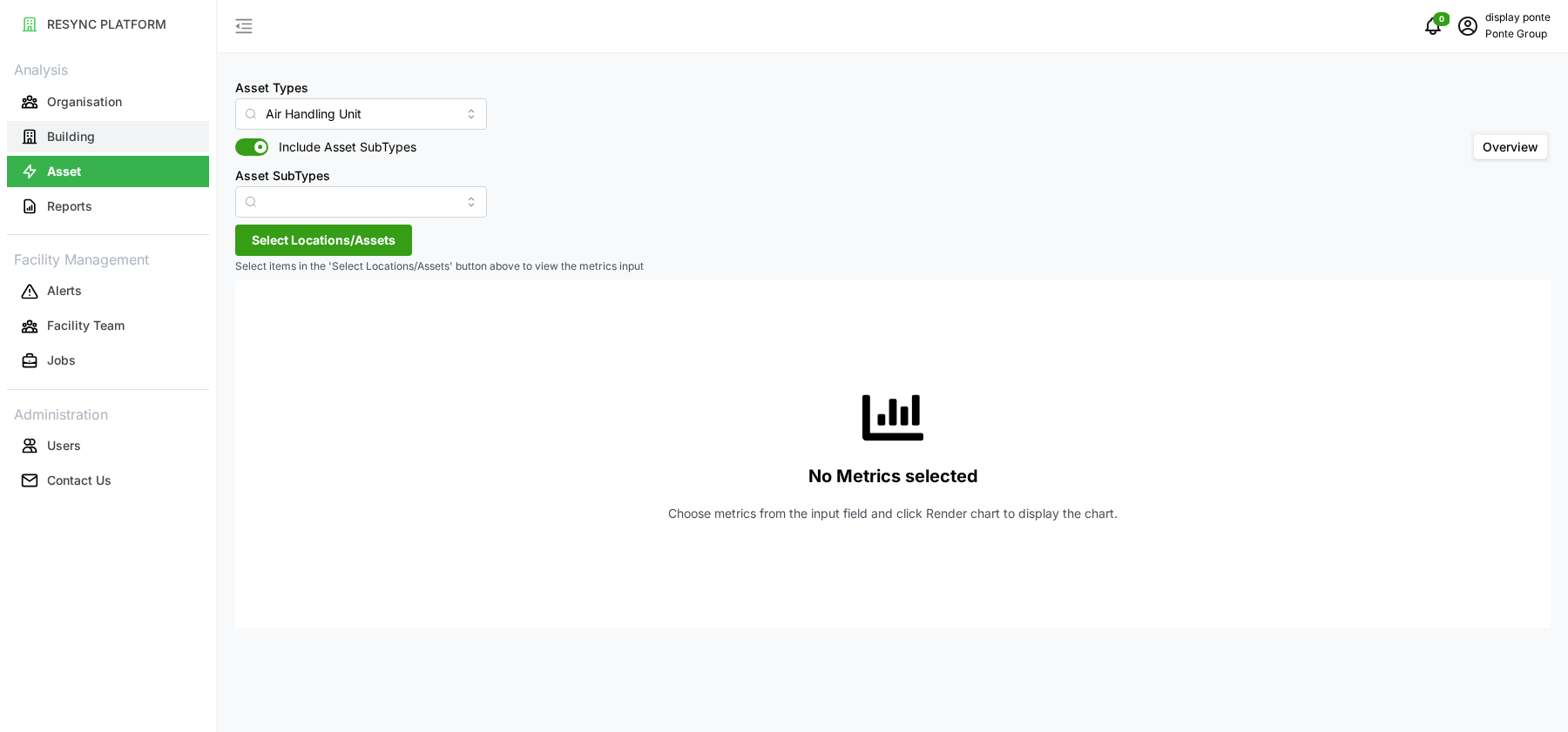
click at [78, 139] on p "Building" at bounding box center [70, 136] width 48 height 17
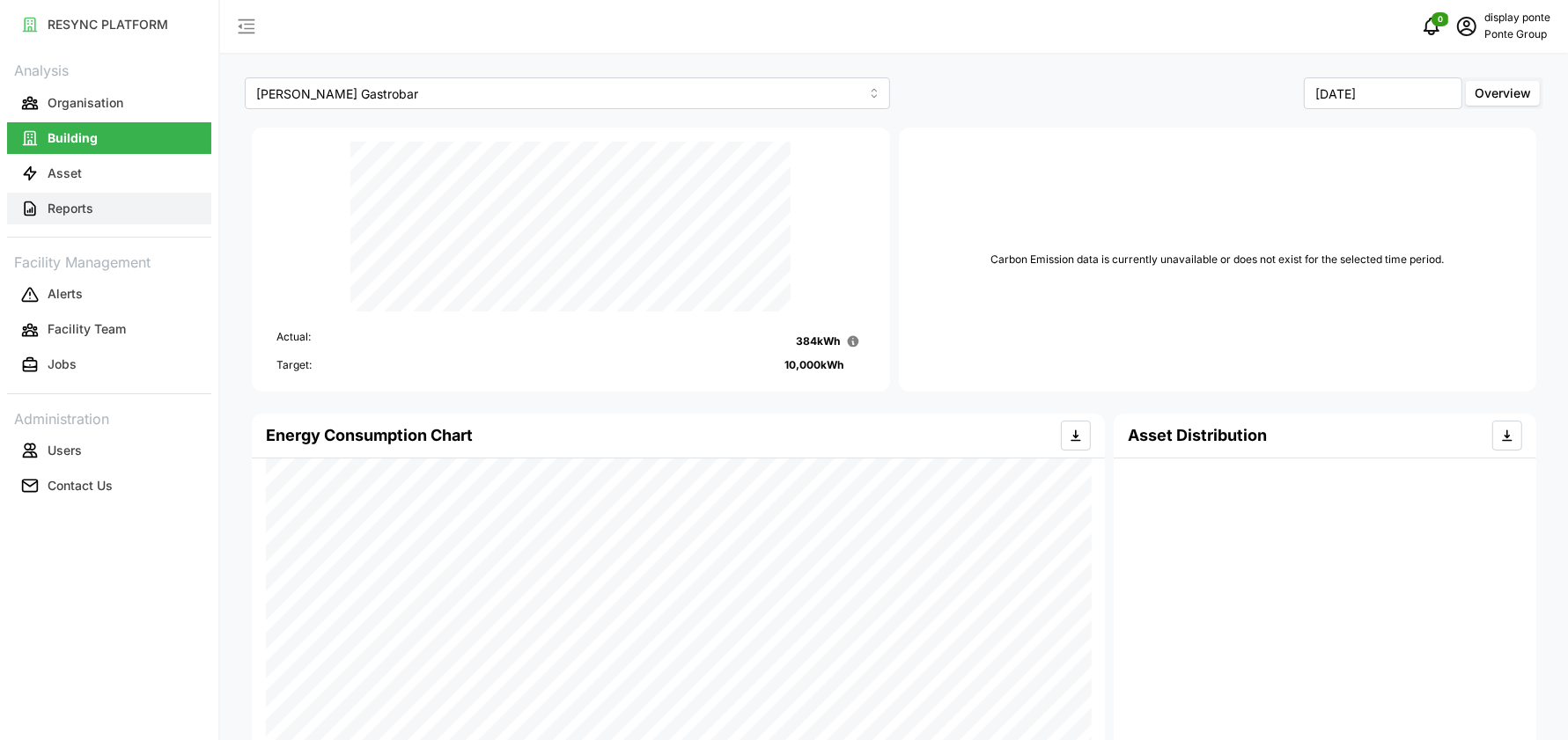
click at [105, 194] on button "Reports" at bounding box center [109, 208] width 204 height 32
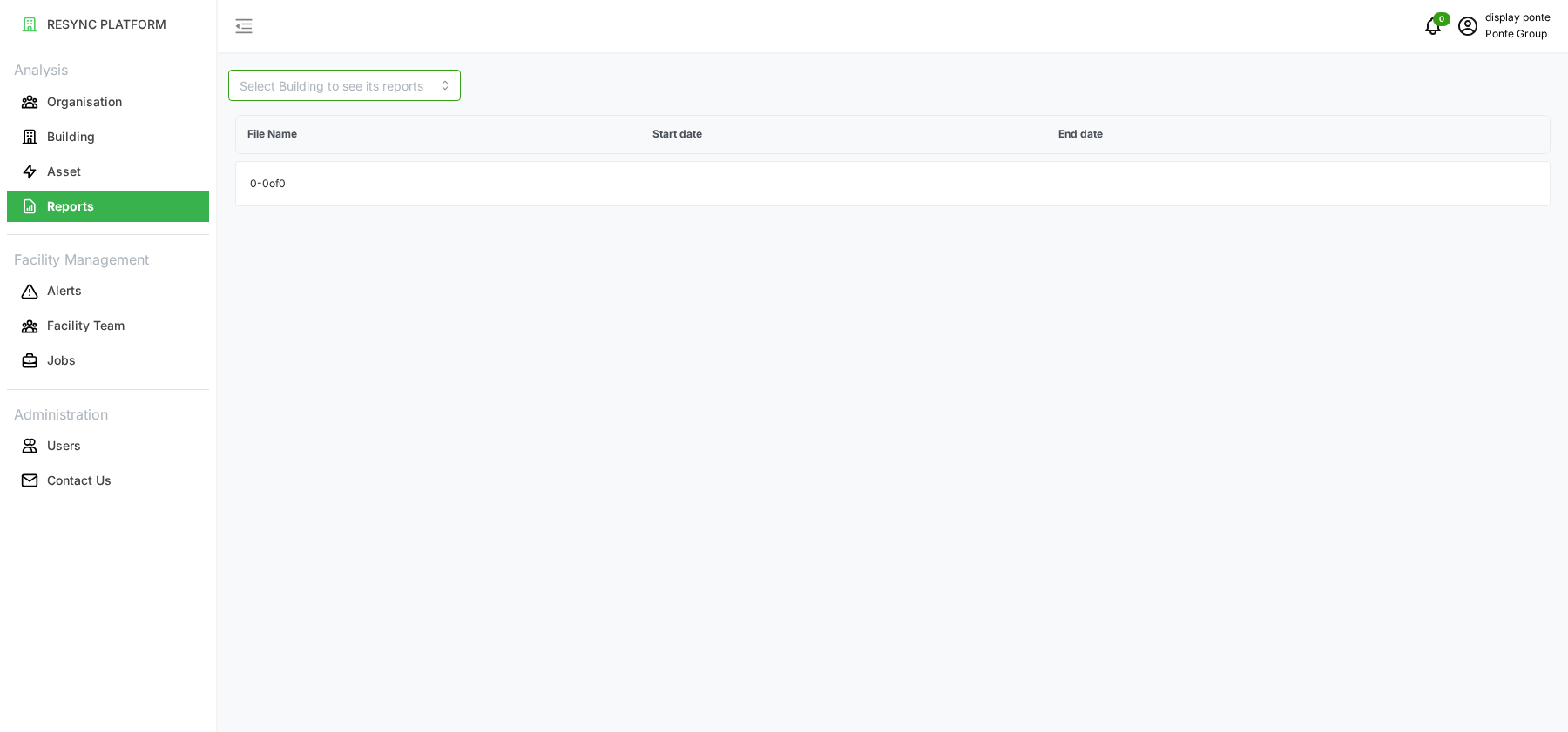
click at [367, 81] on input at bounding box center [344, 85] width 232 height 31
click at [356, 118] on div "[PERSON_NAME] Gastrobar" at bounding box center [317, 135] width 171 height 47
click at [376, 84] on input "[PERSON_NAME] Gastrobar" at bounding box center [344, 85] width 232 height 31
click at [336, 160] on div "LeVeL33 Microbrewery" at bounding box center [317, 175] width 171 height 30
type input "LeVeL33 Microbrewery"
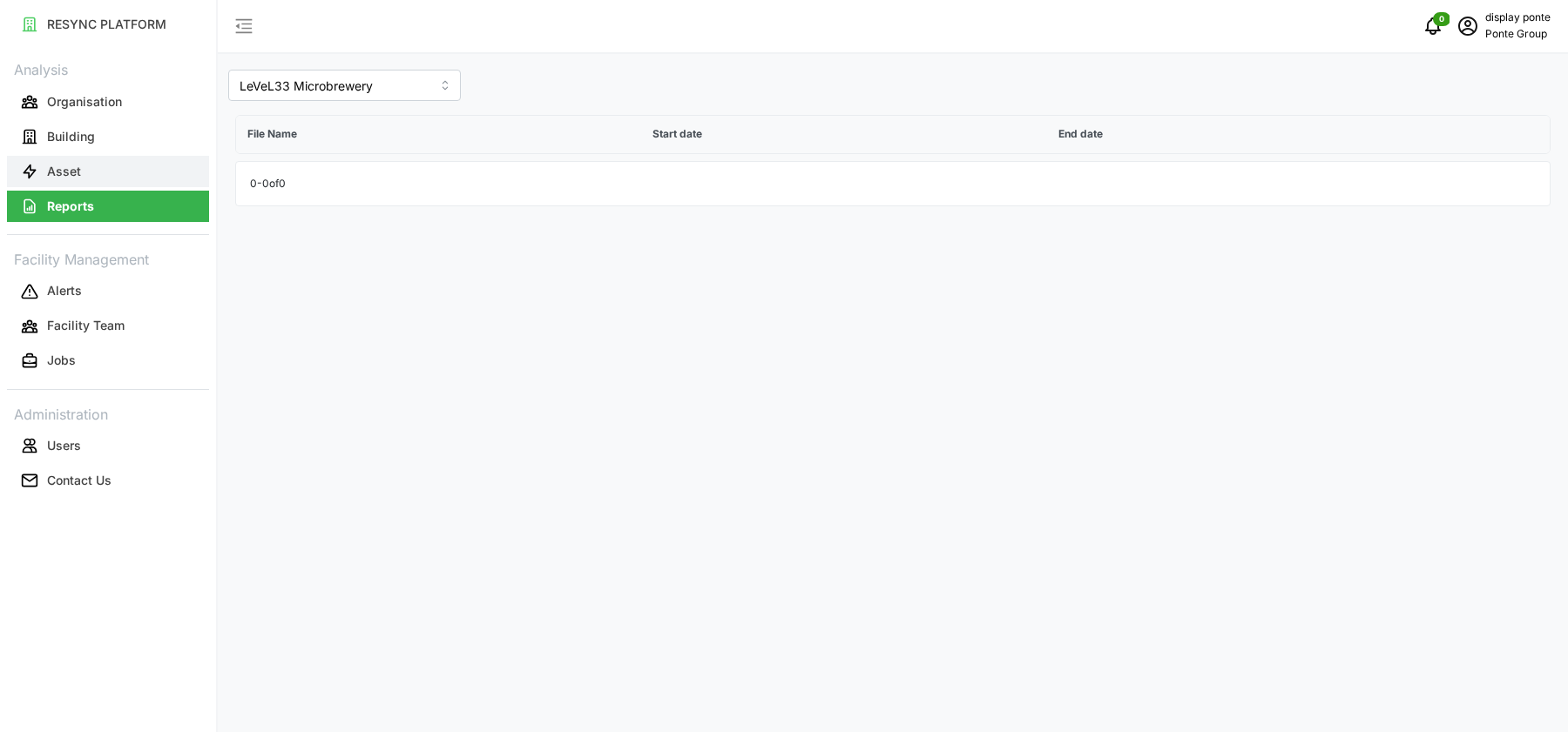
click at [111, 175] on button "Asset" at bounding box center [108, 171] width 202 height 31
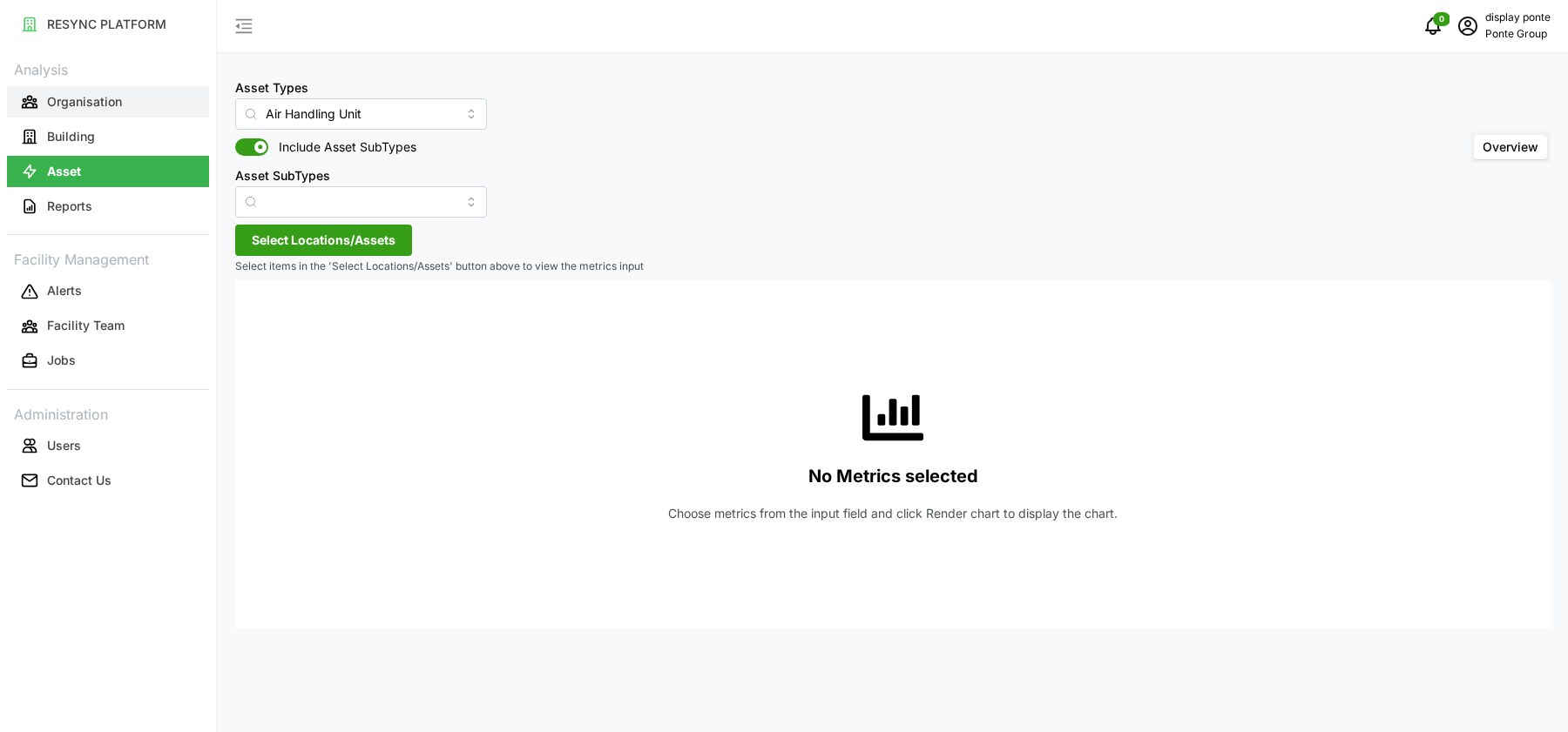
click at [59, 98] on p "Organisation" at bounding box center [84, 101] width 75 height 17
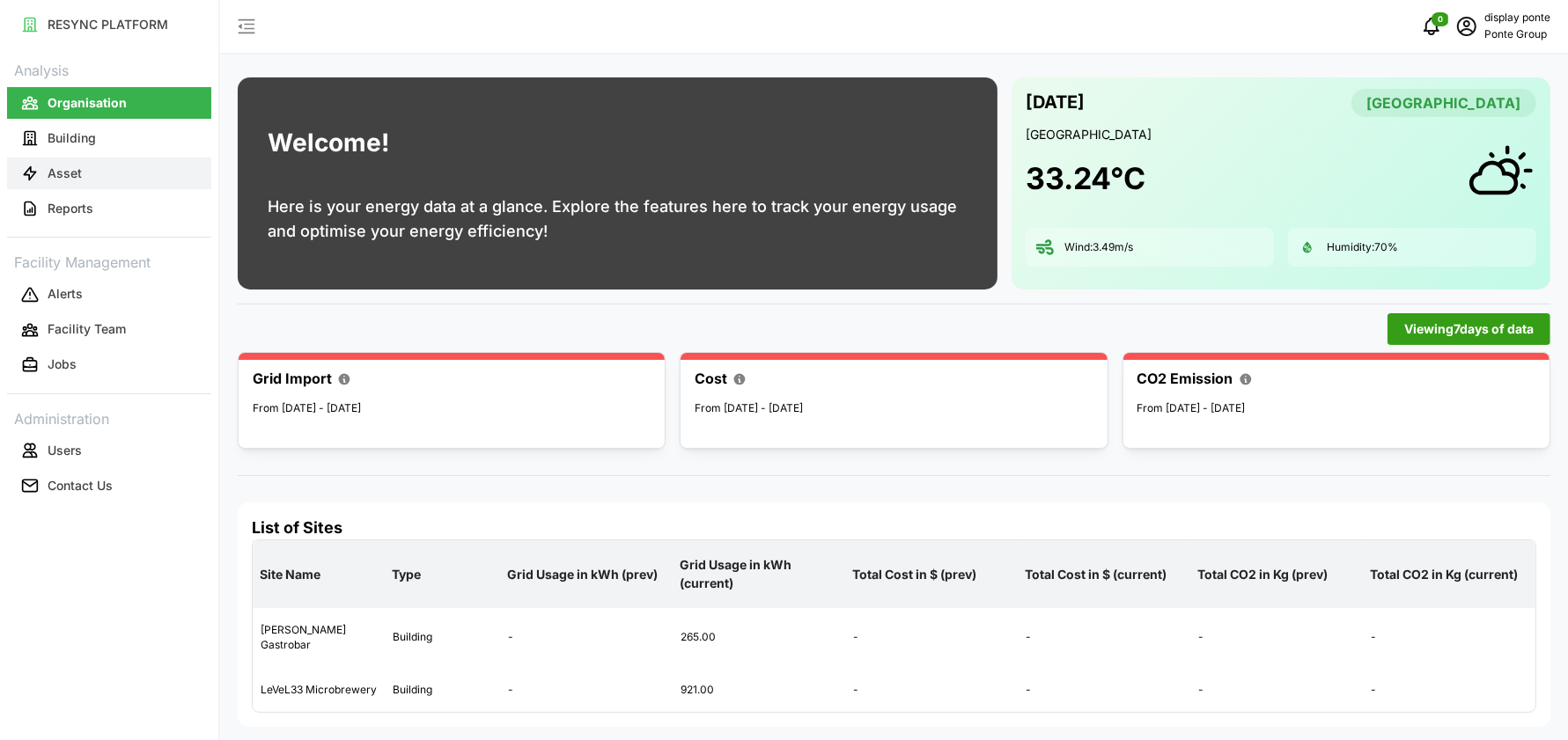
click at [103, 163] on button "Asset" at bounding box center [109, 173] width 204 height 32
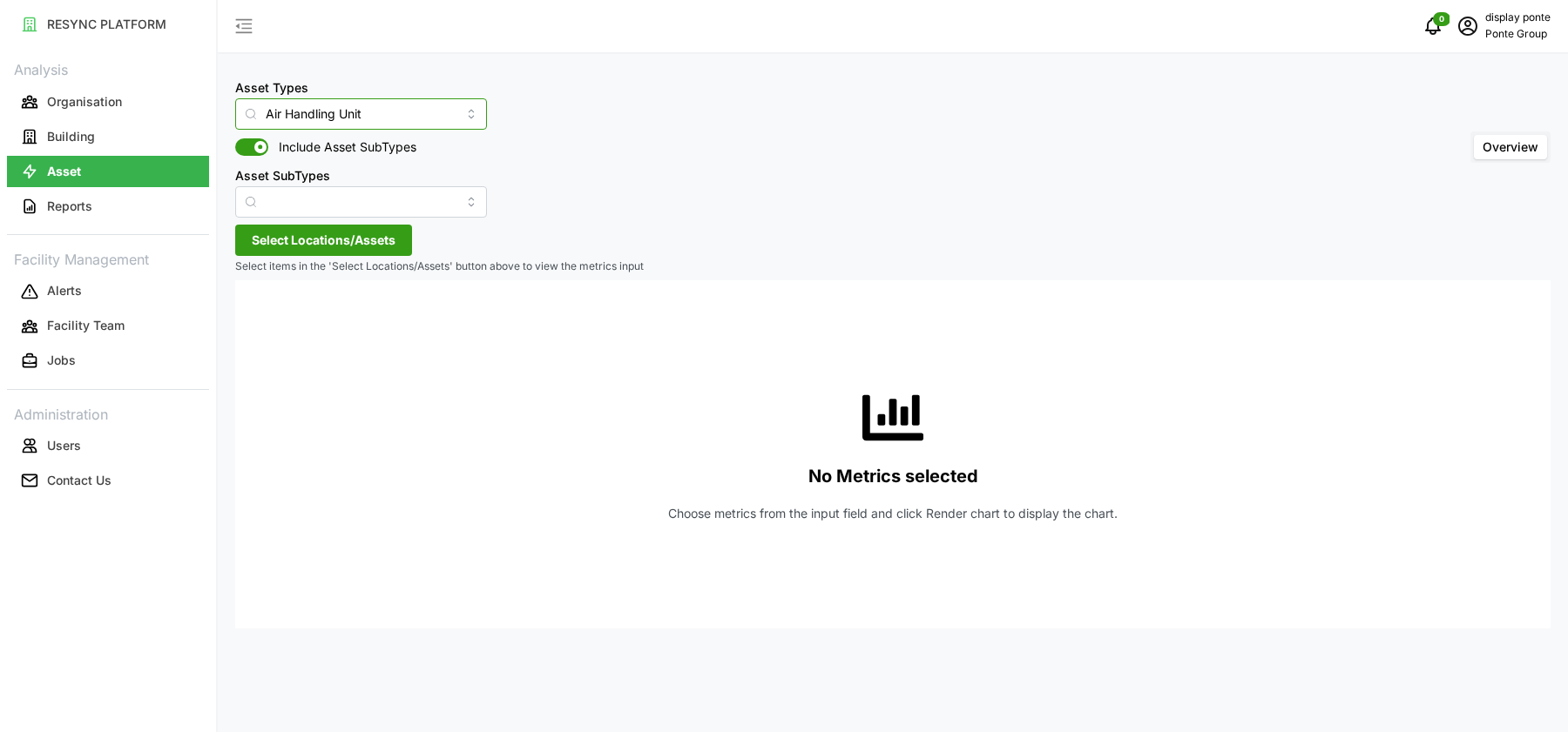
click at [299, 118] on input "Air Handling Unit" at bounding box center [360, 114] width 252 height 31
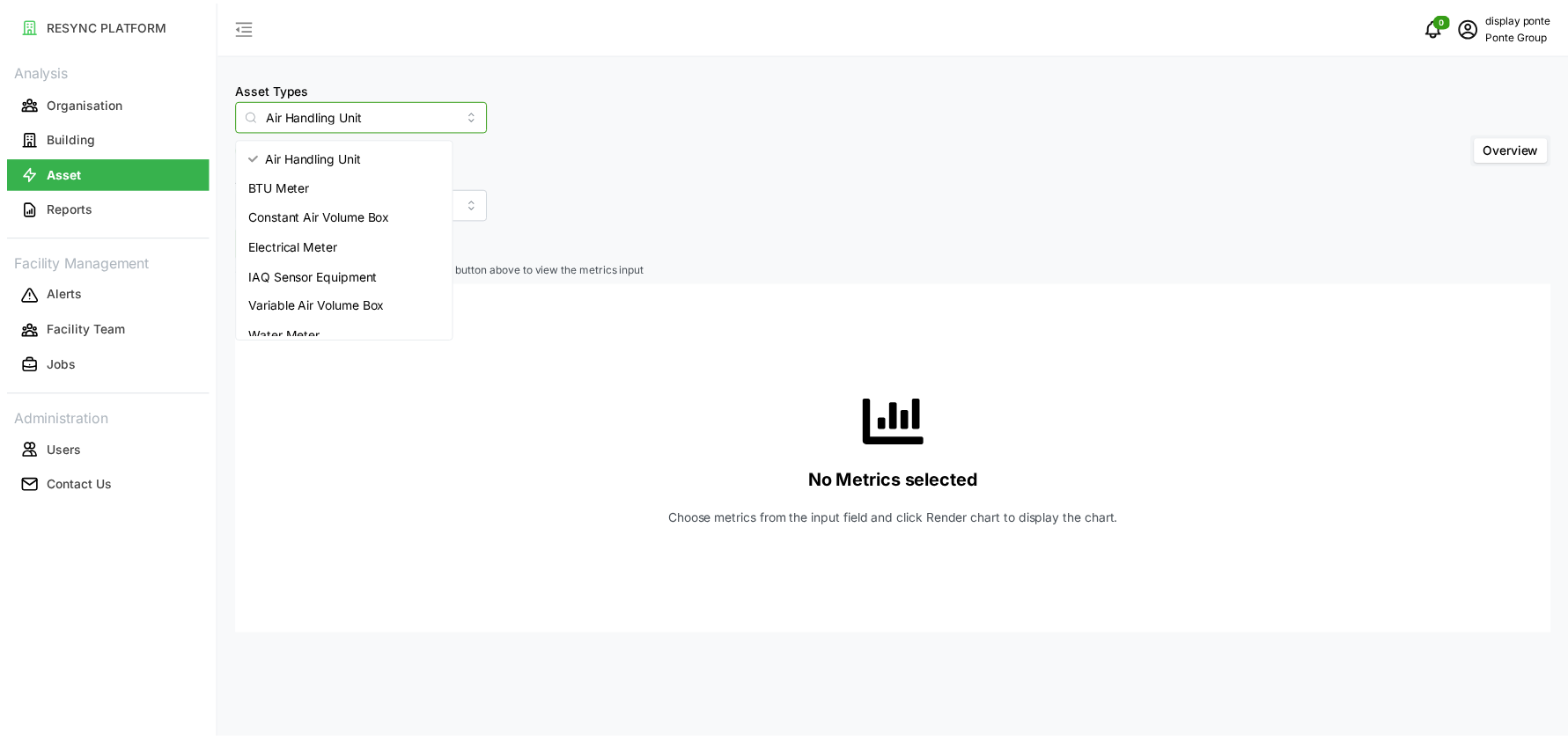
scroll to position [14, 0]
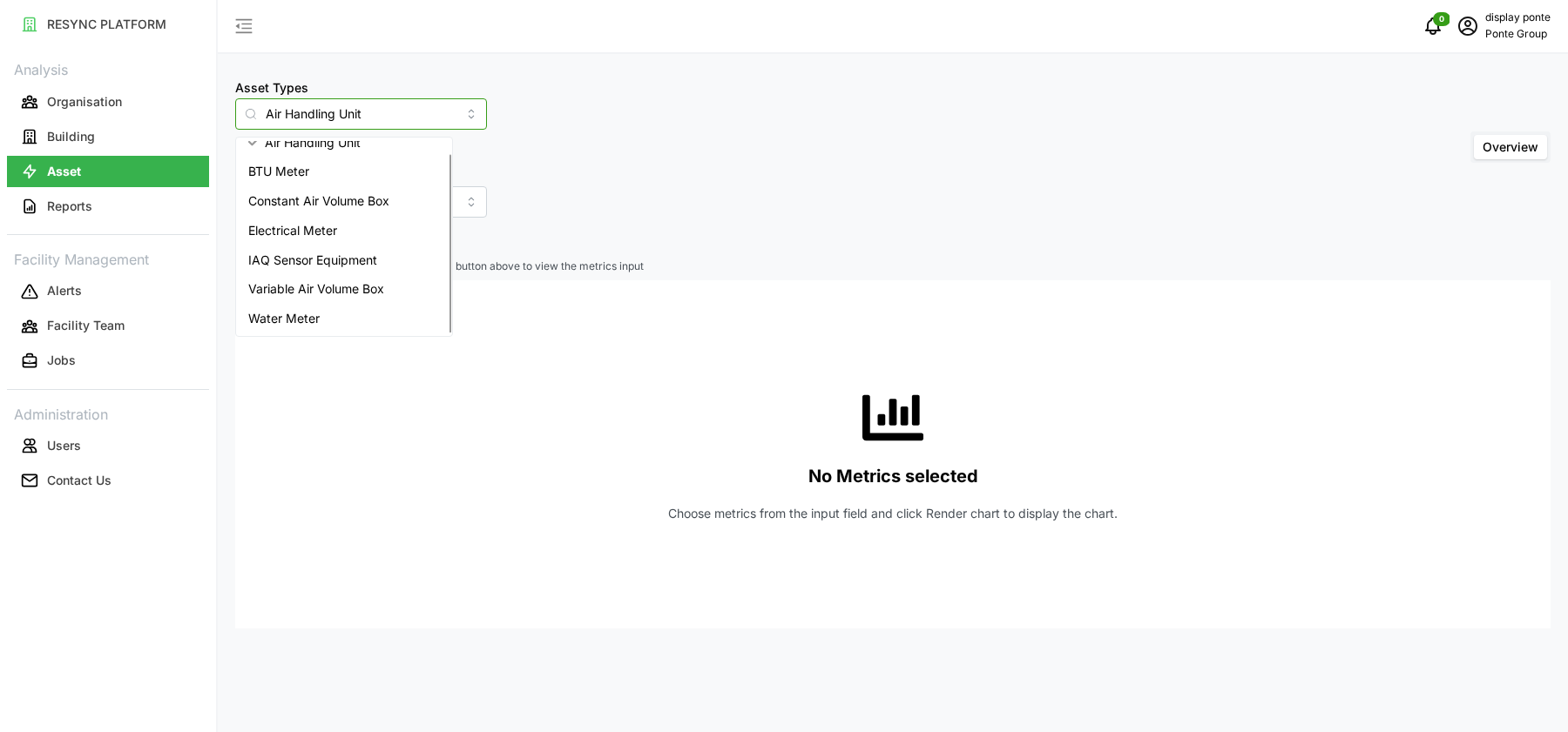
click at [323, 315] on div "Water Meter" at bounding box center [343, 318] width 209 height 30
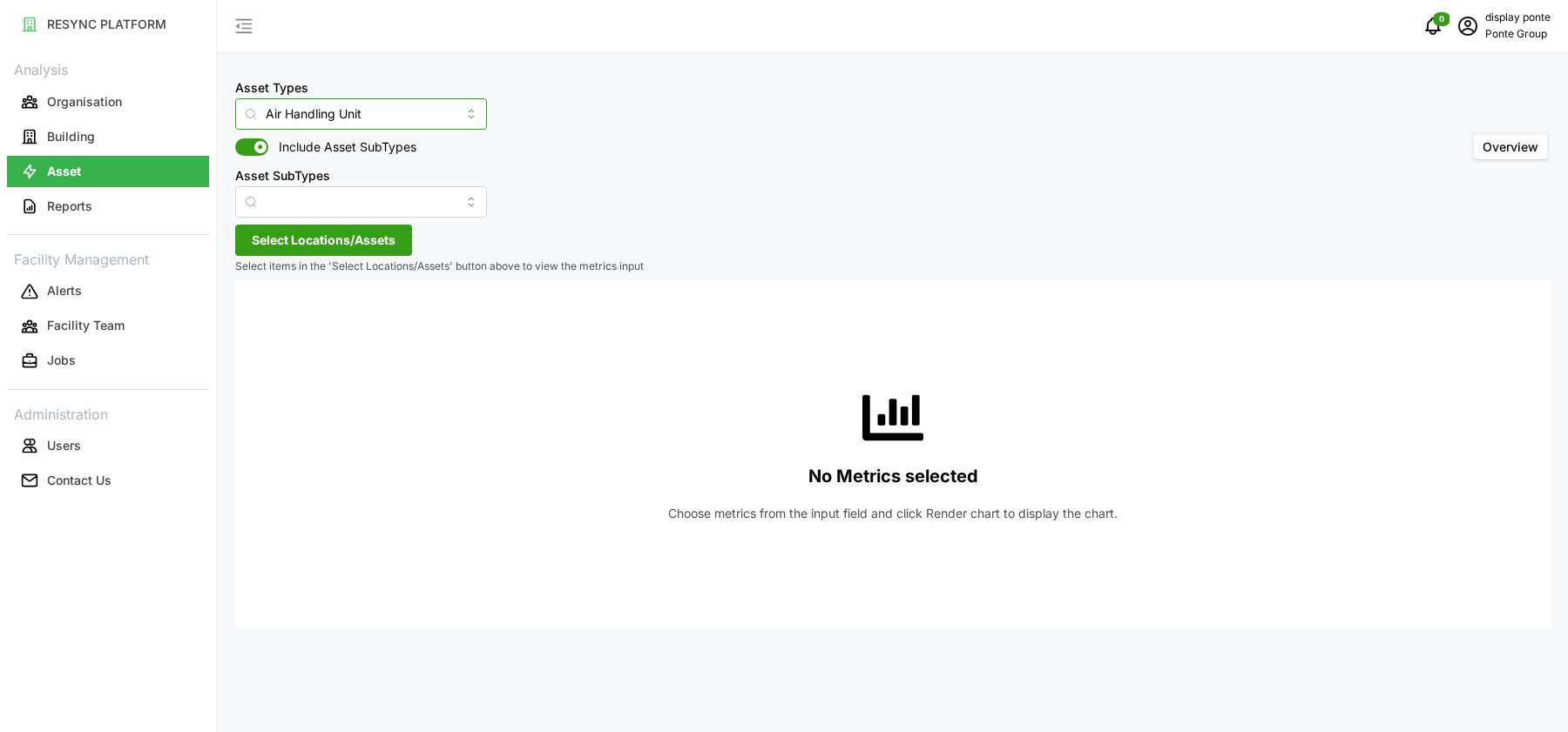
type input "Water Meter"
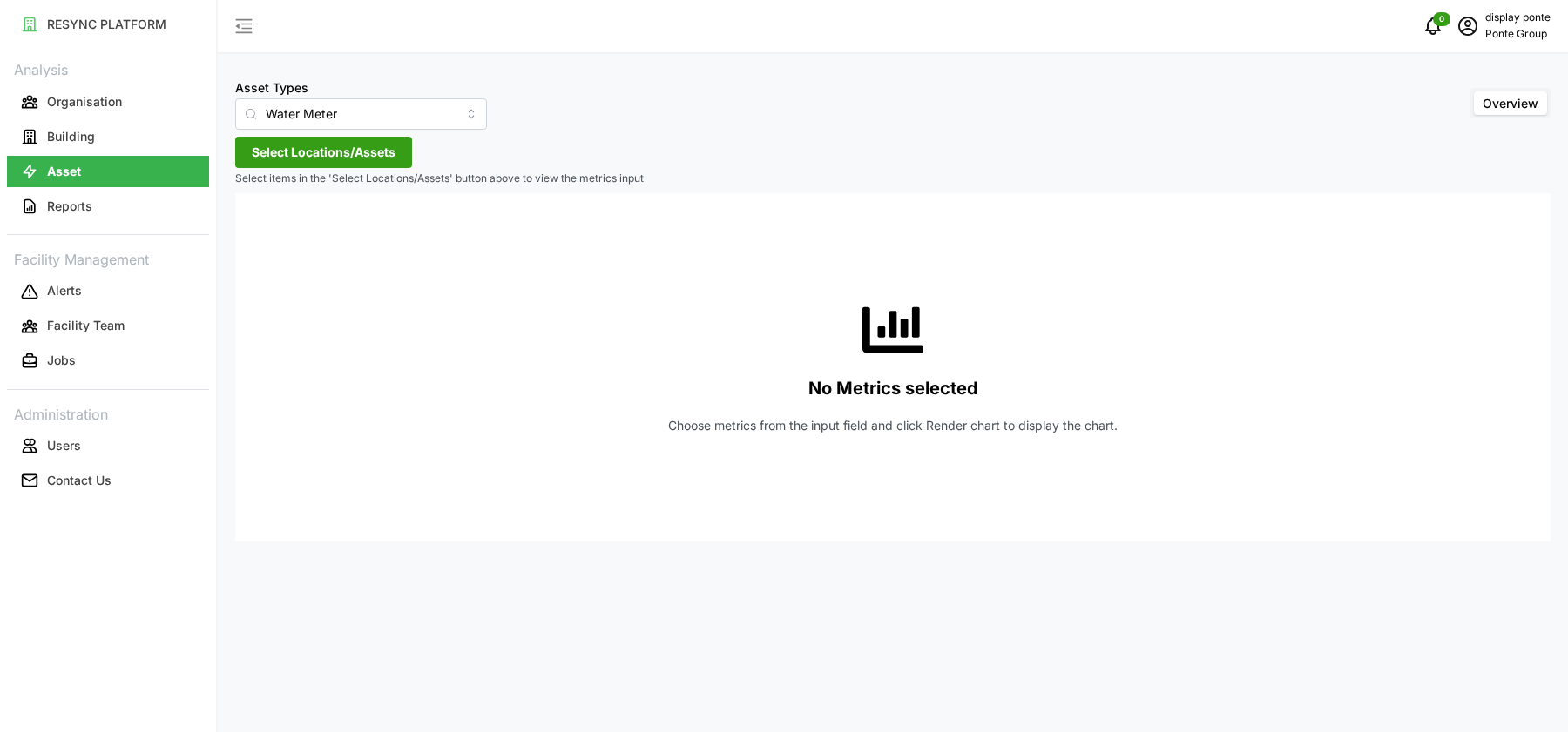
click at [337, 157] on span "Select Locations/Assets" at bounding box center [324, 152] width 143 height 30
click at [280, 233] on span "Select MBFC" at bounding box center [279, 232] width 12 height 12
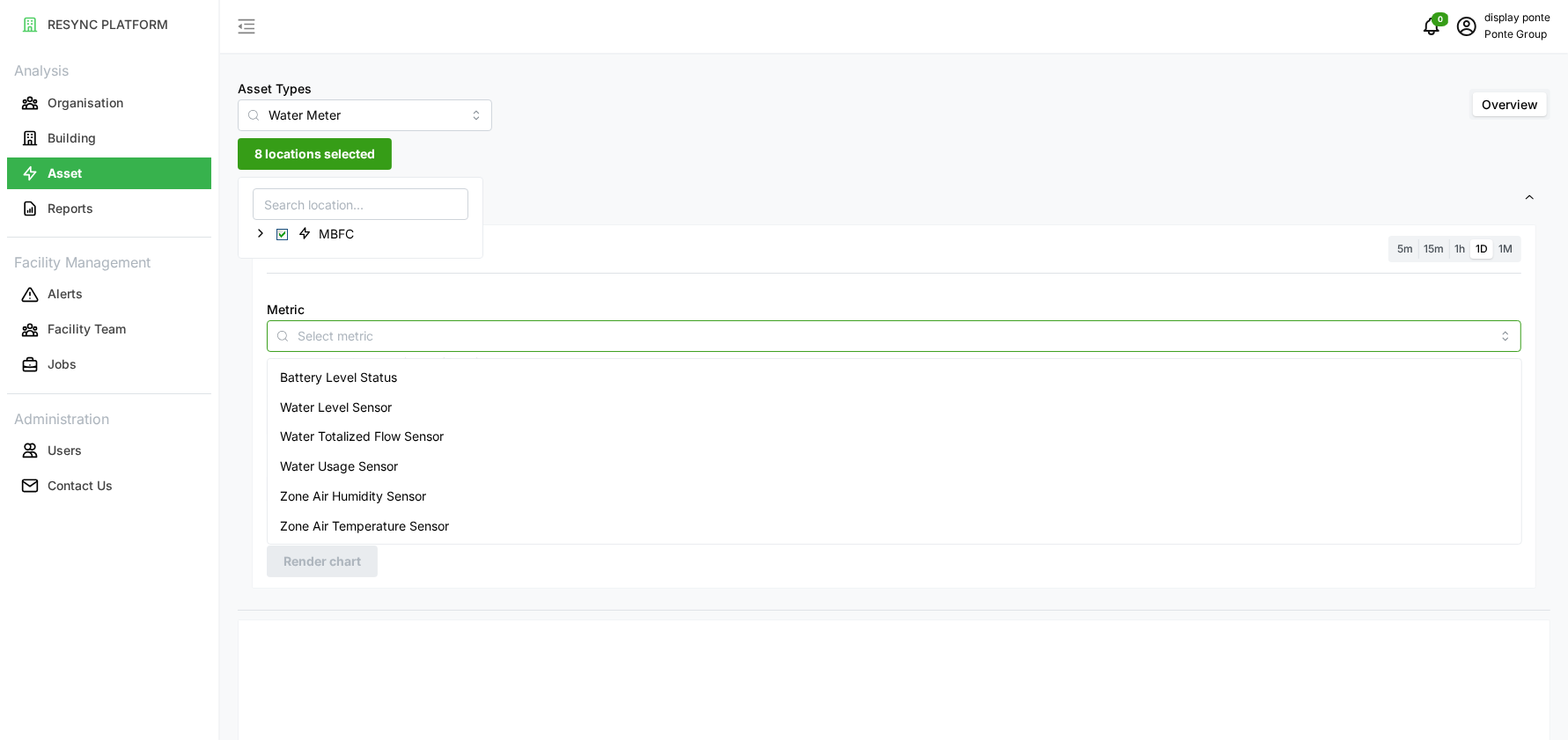
click at [376, 329] on input "Metric" at bounding box center [893, 335] width 1193 height 19
click at [364, 456] on span "Water Usage Sensor" at bounding box center [339, 466] width 118 height 19
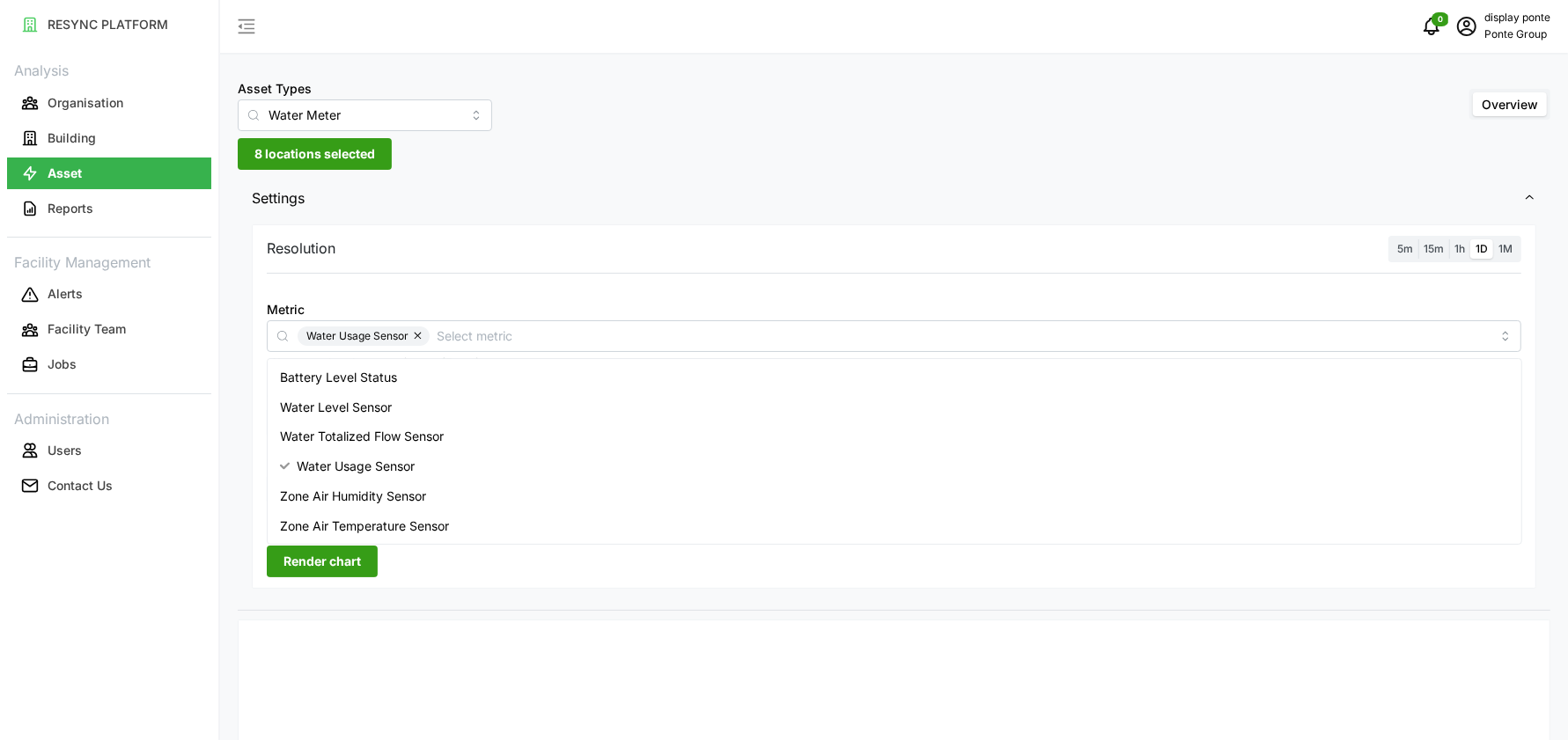
click at [1465, 258] on label "1h" at bounding box center [1459, 249] width 21 height 20
click at [1449, 239] on input "1h" at bounding box center [1449, 239] width 0 height 0
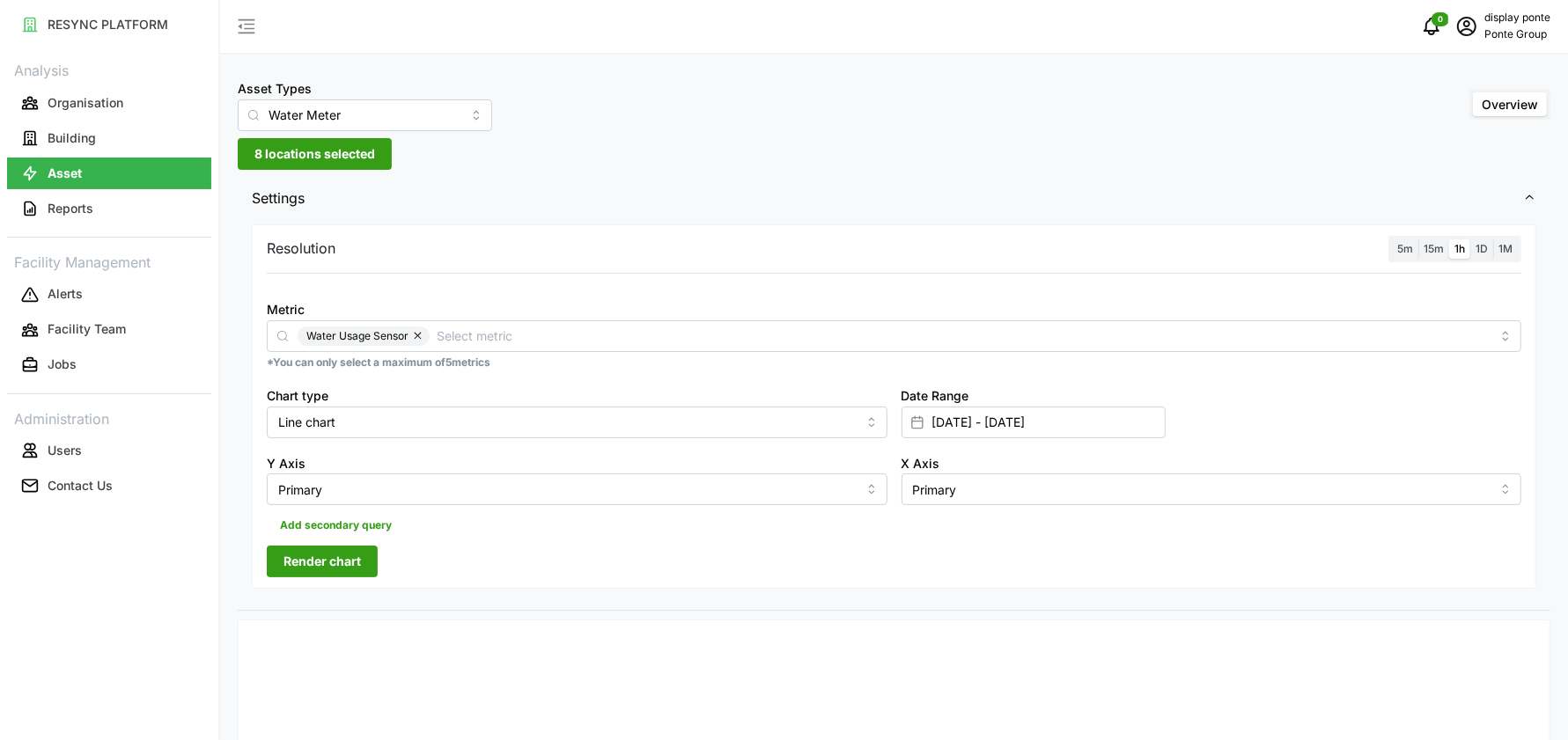
click at [351, 571] on span "Render chart" at bounding box center [322, 562] width 78 height 30
click at [1484, 257] on label "1D" at bounding box center [1481, 249] width 23 height 20
click at [1470, 239] on input "1D" at bounding box center [1470, 239] width 0 height 0
click at [361, 565] on button "Render chart" at bounding box center [322, 562] width 111 height 32
click at [89, 150] on button "Building" at bounding box center [109, 138] width 204 height 32
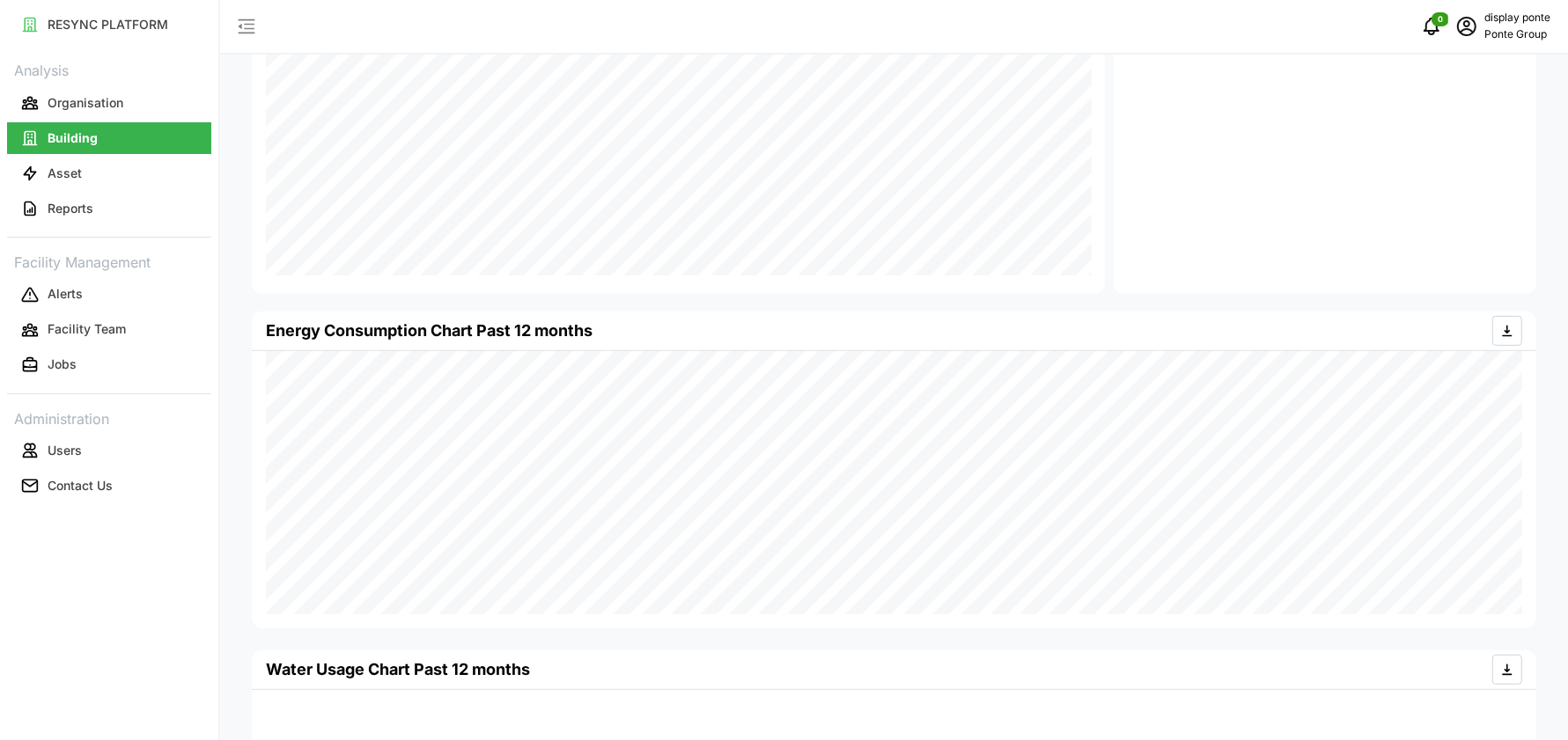
scroll to position [737, 0]
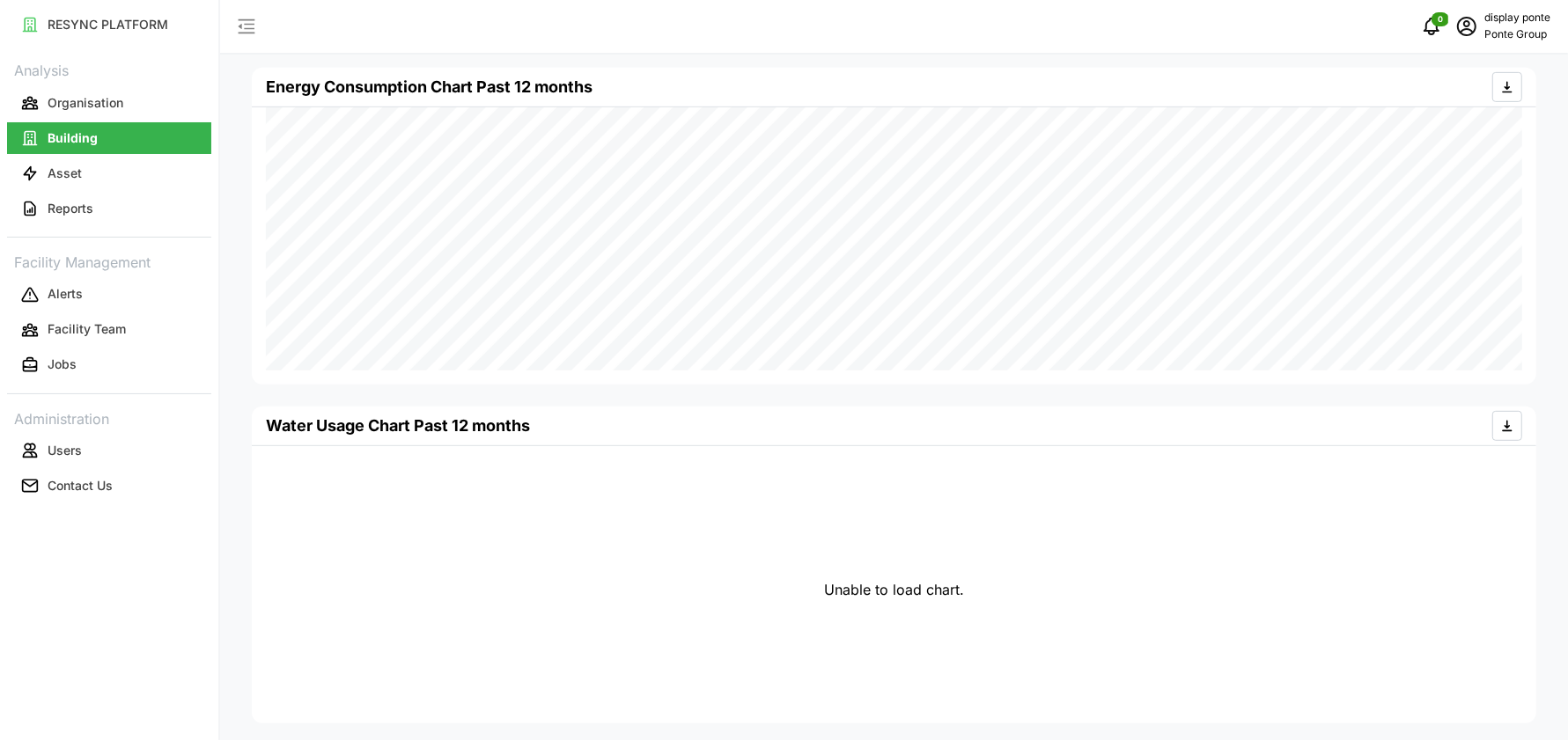
click at [530, 421] on p "Water Usage Chart Past 12 months" at bounding box center [398, 426] width 265 height 24
drag, startPoint x: 536, startPoint y: 423, endPoint x: 272, endPoint y: 426, distance: 264.0
click at [272, 426] on div "Water Usage Chart Past 12 months" at bounding box center [893, 426] width 1256 height 39
click at [78, 168] on p "Asset" at bounding box center [64, 173] width 34 height 17
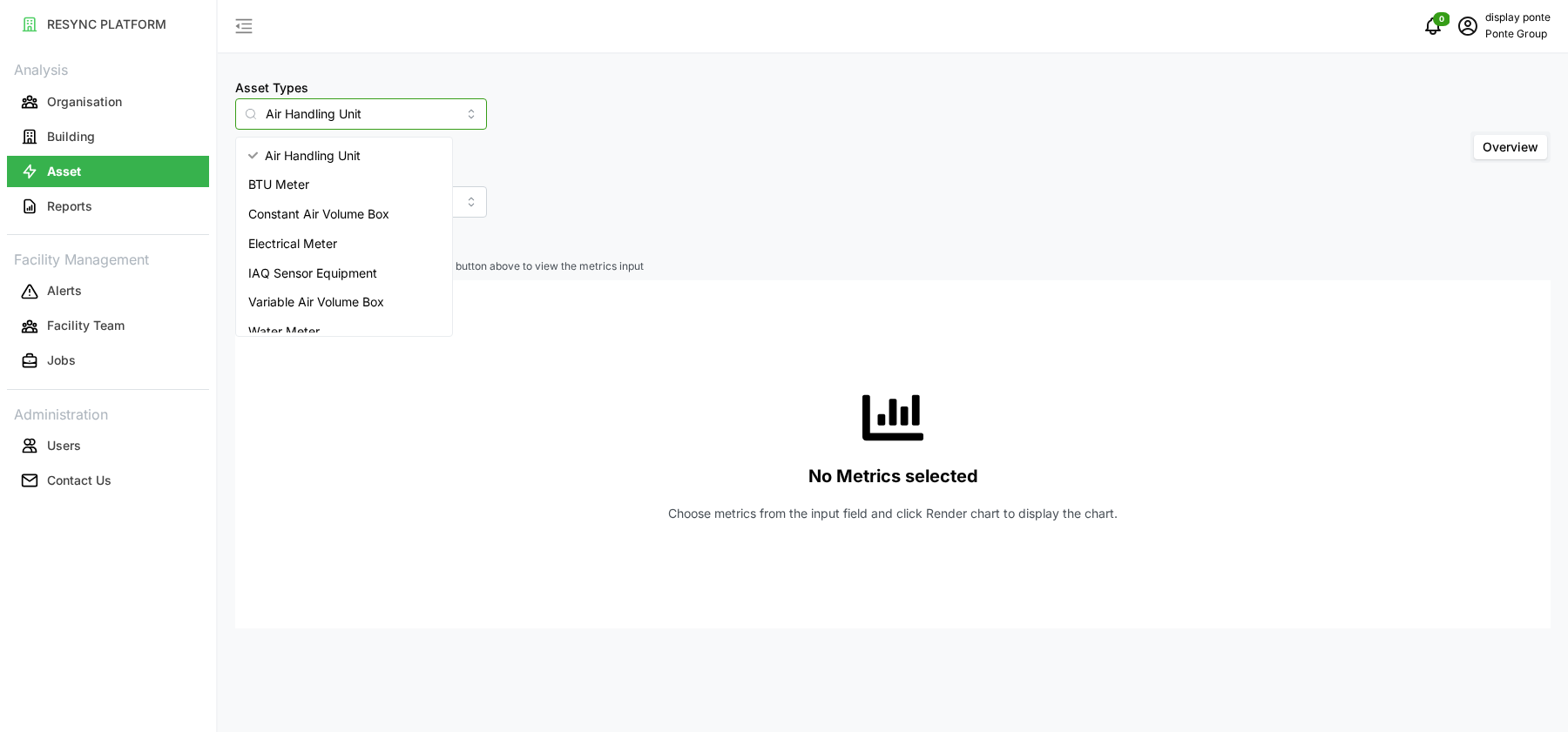
click at [382, 109] on input "Air Handling Unit" at bounding box center [360, 114] width 252 height 31
drag, startPoint x: 382, startPoint y: 109, endPoint x: 260, endPoint y: 99, distance: 122.4
click at [260, 99] on div "Air Handling Unit" at bounding box center [360, 114] width 252 height 31
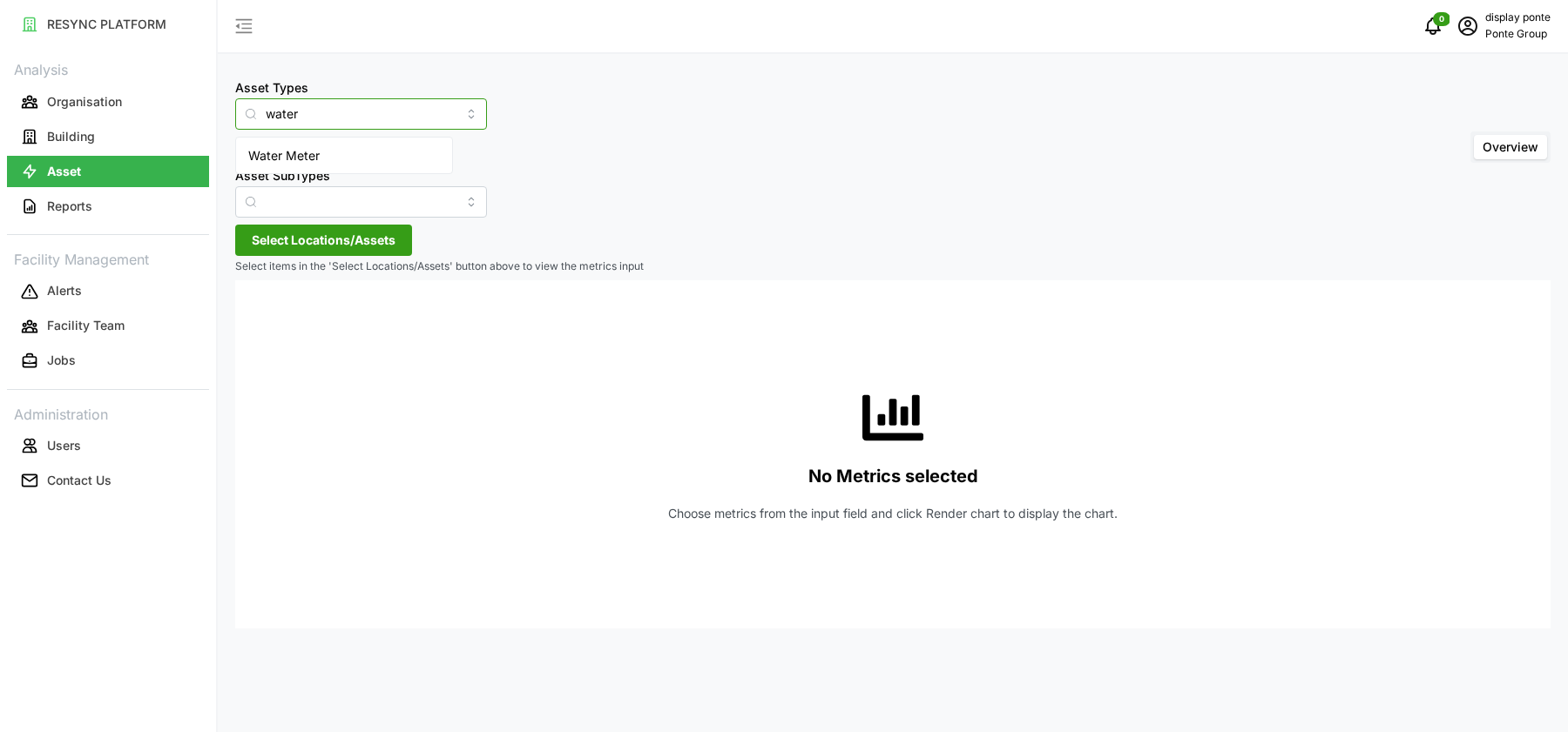
click at [283, 143] on div "Water Meter" at bounding box center [343, 155] width 209 height 30
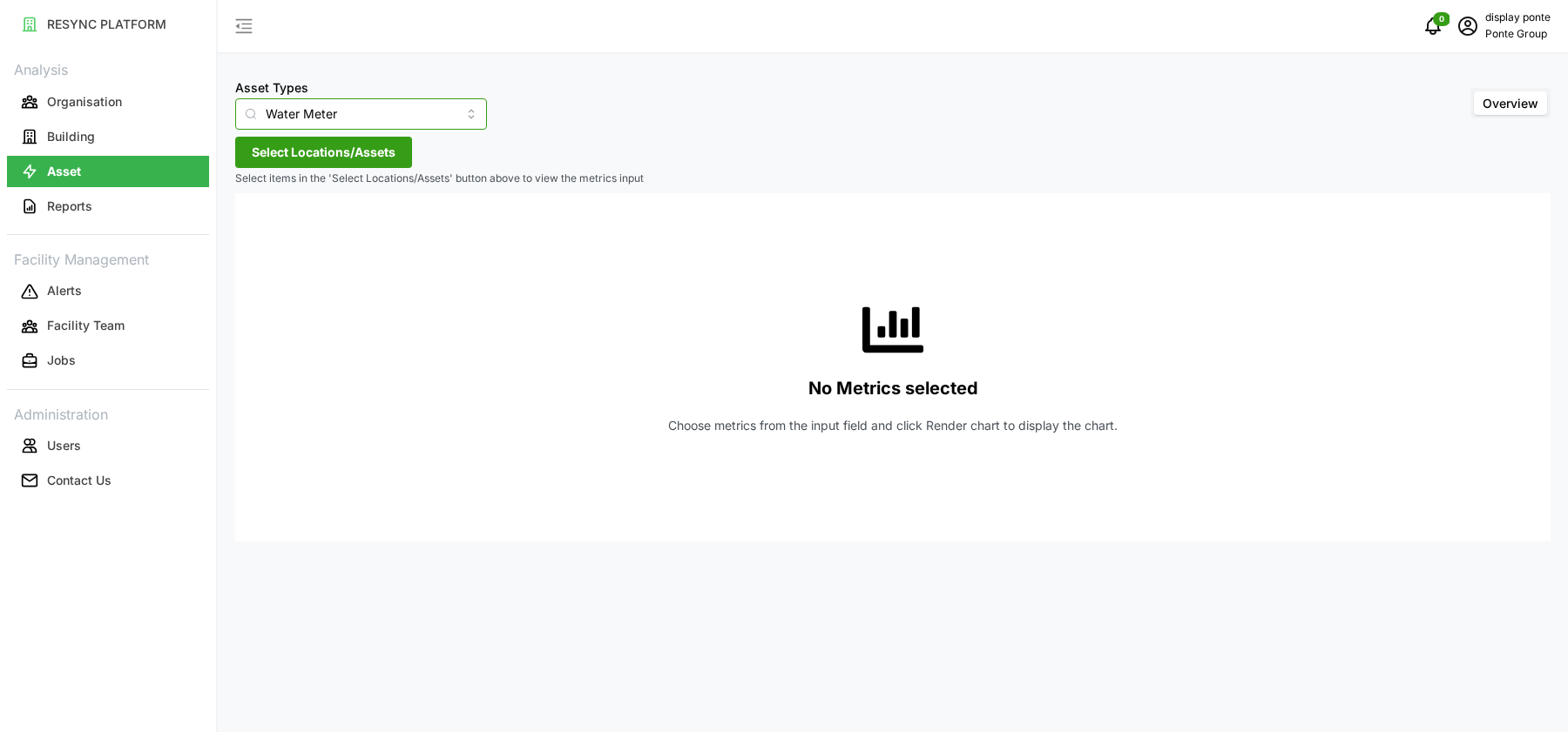
type input "Water Meter"
click at [308, 167] on span "Select Locations/Assets" at bounding box center [324, 152] width 143 height 30
click at [275, 232] on span "Select MBFC" at bounding box center [279, 232] width 12 height 12
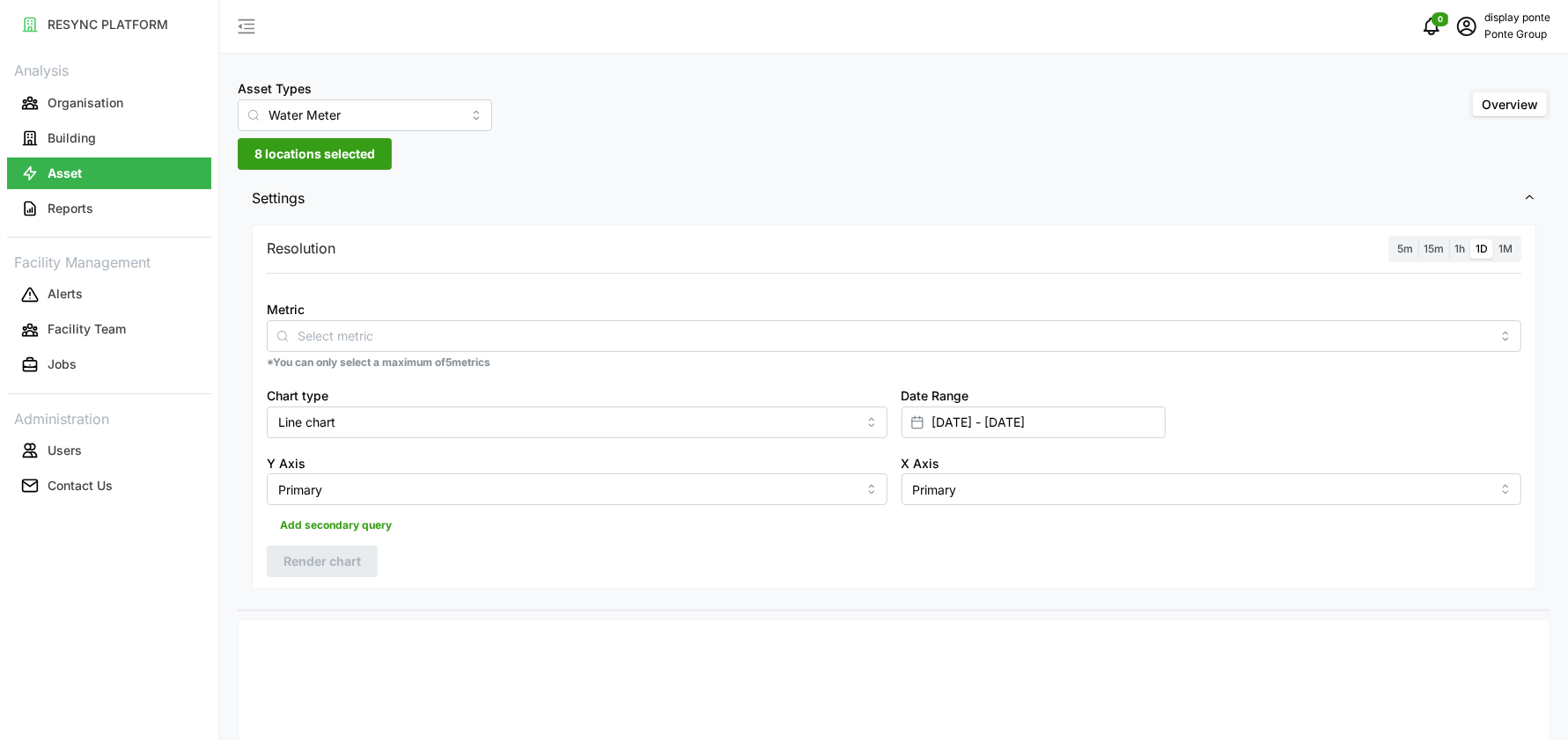
click at [1510, 253] on span "1M" at bounding box center [1505, 248] width 14 height 14
click at [1493, 239] on input "1M" at bounding box center [1493, 239] width 0 height 0
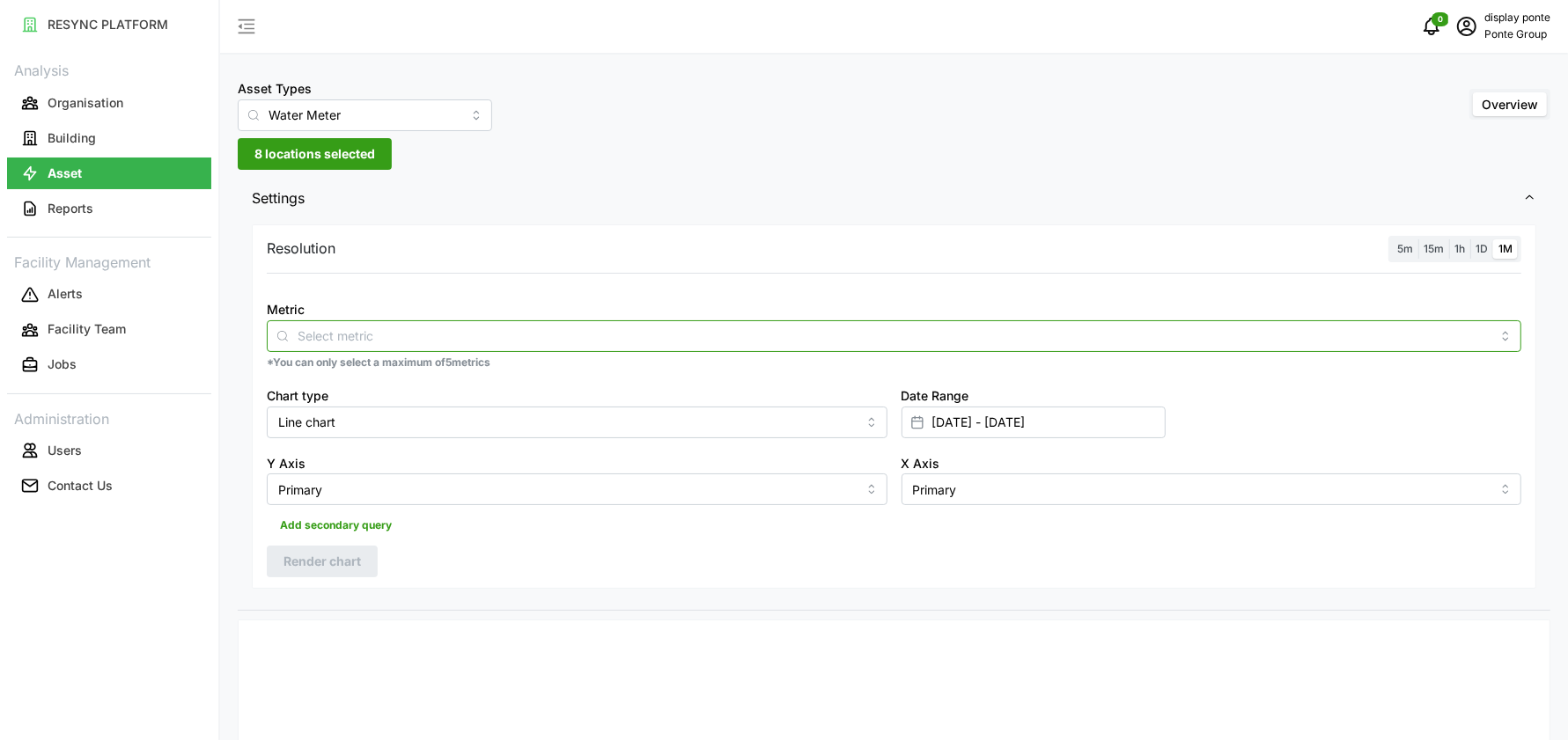
click at [736, 332] on input "Metric" at bounding box center [893, 335] width 1193 height 19
type input "usag"
click at [685, 374] on div "Water Usage Sensor" at bounding box center [894, 377] width 1246 height 30
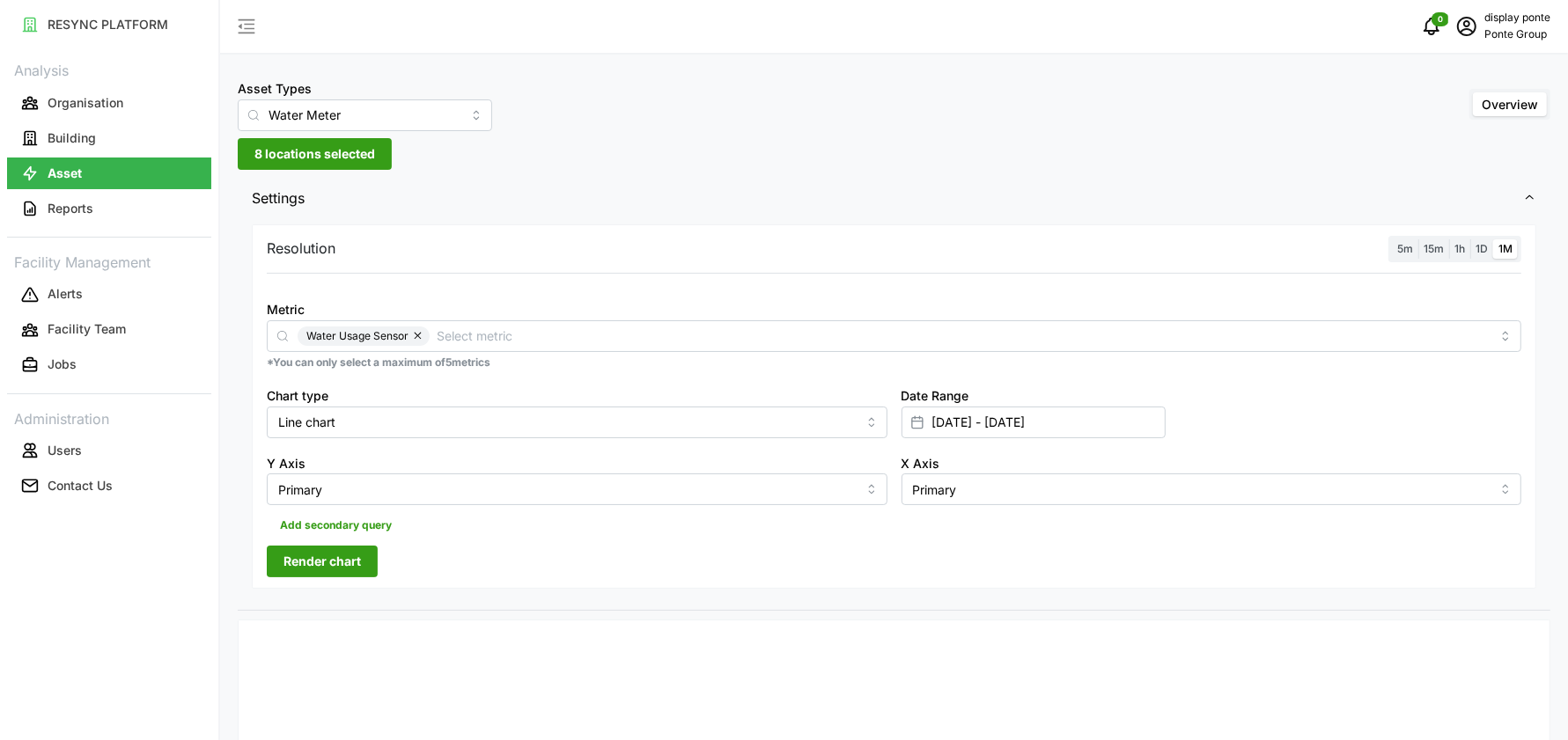
click at [351, 580] on div "Resolution 5m 15m 1h 1D 1M Metric Water Usage Sensor *You can only select a max…" at bounding box center [894, 407] width 1284 height 365
click at [331, 565] on span "Render chart" at bounding box center [322, 562] width 78 height 30
click at [119, 100] on p "Organisation" at bounding box center [85, 102] width 76 height 17
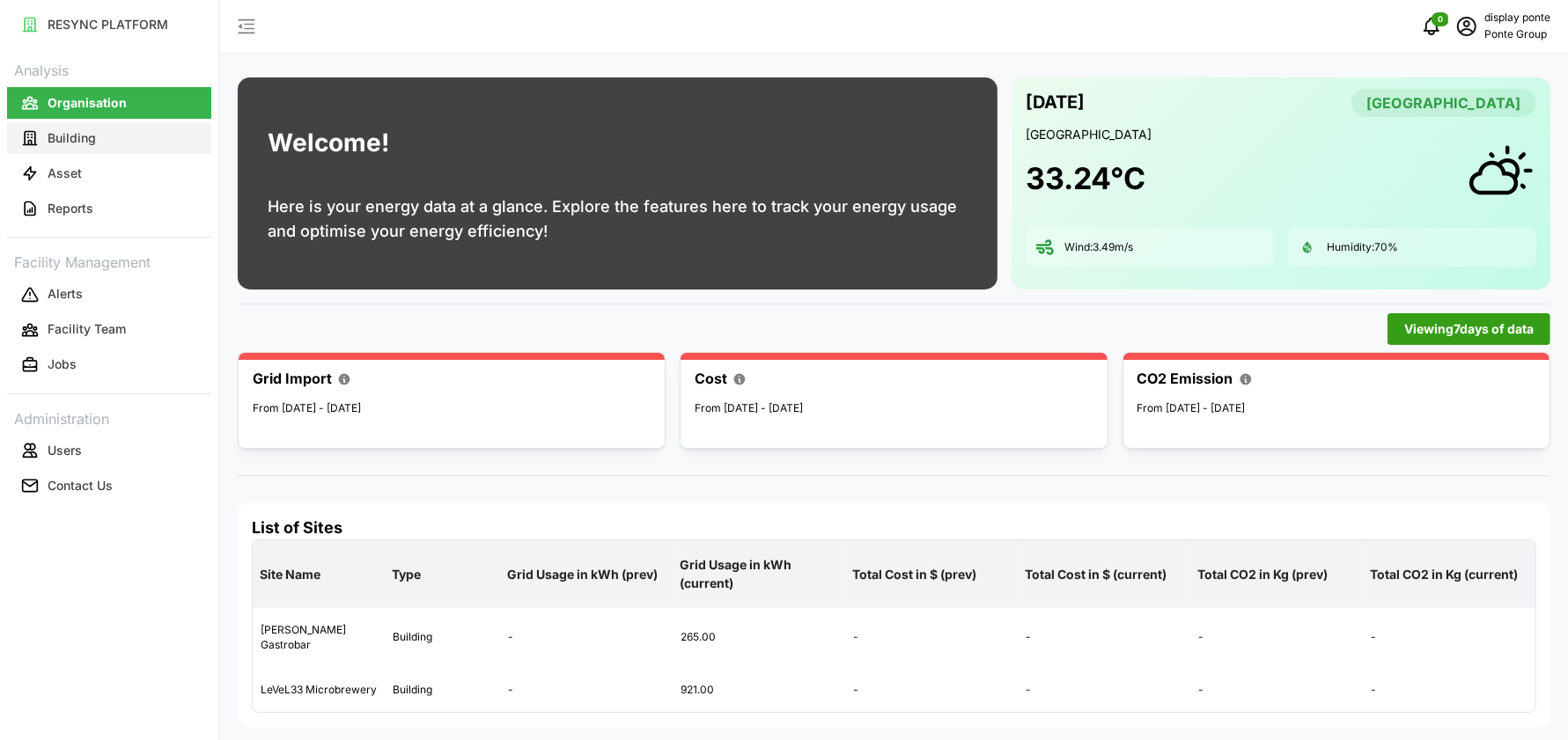
click at [115, 149] on button "Building" at bounding box center [109, 138] width 204 height 32
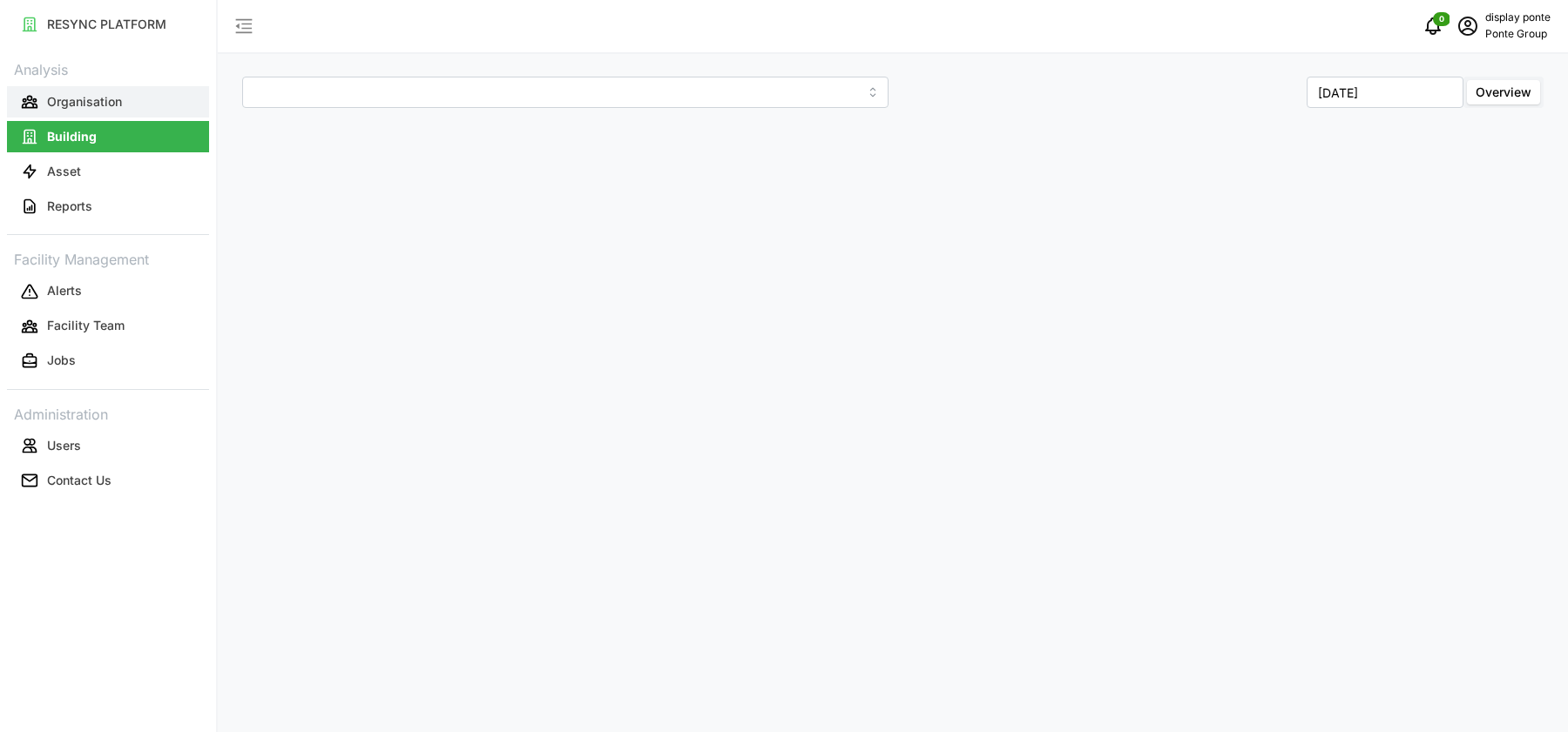
type input "[PERSON_NAME] Gastrobar"
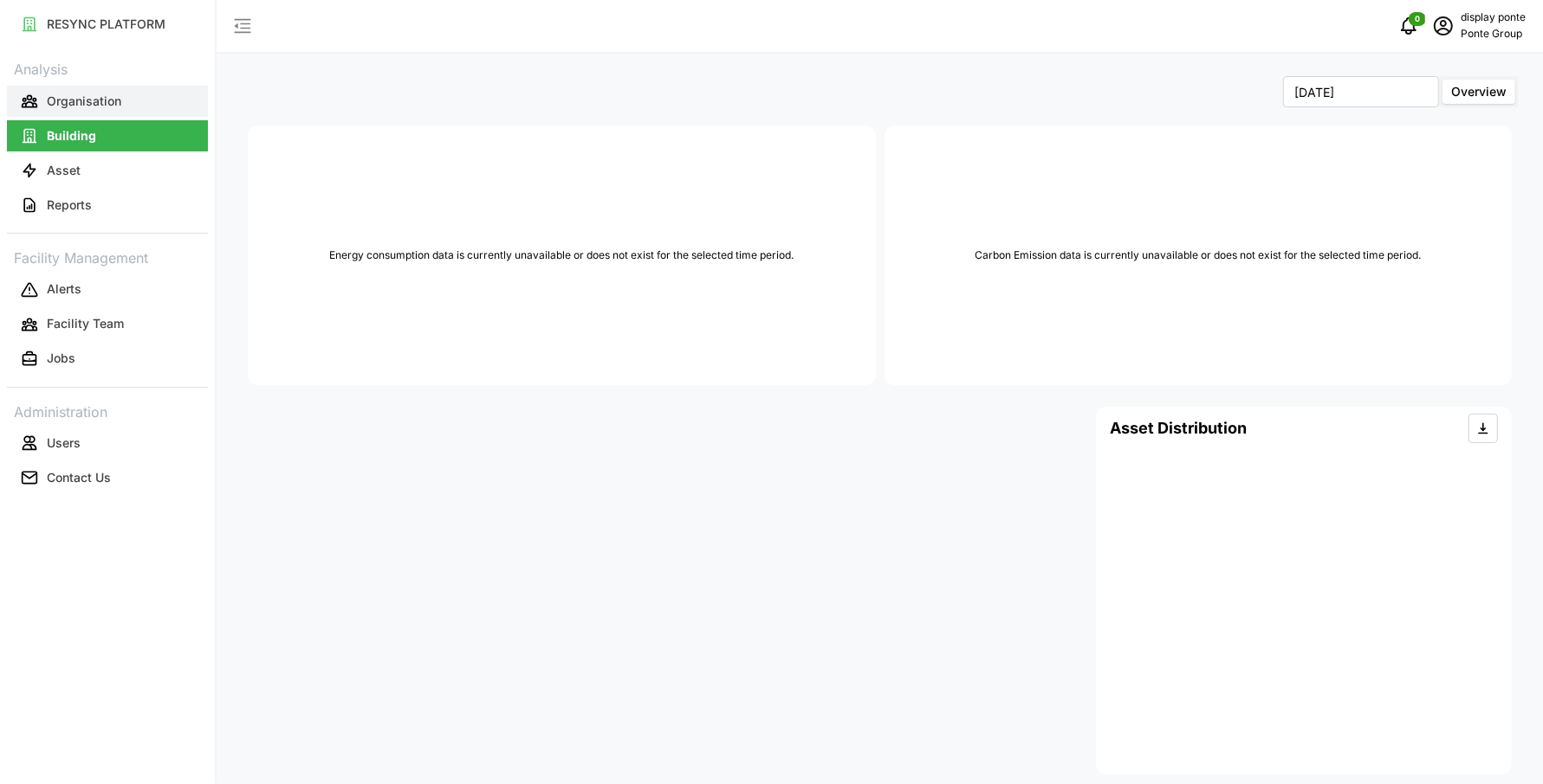
click at [119, 101] on p "Organisation" at bounding box center [84, 101] width 75 height 17
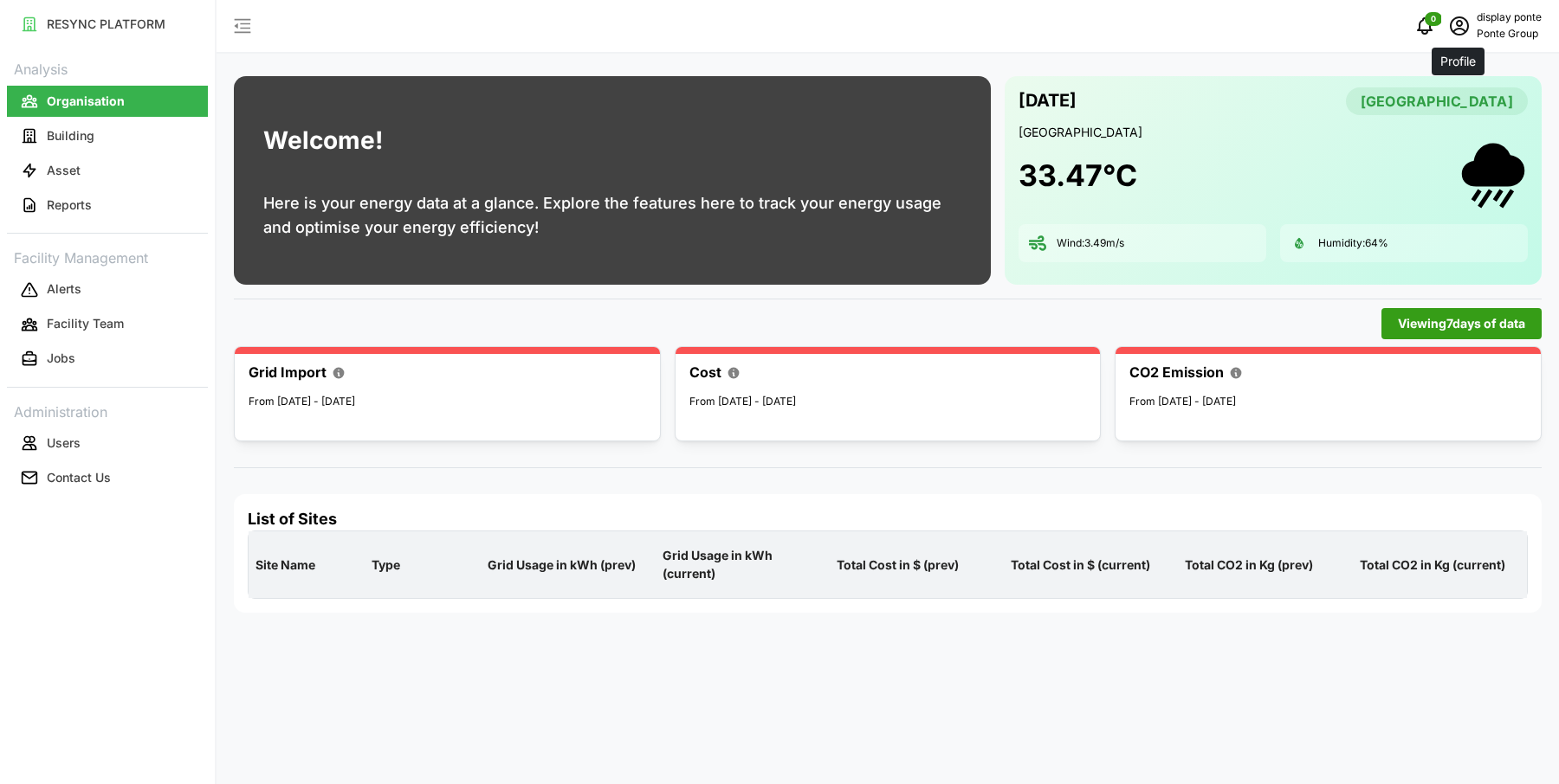
click at [1460, 35] on icon "schedule" at bounding box center [1459, 25] width 19 height 19
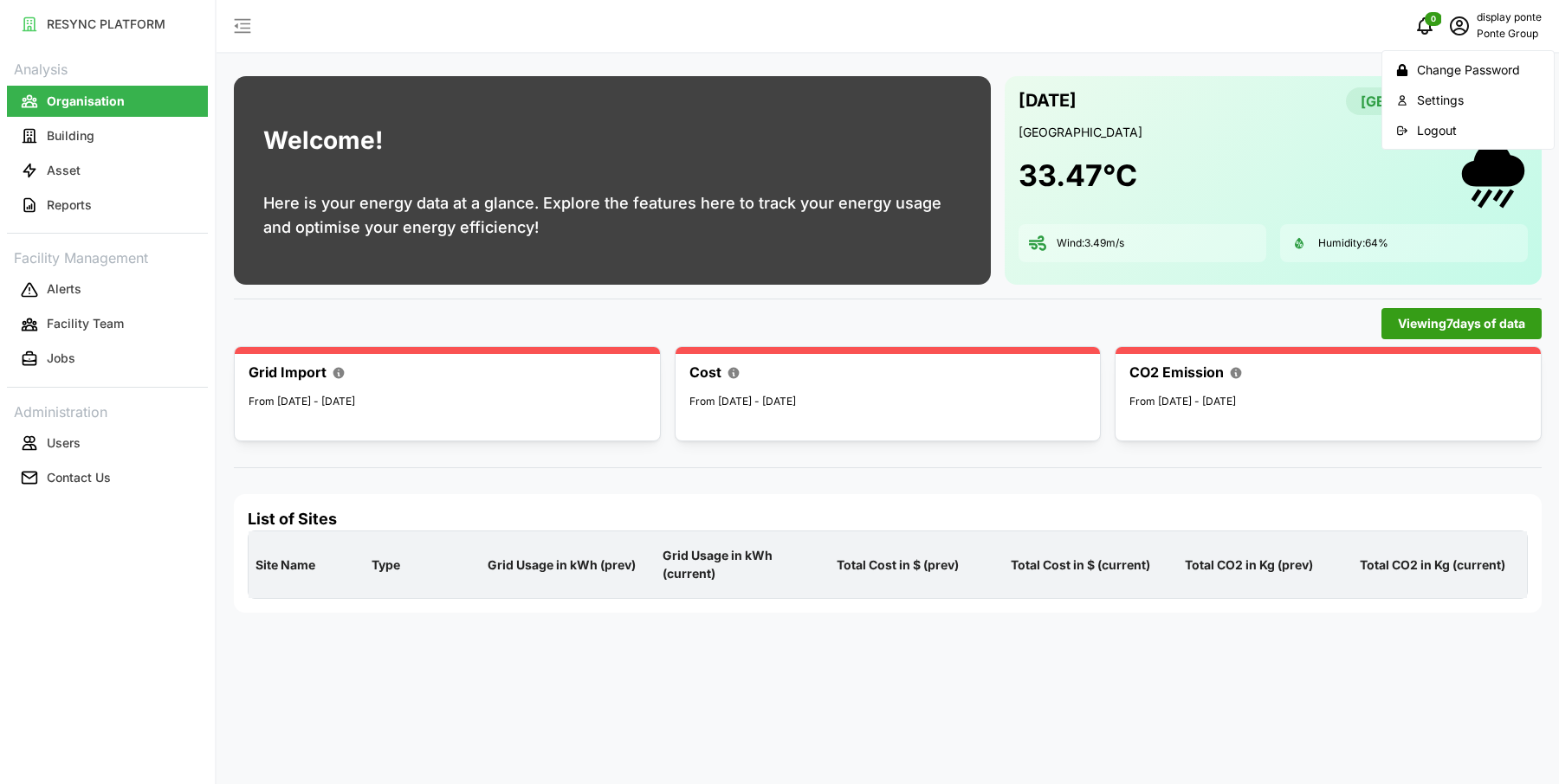
click at [1452, 127] on div "Logout" at bounding box center [1479, 130] width 123 height 19
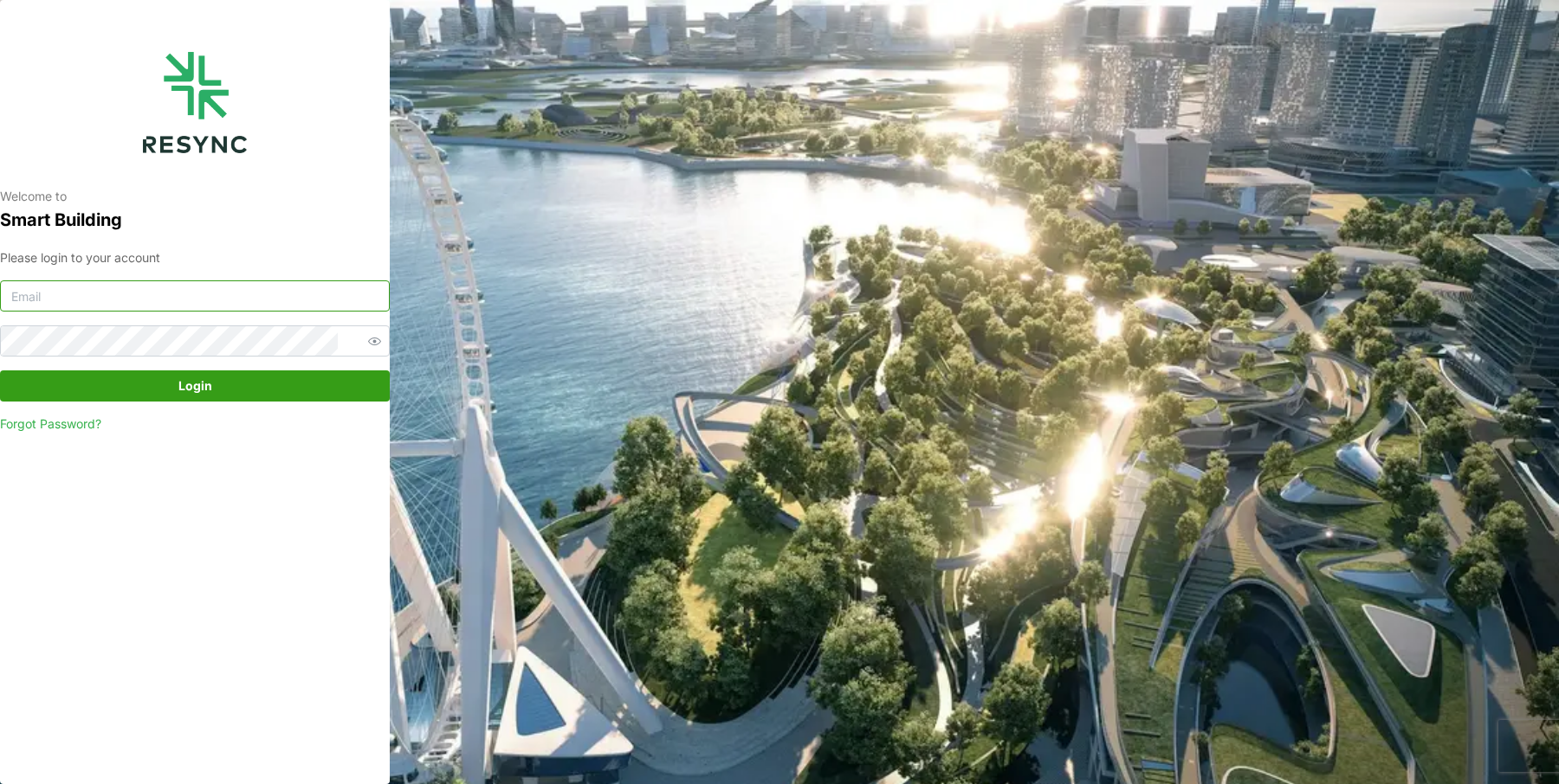
type input "ponte_group_display@resynctech.com"
click at [247, 388] on span "Login" at bounding box center [194, 386] width 357 height 29
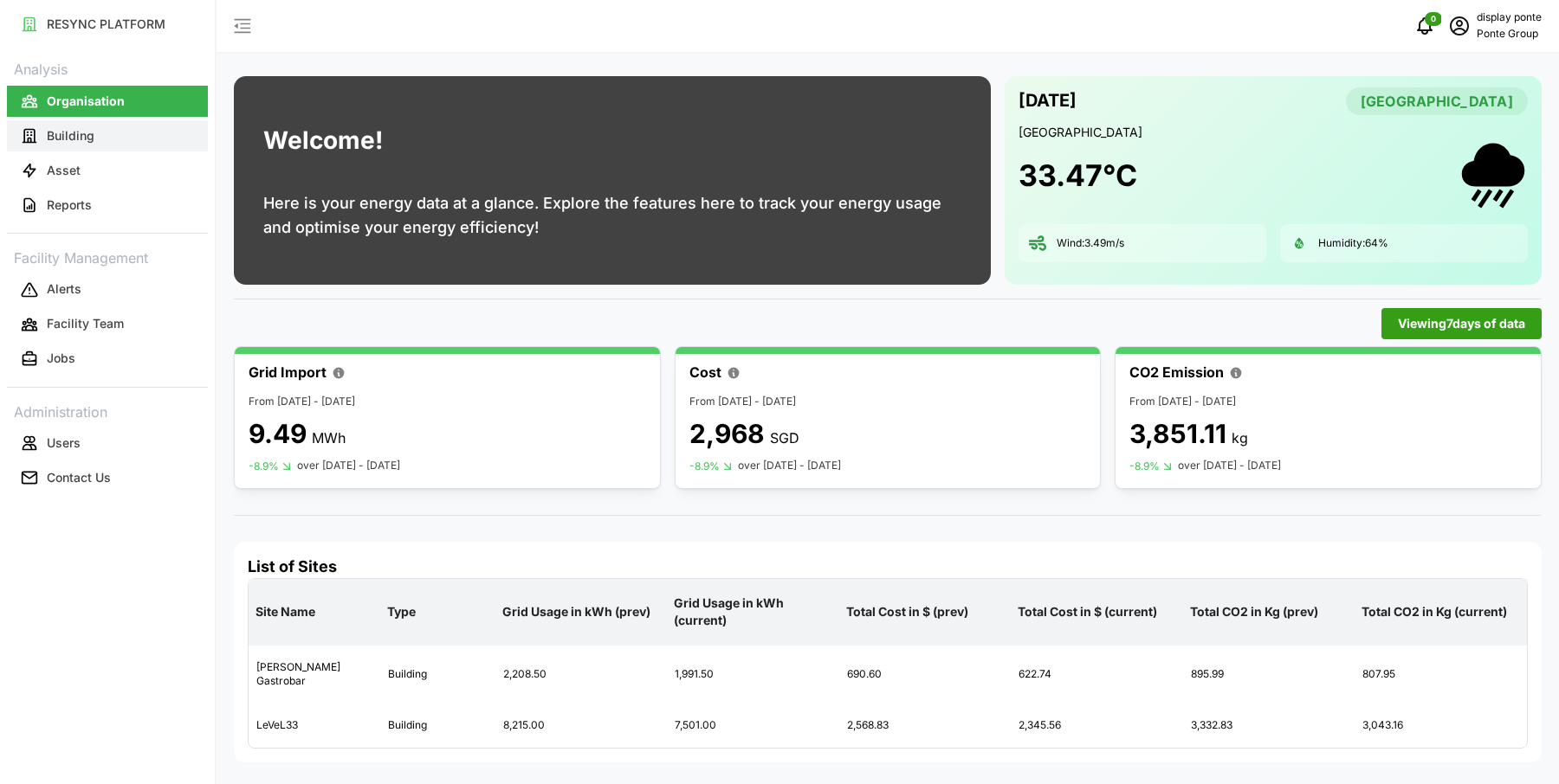
click at [146, 132] on button "Building" at bounding box center [107, 135] width 201 height 31
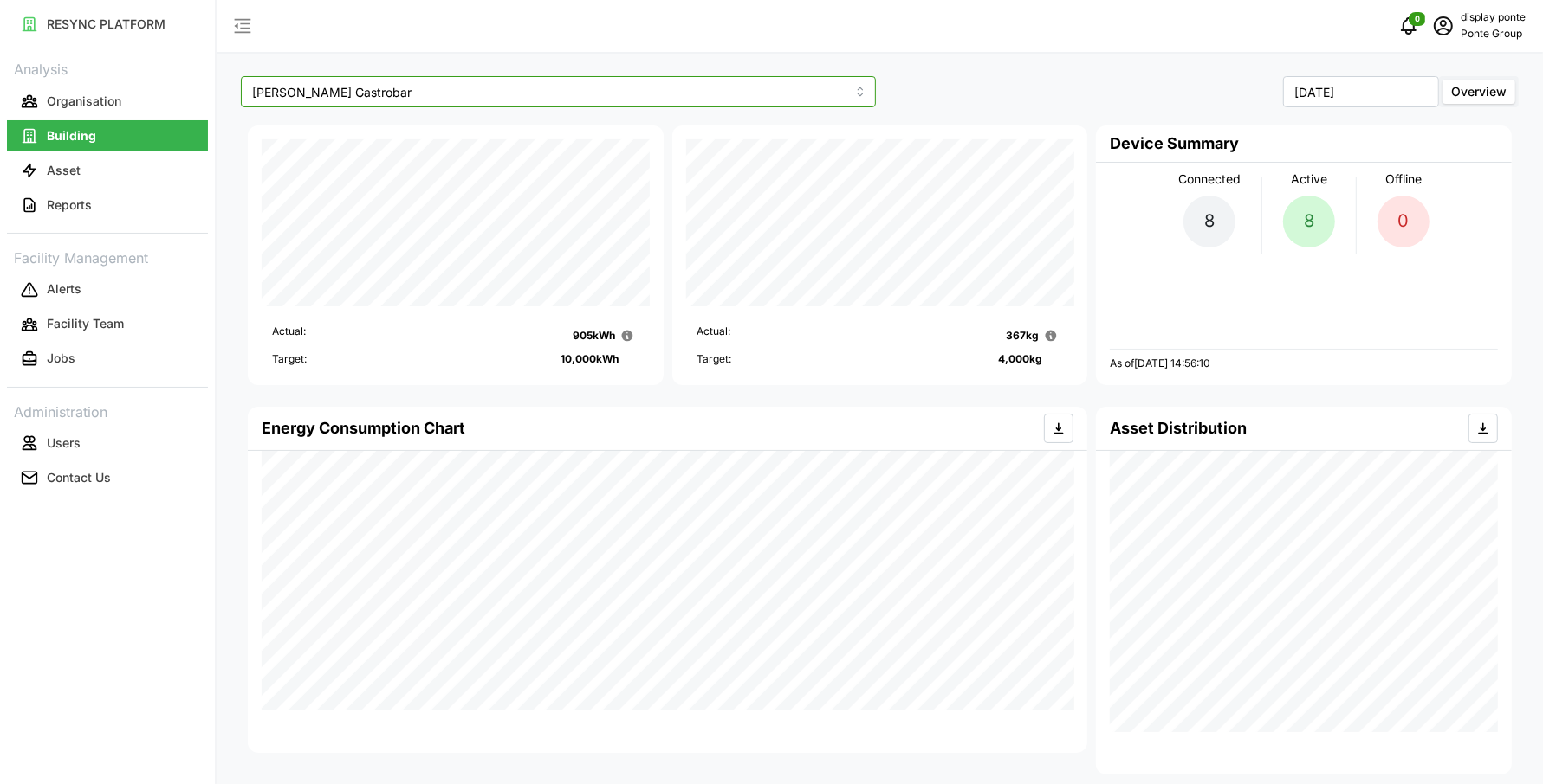
click at [687, 98] on input "[PERSON_NAME] Gastrobar" at bounding box center [558, 92] width 635 height 31
click at [578, 157] on div "LeVeL33" at bounding box center [558, 162] width 627 height 29
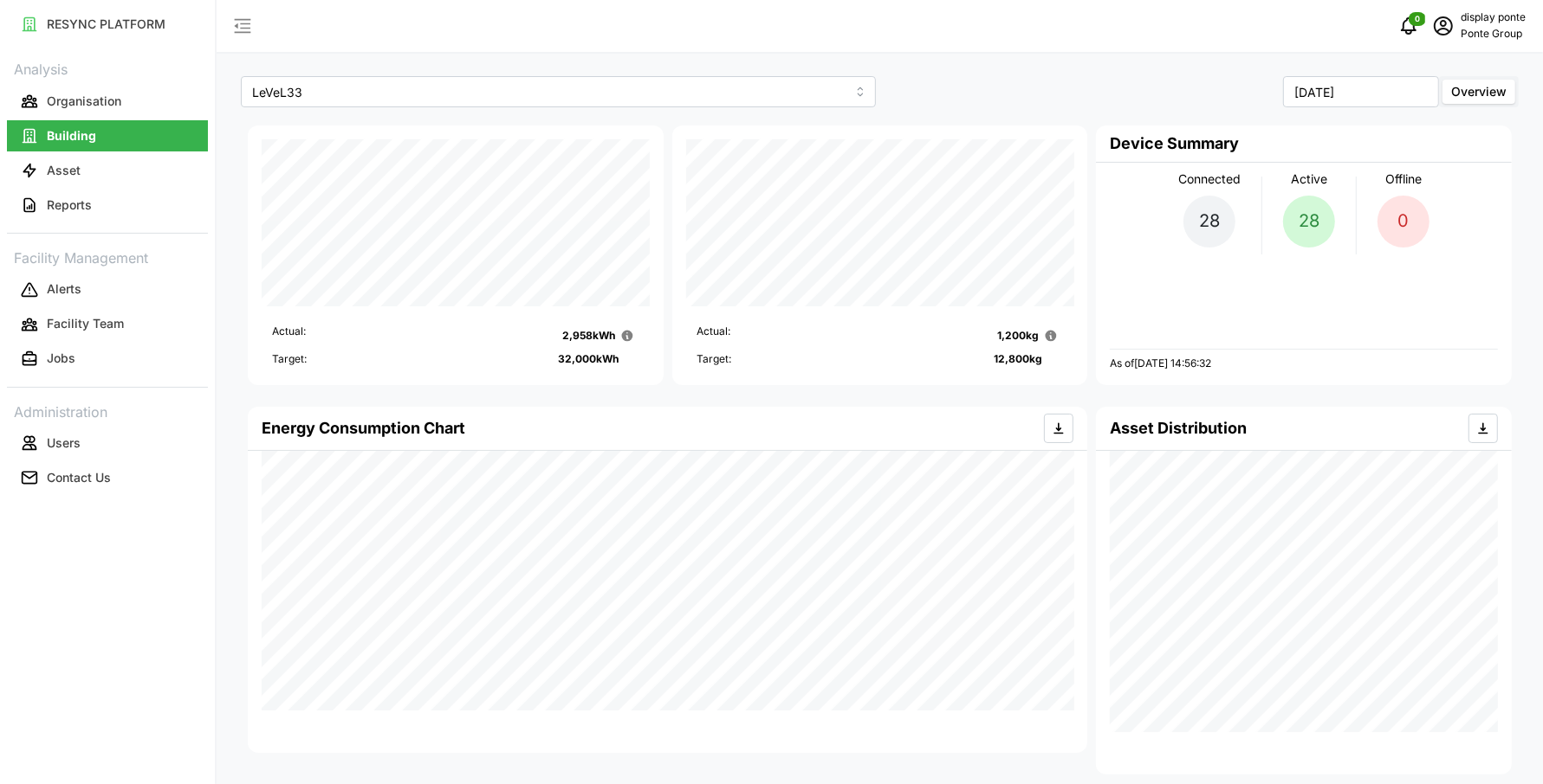
drag, startPoint x: 626, startPoint y: 361, endPoint x: 552, endPoint y: 360, distance: 74.0
click at [552, 360] on div "Target: 32,000 kWh" at bounding box center [456, 360] width 367 height 16
click at [663, 116] on div "LeVeL33 [DATE] Overview Actual: 2,958 kWh Target: 32,000 kWh Actual: 1,200 kg T…" at bounding box center [880, 727] width 1326 height 1455
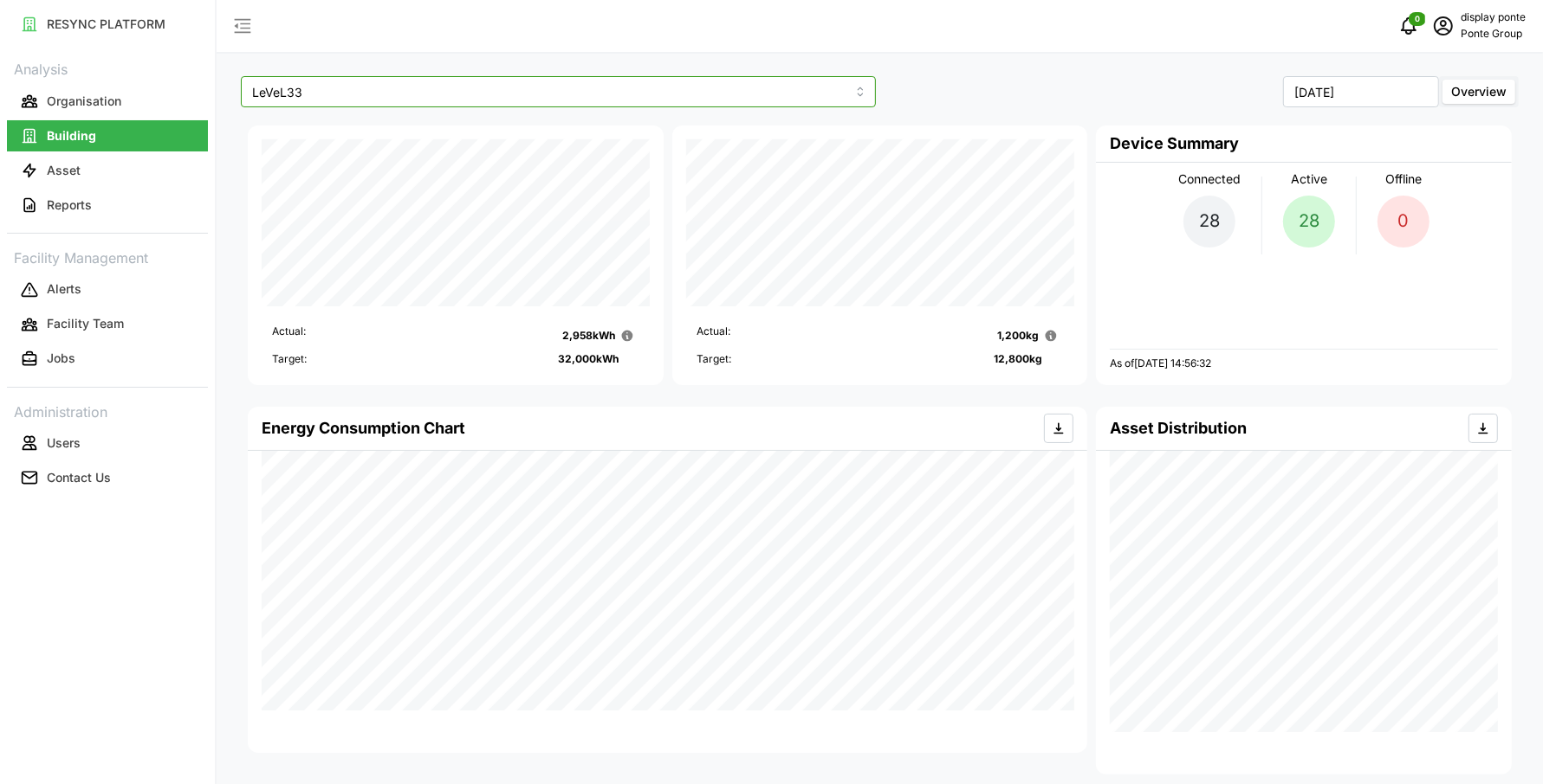
click at [648, 97] on input "LeVeL33" at bounding box center [558, 92] width 635 height 31
click at [612, 143] on div "[PERSON_NAME] Gastrobar" at bounding box center [558, 133] width 627 height 29
type input "[PERSON_NAME] Gastrobar"
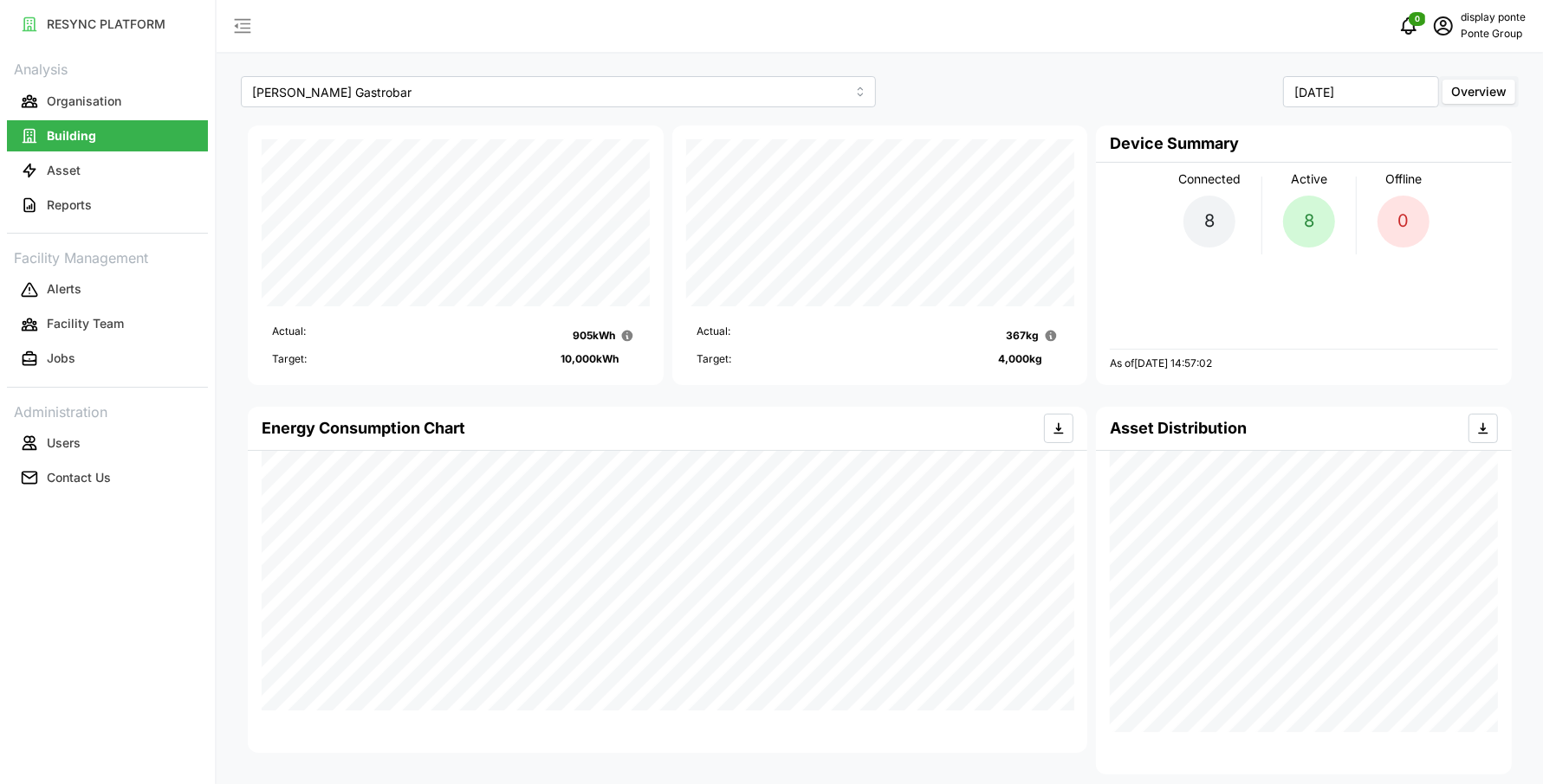
click at [595, 355] on p "10,000 kWh" at bounding box center [589, 360] width 58 height 16
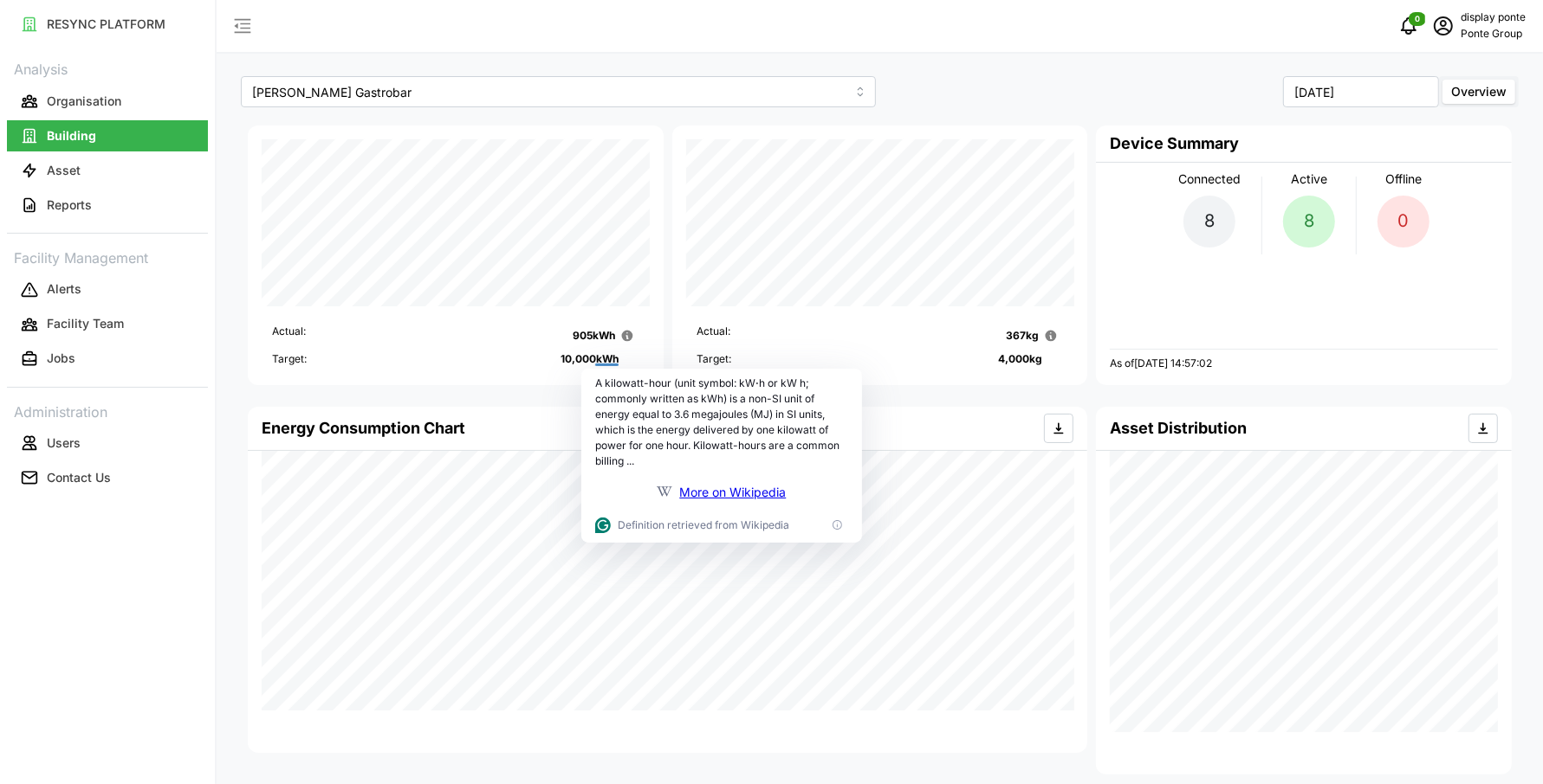
click at [999, 363] on p "4,000 kg" at bounding box center [1021, 360] width 45 height 16
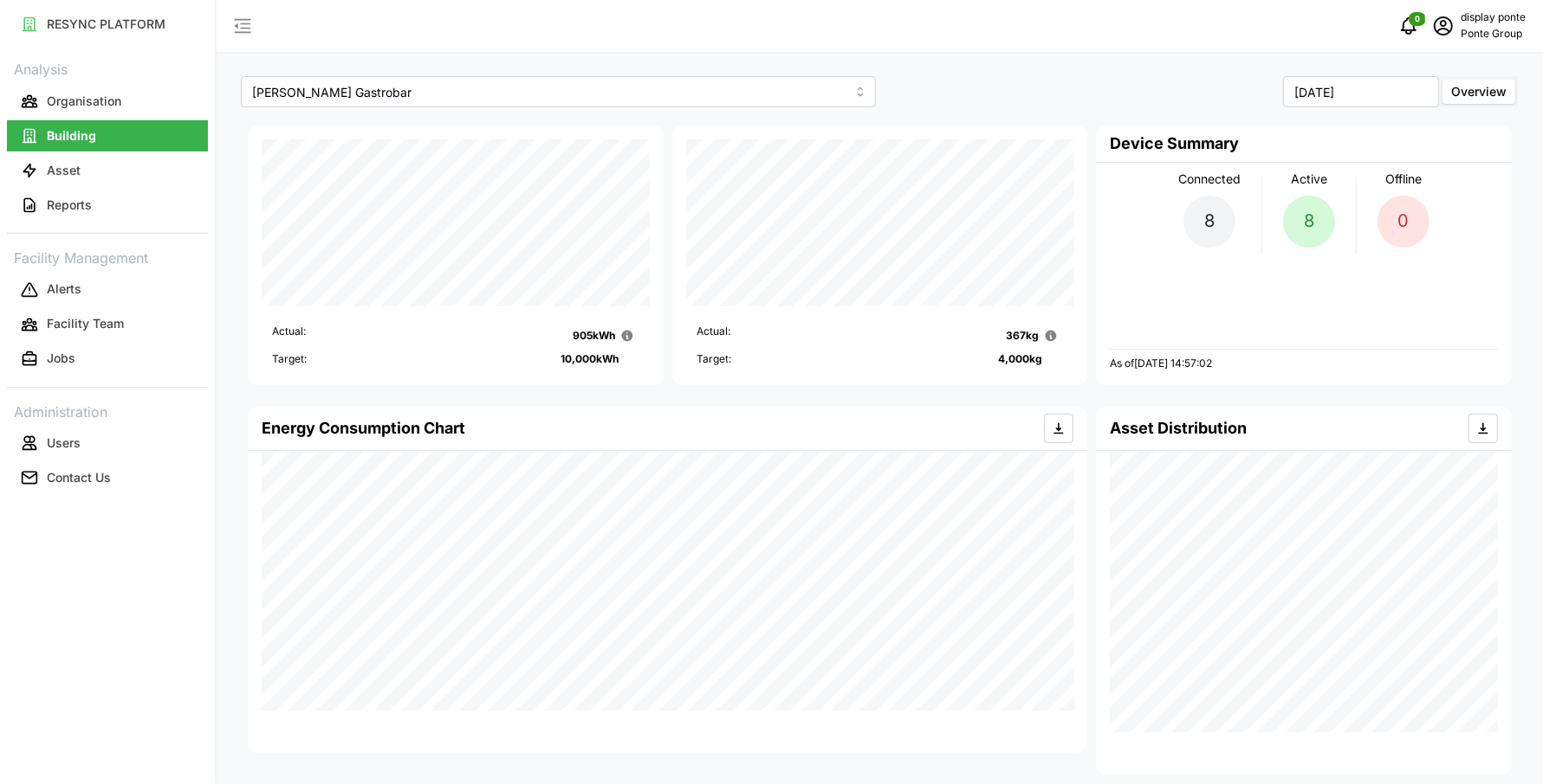
click at [999, 363] on p "4,000 kg" at bounding box center [1021, 360] width 45 height 16
click at [1093, 366] on div "Device Summary Connected 8 Active 8 Offline 0 As of [DATE] 14:57:02" at bounding box center [1304, 255] width 424 height 268
drag, startPoint x: 1112, startPoint y: 145, endPoint x: 1481, endPoint y: 274, distance: 390.9
click at [1481, 274] on div "Device Summary Connected 8 Active 8 Offline 0 As of [DATE] 14:57:02" at bounding box center [1303, 256] width 415 height 260
click at [1481, 274] on div "Connected 8 Active 8 Offline 0 As of [DATE] 14:57:02" at bounding box center [1303, 267] width 388 height 208
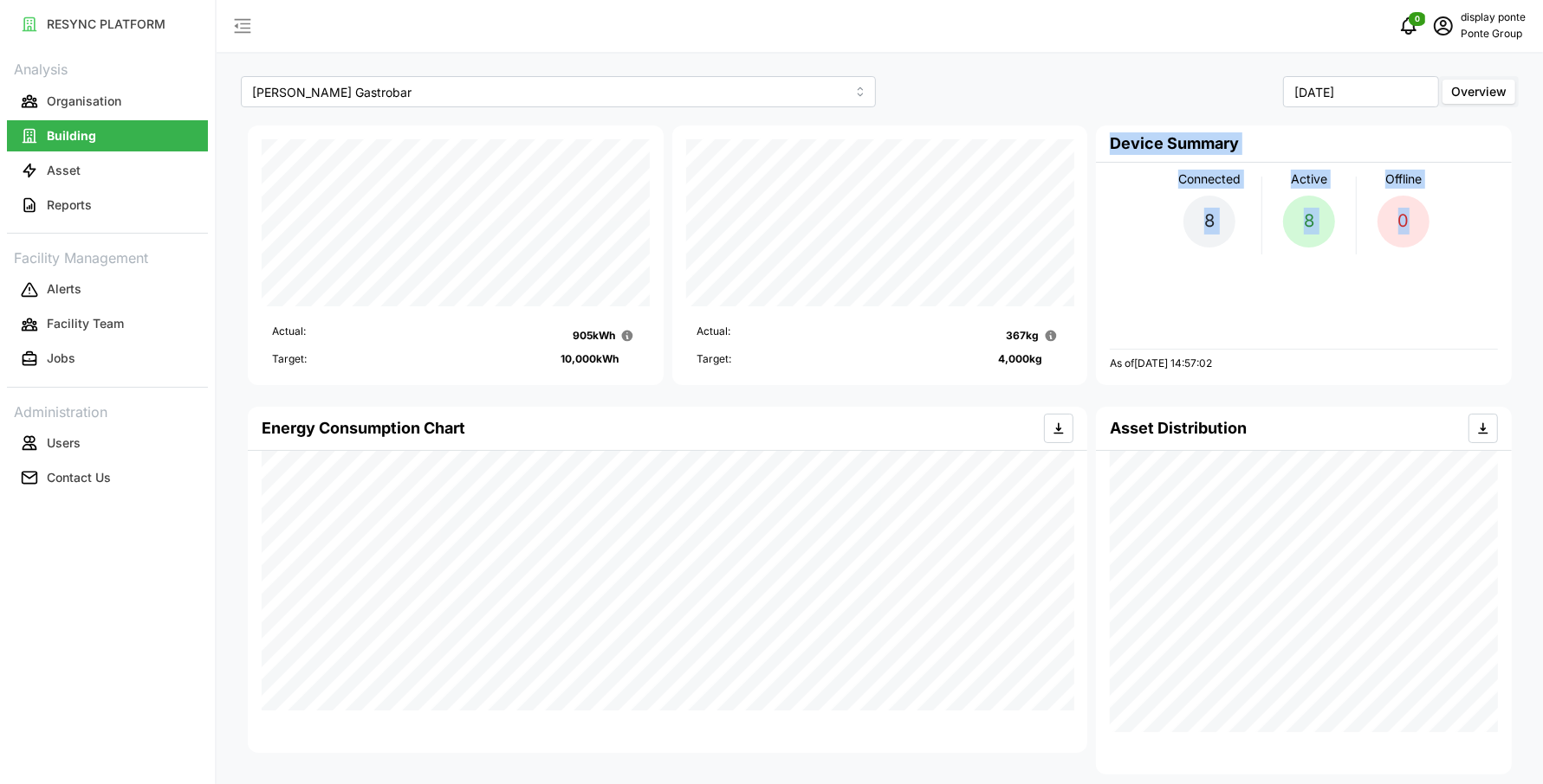
drag, startPoint x: 1481, startPoint y: 274, endPoint x: 1112, endPoint y: 149, distance: 389.6
click at [1112, 149] on div "Device Summary Connected 8 Active 8 Offline 0 As of [DATE] 14:57:02" at bounding box center [1303, 256] width 415 height 260
click at [1112, 149] on h4 "Device Summary" at bounding box center [1174, 143] width 129 height 22
click at [73, 442] on p "Users" at bounding box center [63, 443] width 34 height 17
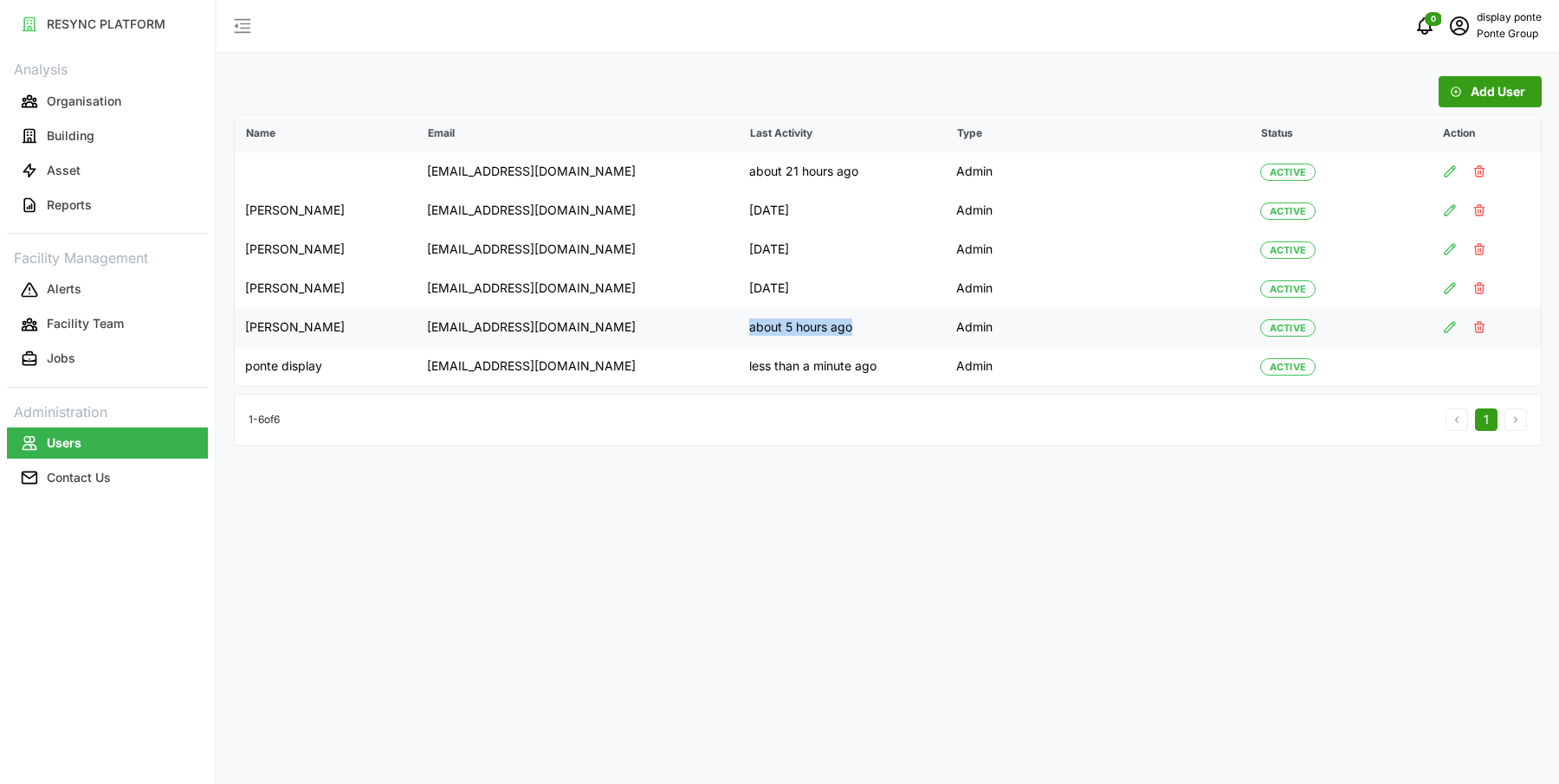
drag, startPoint x: 869, startPoint y: 325, endPoint x: 761, endPoint y: 325, distance: 108.0
click at [761, 325] on p "about 5 hours ago" at bounding box center [843, 327] width 187 height 17
click at [108, 108] on p "Organisation" at bounding box center [84, 101] width 75 height 17
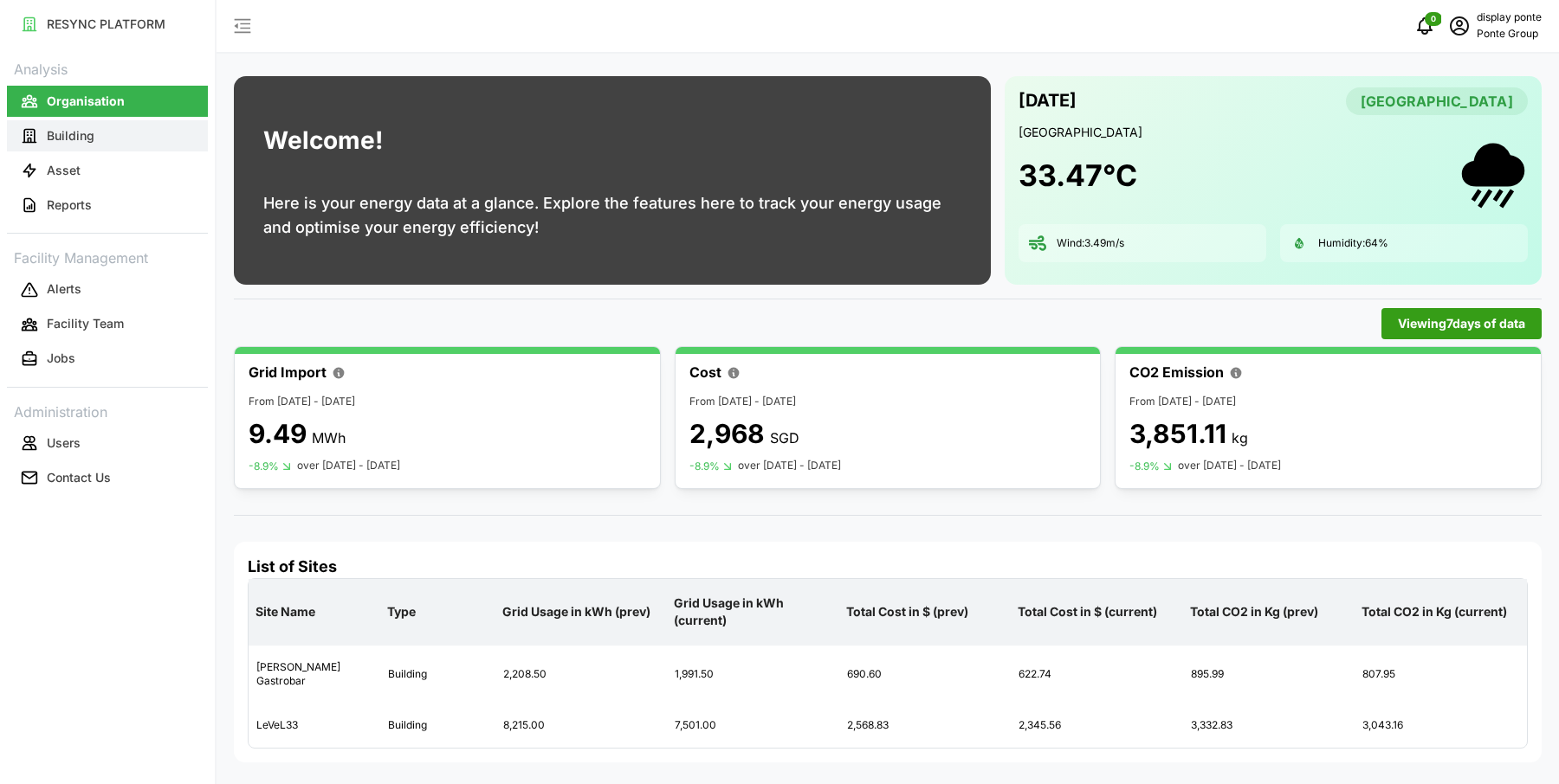
click at [72, 135] on p "Building" at bounding box center [70, 135] width 47 height 17
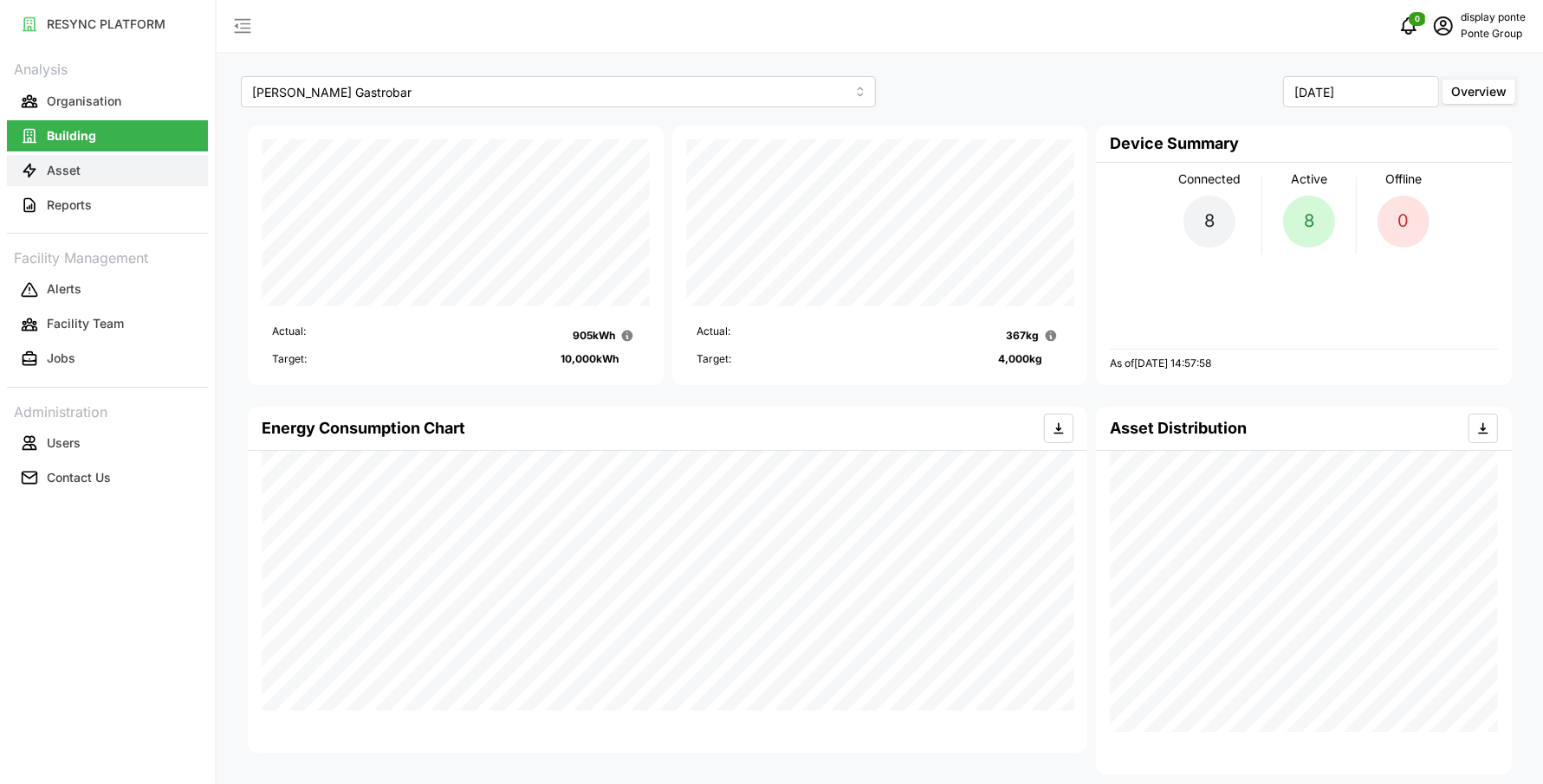
click at [70, 174] on p "Asset" at bounding box center [63, 170] width 34 height 17
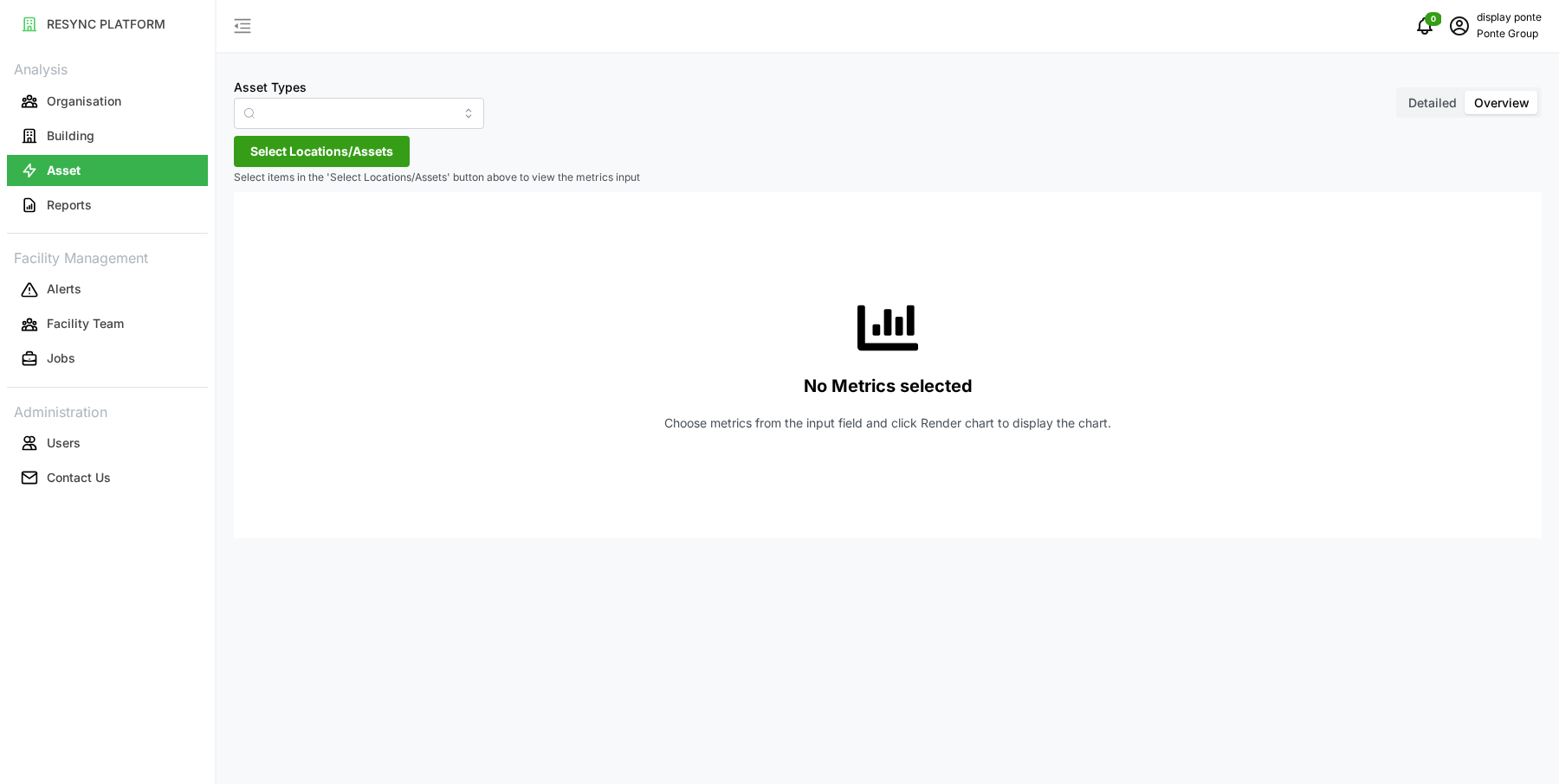
type input "Bar Equipment"
click at [382, 108] on input "Bar Equipment" at bounding box center [358, 113] width 250 height 31
click at [552, 166] on div "Asset Types Bar Equipment Detailed Overview Select Locations/Assets Select item…" at bounding box center [888, 392] width 1342 height 784
click at [108, 204] on button "Reports" at bounding box center [107, 205] width 201 height 31
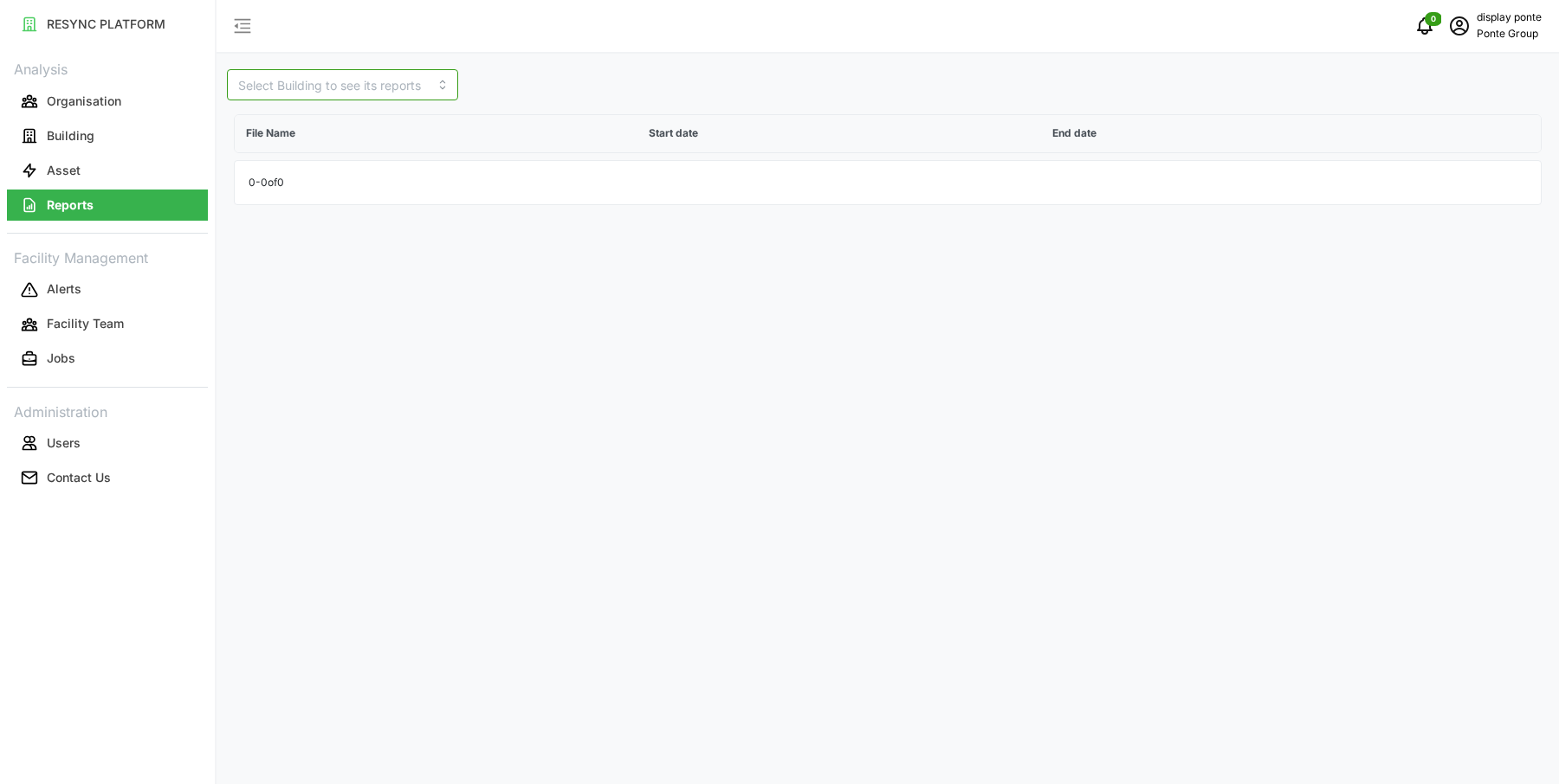
click at [334, 88] on input at bounding box center [342, 85] width 231 height 31
click at [320, 127] on span "[PERSON_NAME] Gastrobar" at bounding box center [316, 135] width 153 height 37
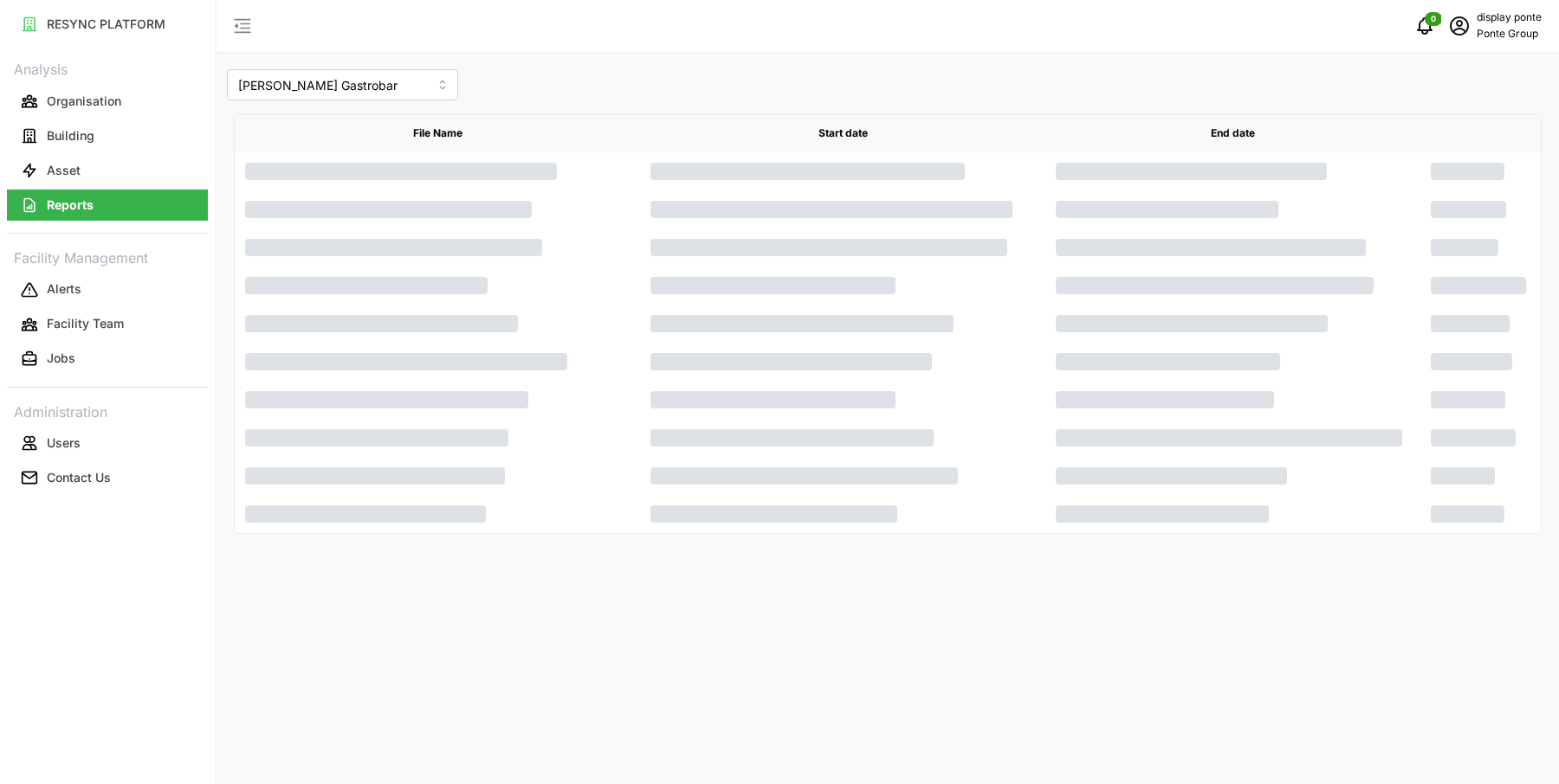
click at [554, 609] on div "[PERSON_NAME] Gastrobar File Name Start date End date" at bounding box center [888, 392] width 1342 height 784
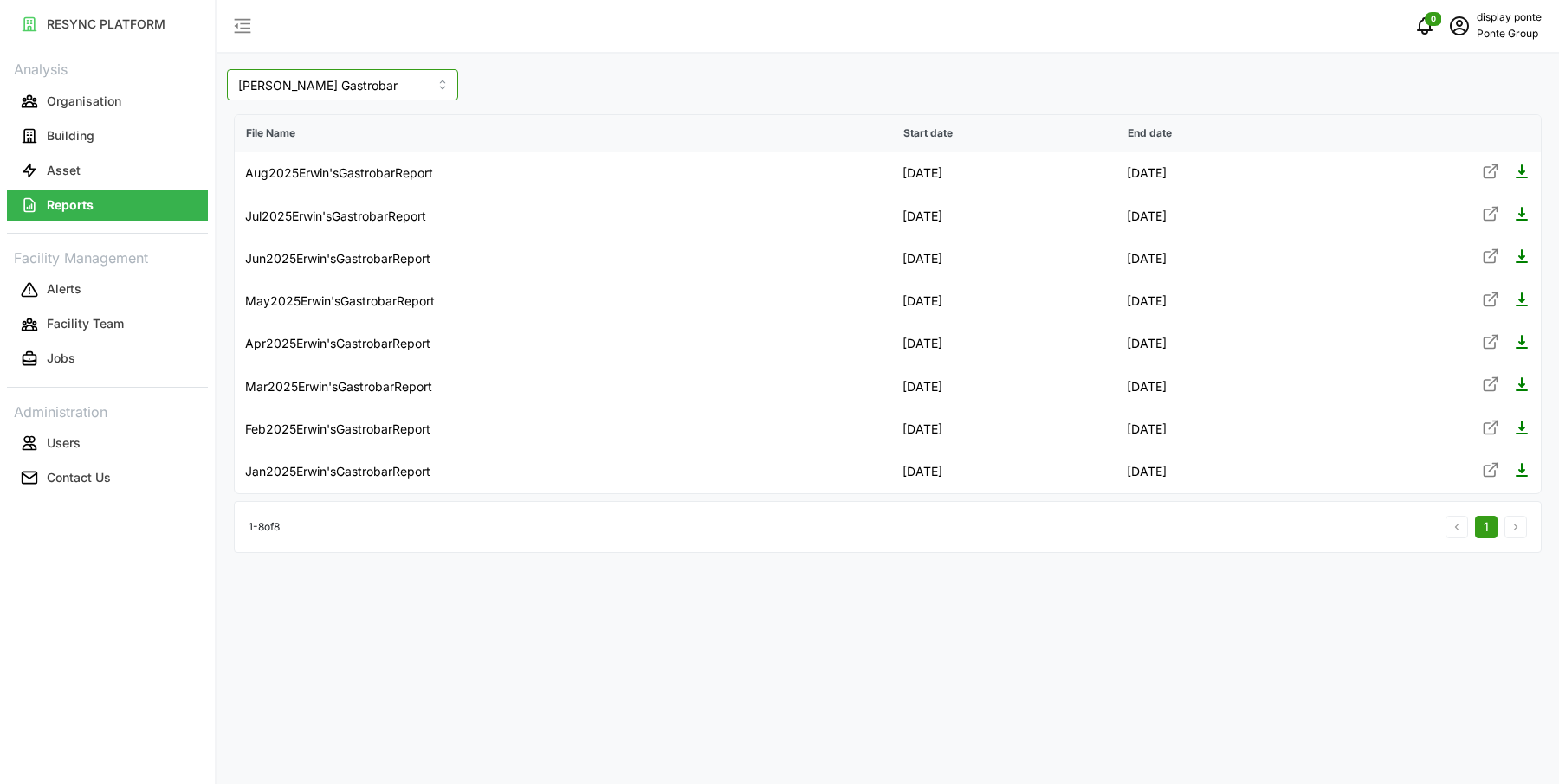
click at [367, 96] on input "[PERSON_NAME] Gastrobar" at bounding box center [342, 85] width 231 height 31
click at [333, 159] on div "LeVeL33" at bounding box center [316, 174] width 170 height 29
type input "LeVeL33"
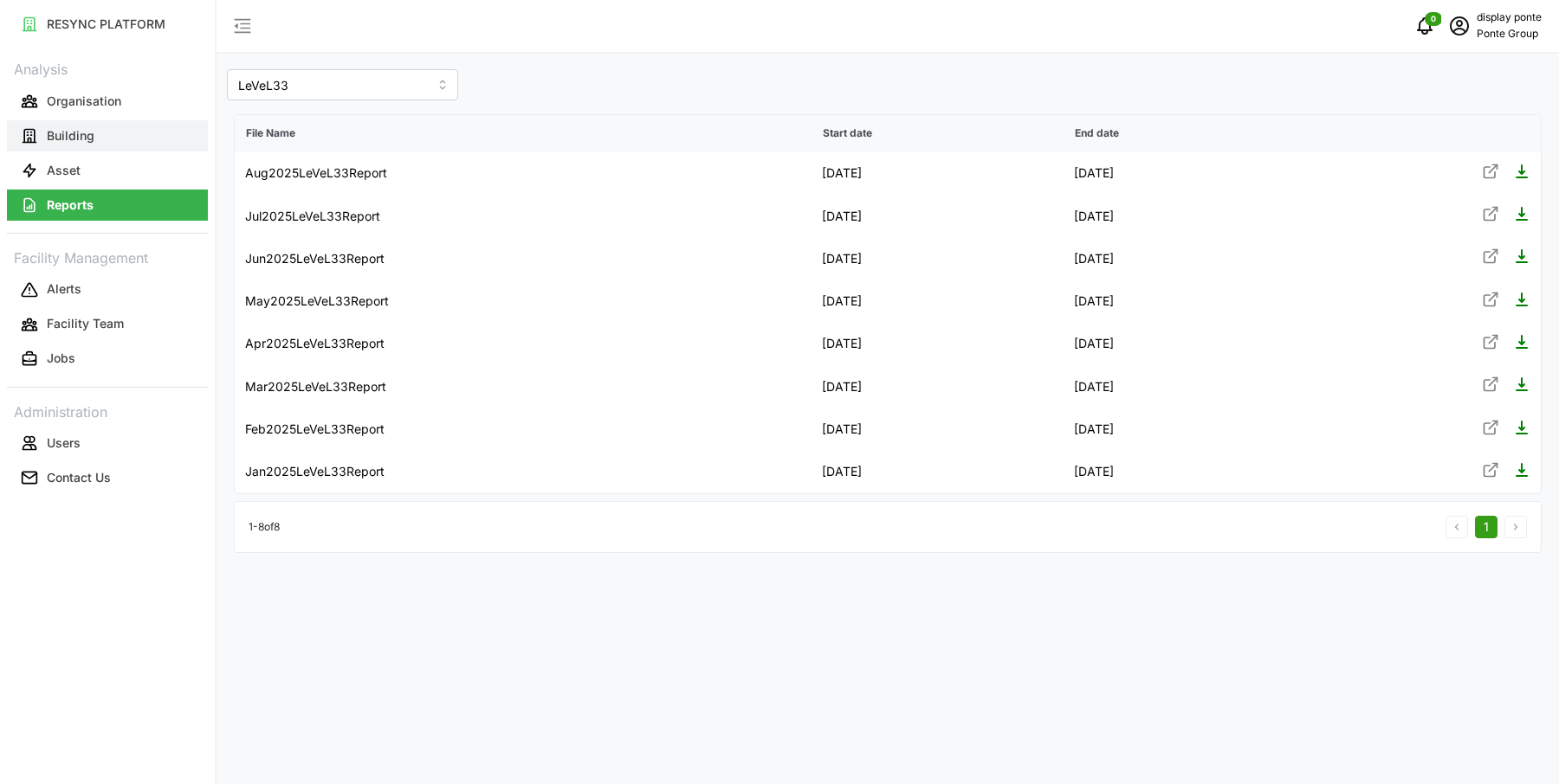
click at [124, 128] on button "Building" at bounding box center [107, 135] width 201 height 31
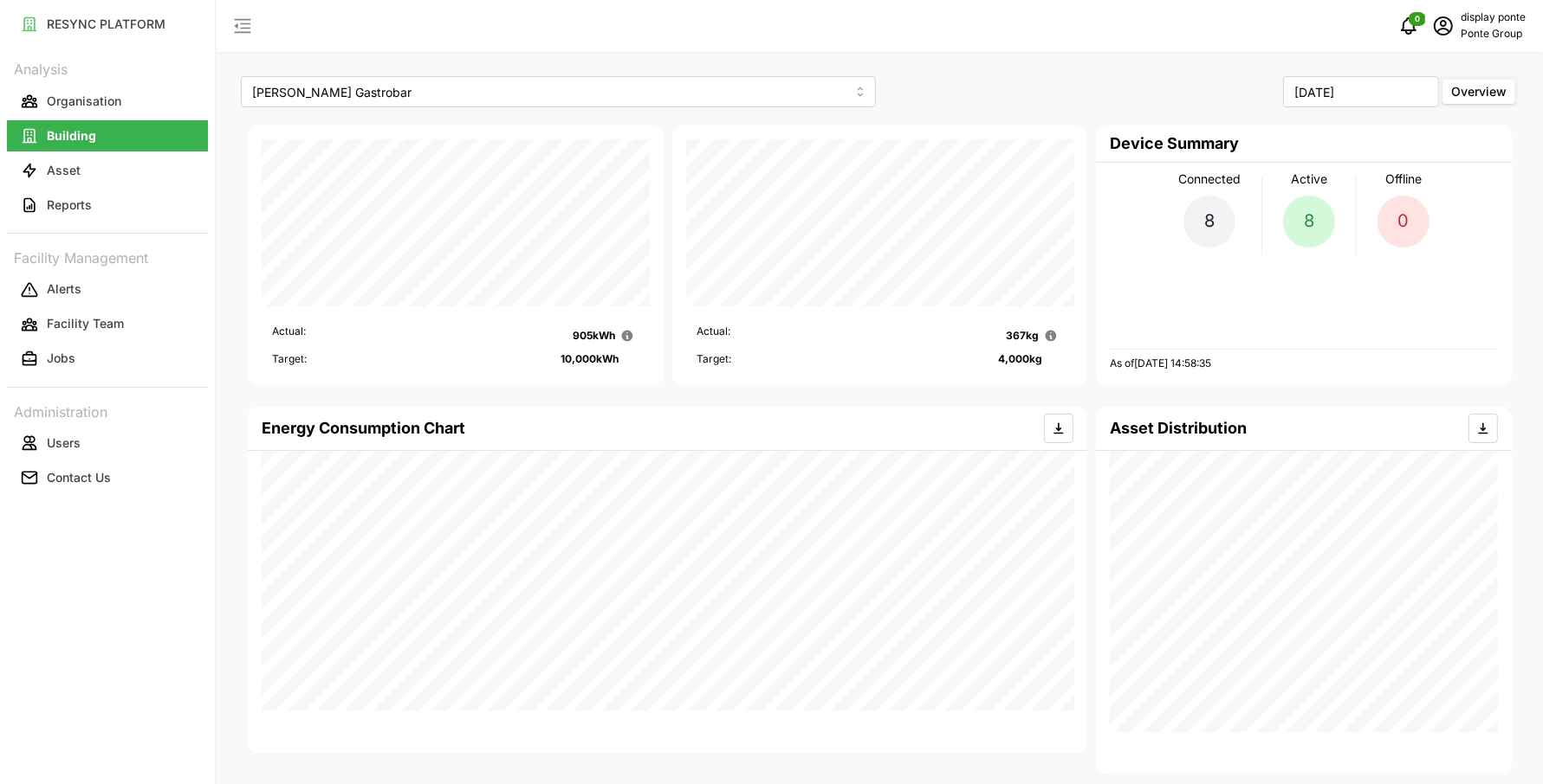
click at [685, 72] on div "[PERSON_NAME] Gastrobar" at bounding box center [558, 92] width 644 height 40
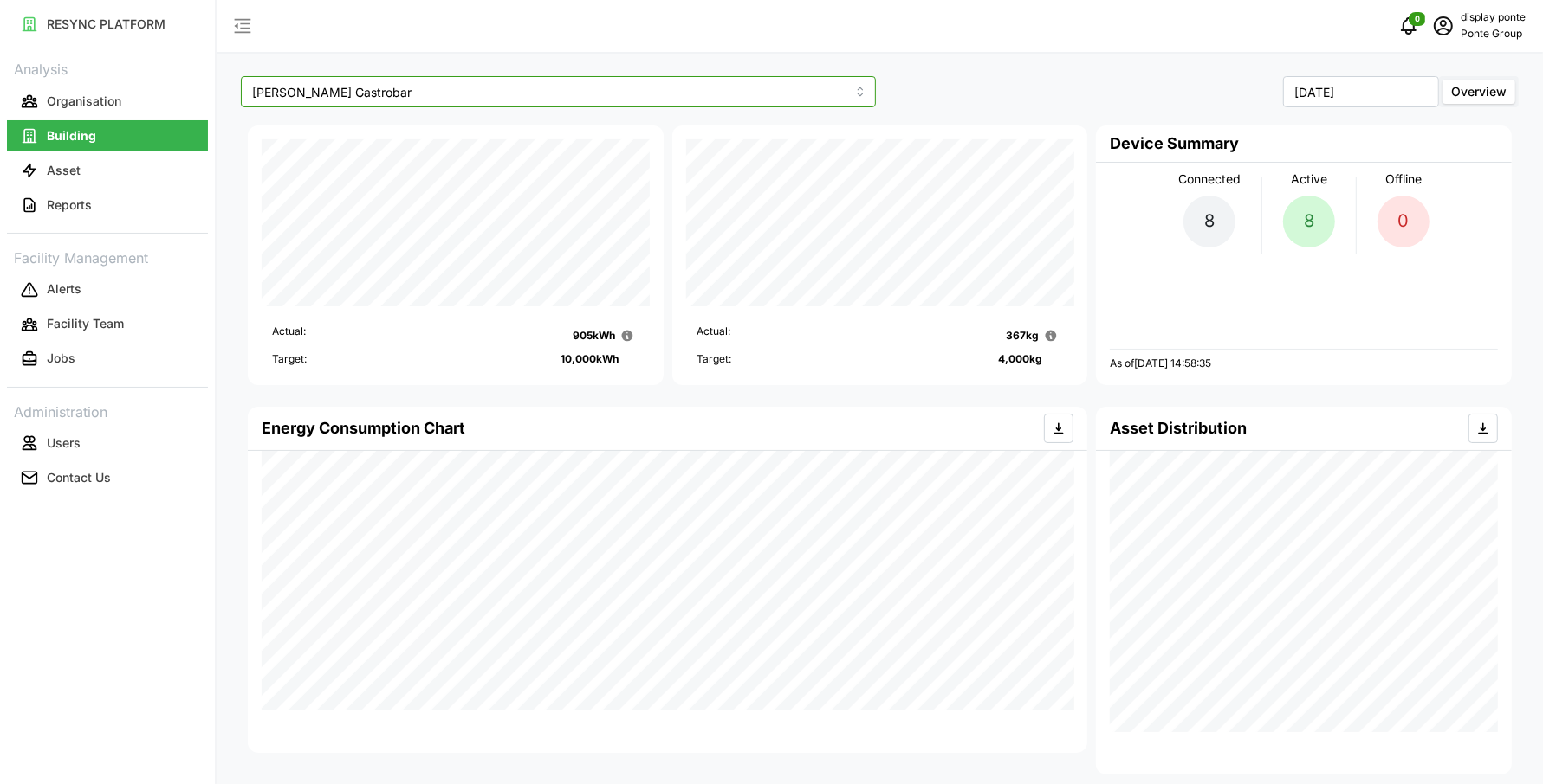
click at [680, 95] on input "[PERSON_NAME] Gastrobar" at bounding box center [558, 92] width 635 height 31
click at [650, 156] on div "LeVeL33" at bounding box center [558, 162] width 627 height 29
type input "LeVeL33"
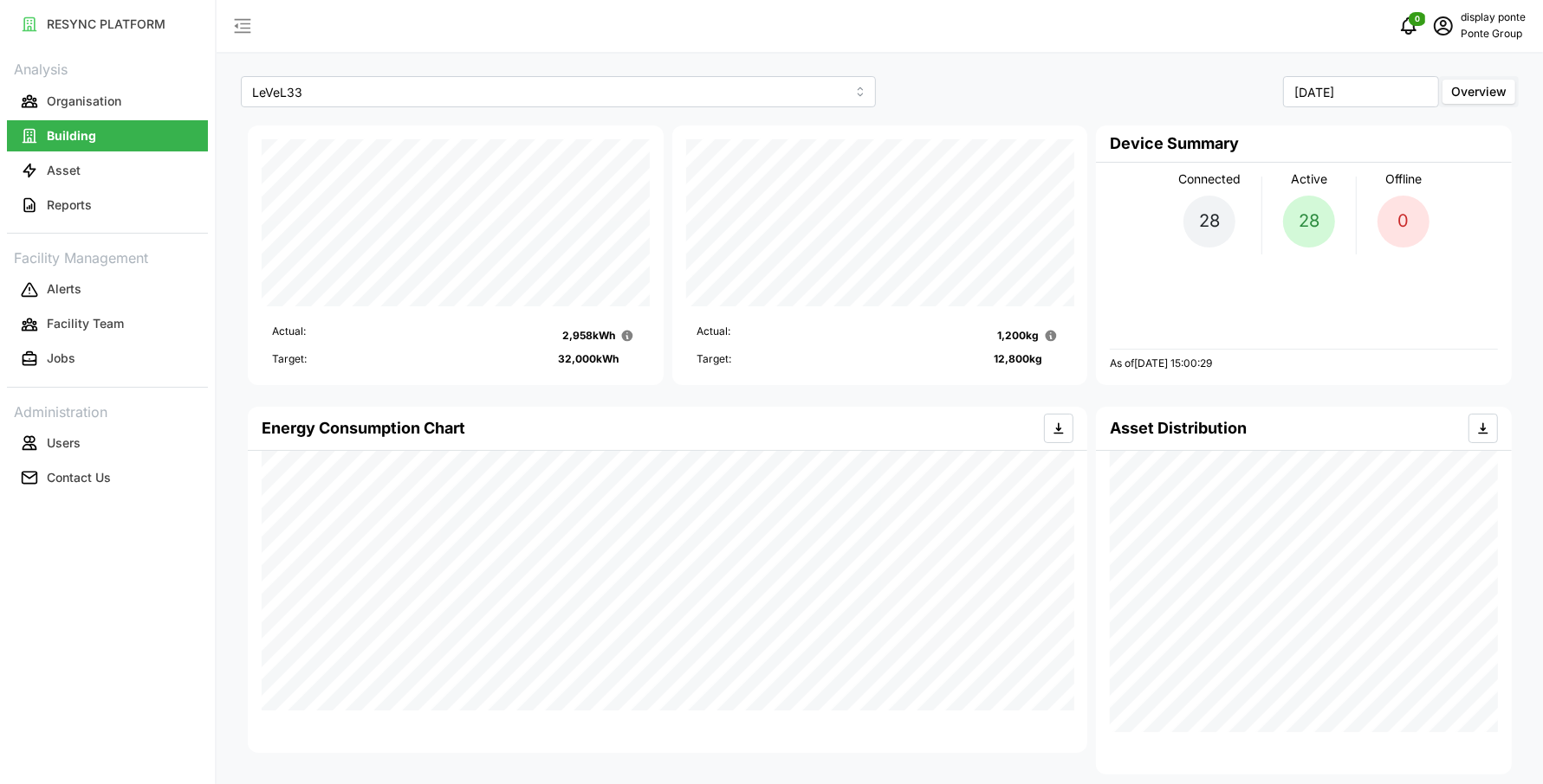
click at [957, 107] on div "[DATE] Overview" at bounding box center [1202, 92] width 635 height 31
click at [147, 168] on button "Asset" at bounding box center [107, 170] width 201 height 31
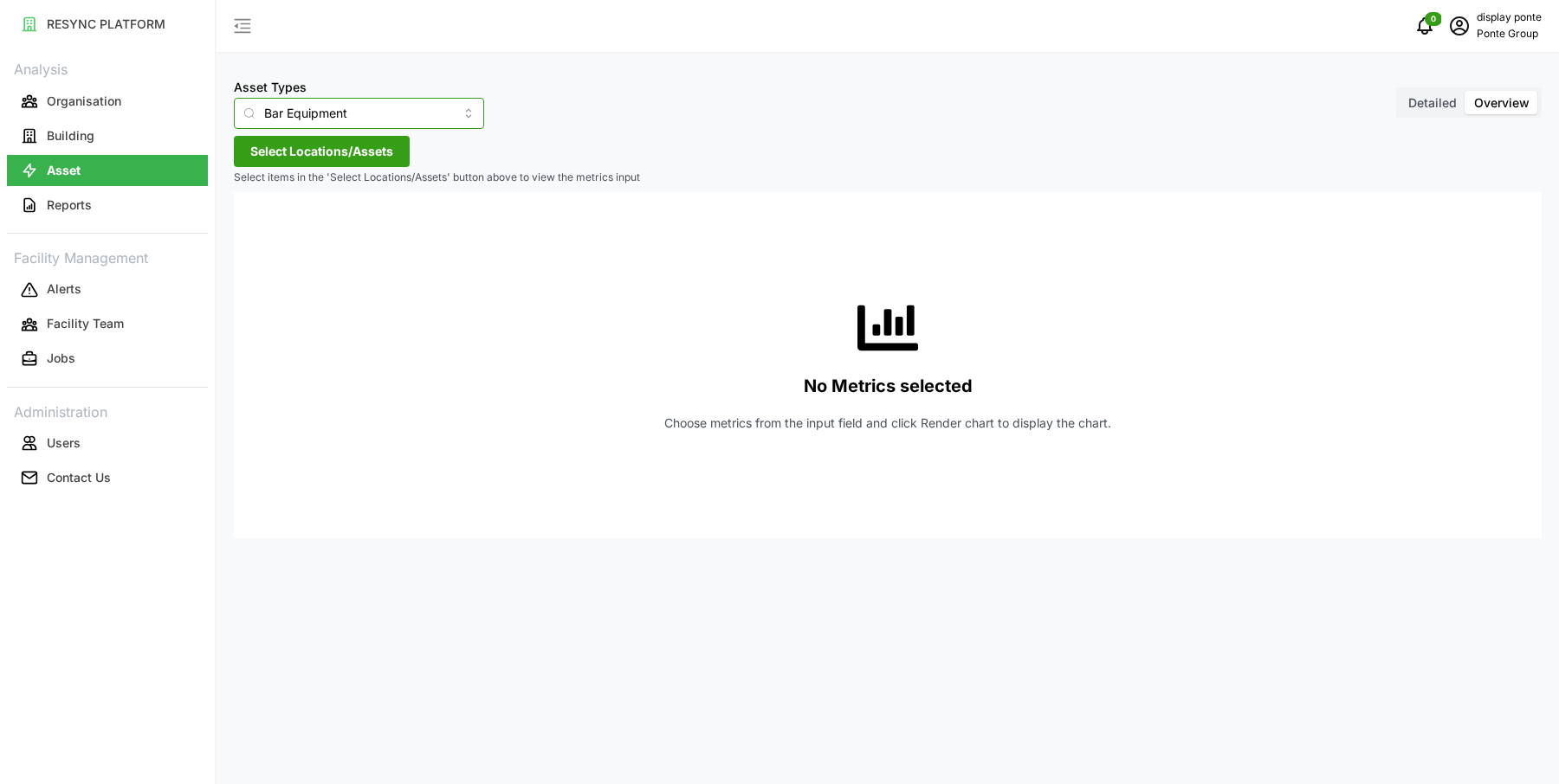
click at [392, 107] on input "Bar Equipment" at bounding box center [358, 113] width 250 height 31
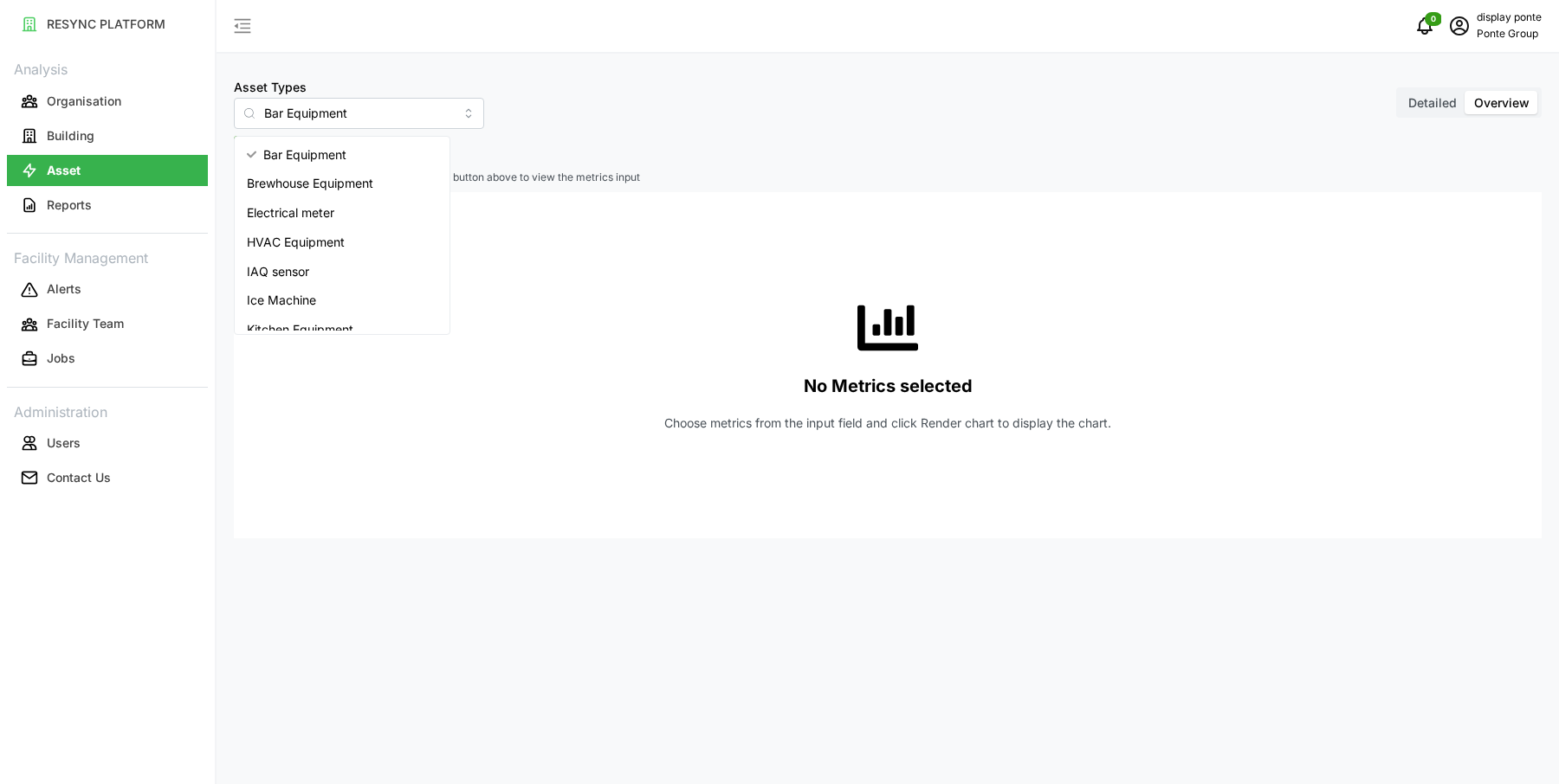
click at [571, 98] on div "Asset Types Bar Equipment Detailed Overview" at bounding box center [887, 102] width 1308 height 53
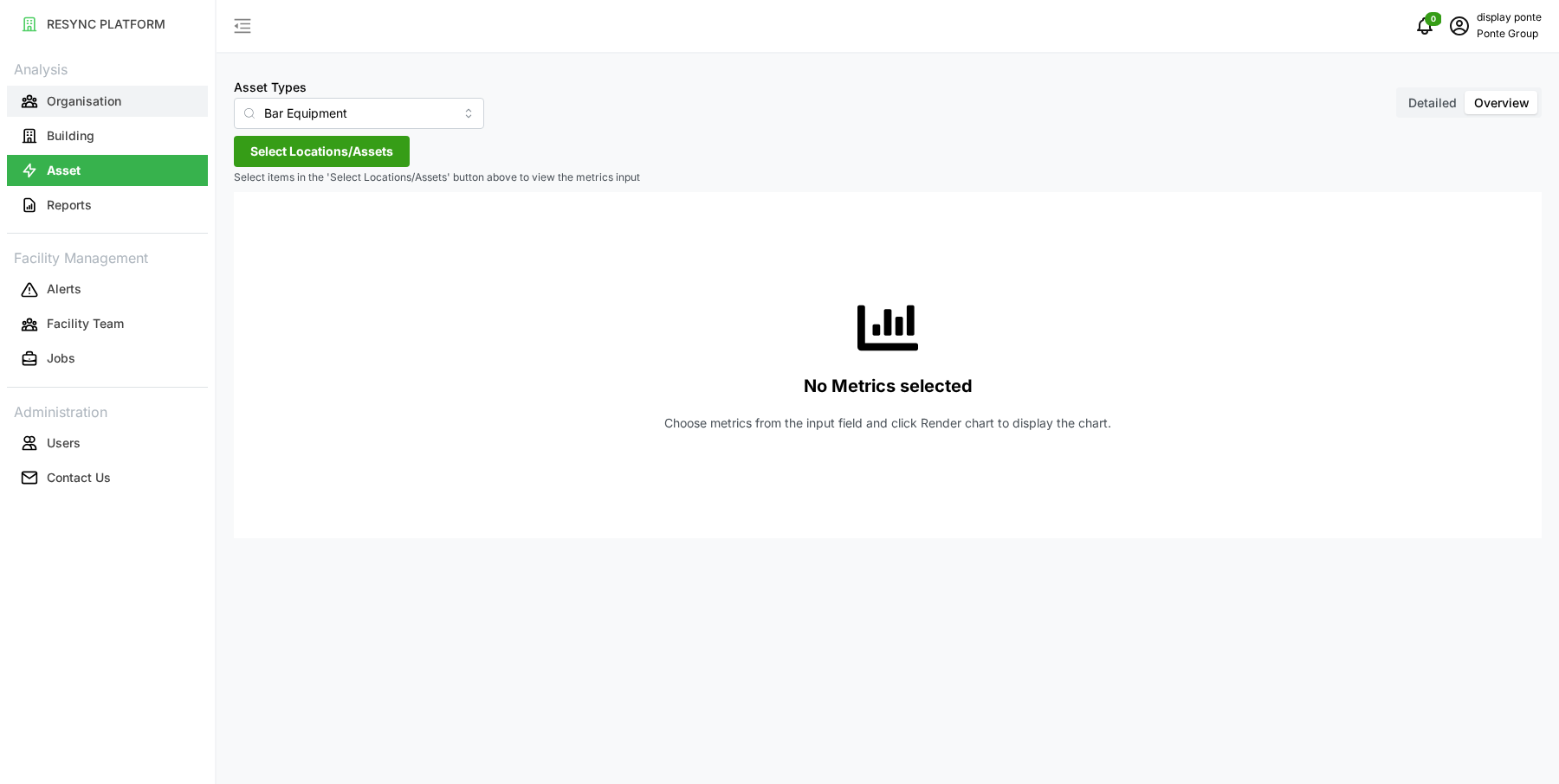
click at [95, 108] on p "Organisation" at bounding box center [84, 101] width 75 height 17
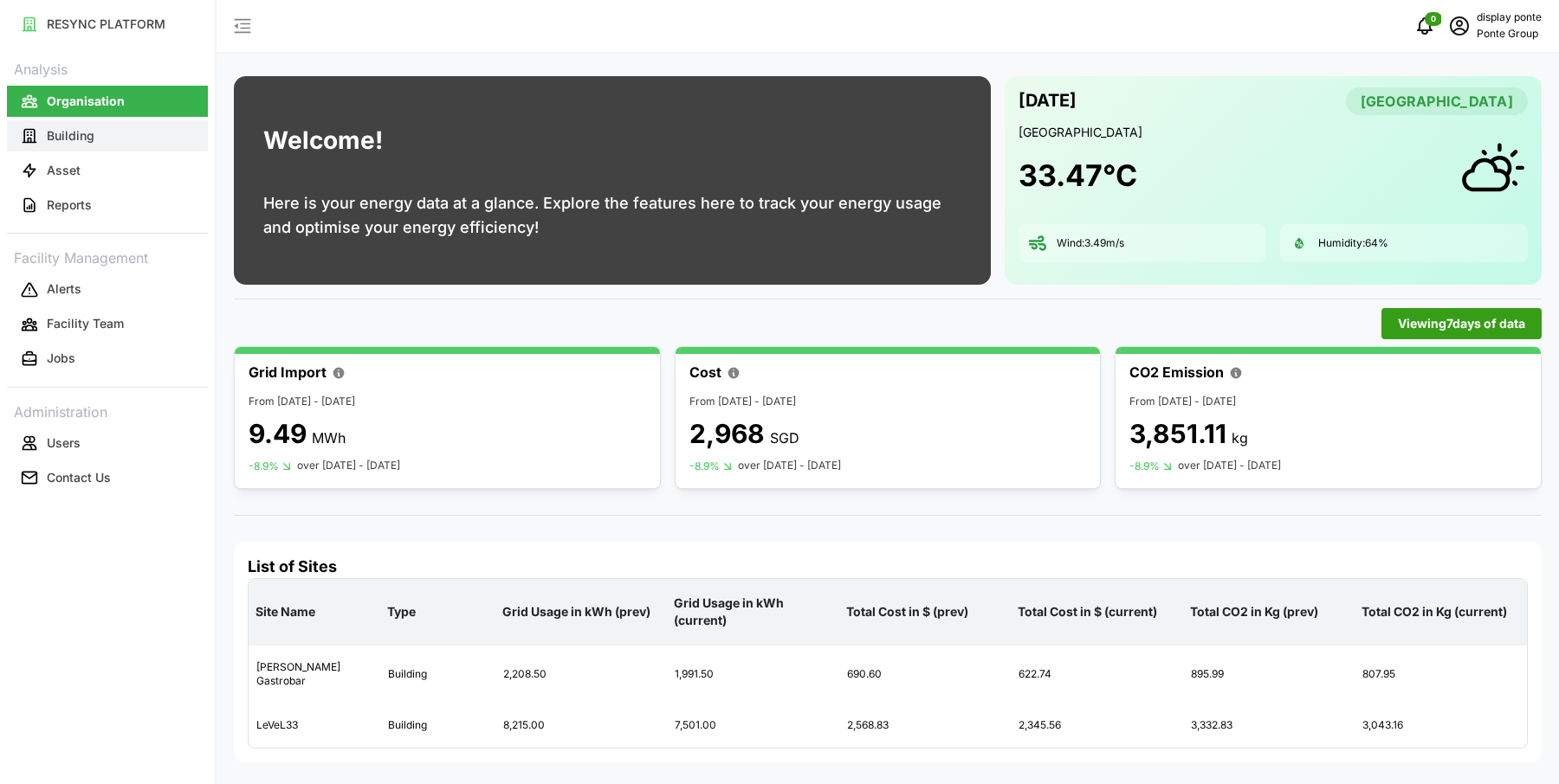
click at [96, 143] on button "Building" at bounding box center [107, 135] width 201 height 31
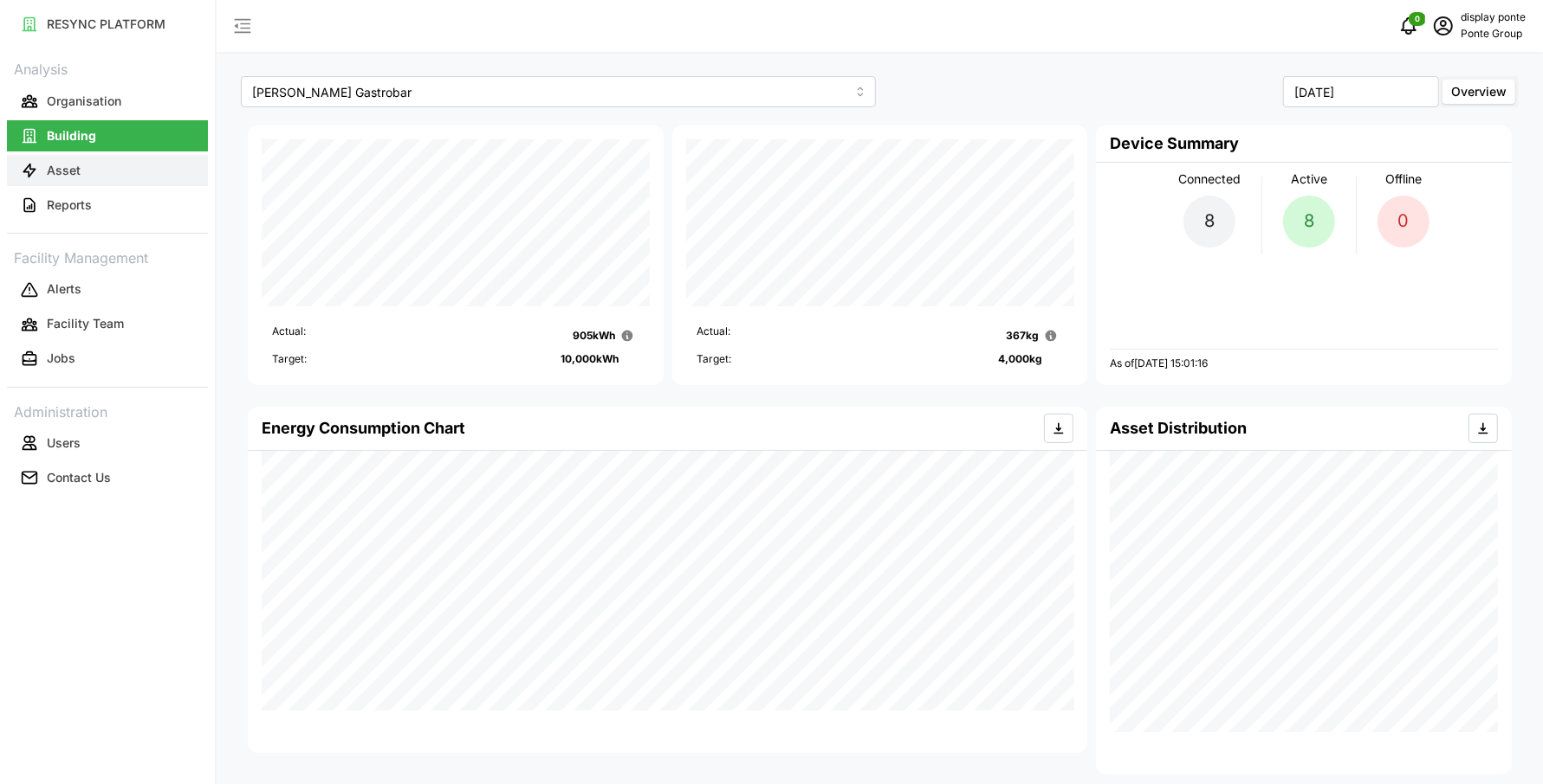
click at [97, 170] on button "Asset" at bounding box center [107, 170] width 201 height 31
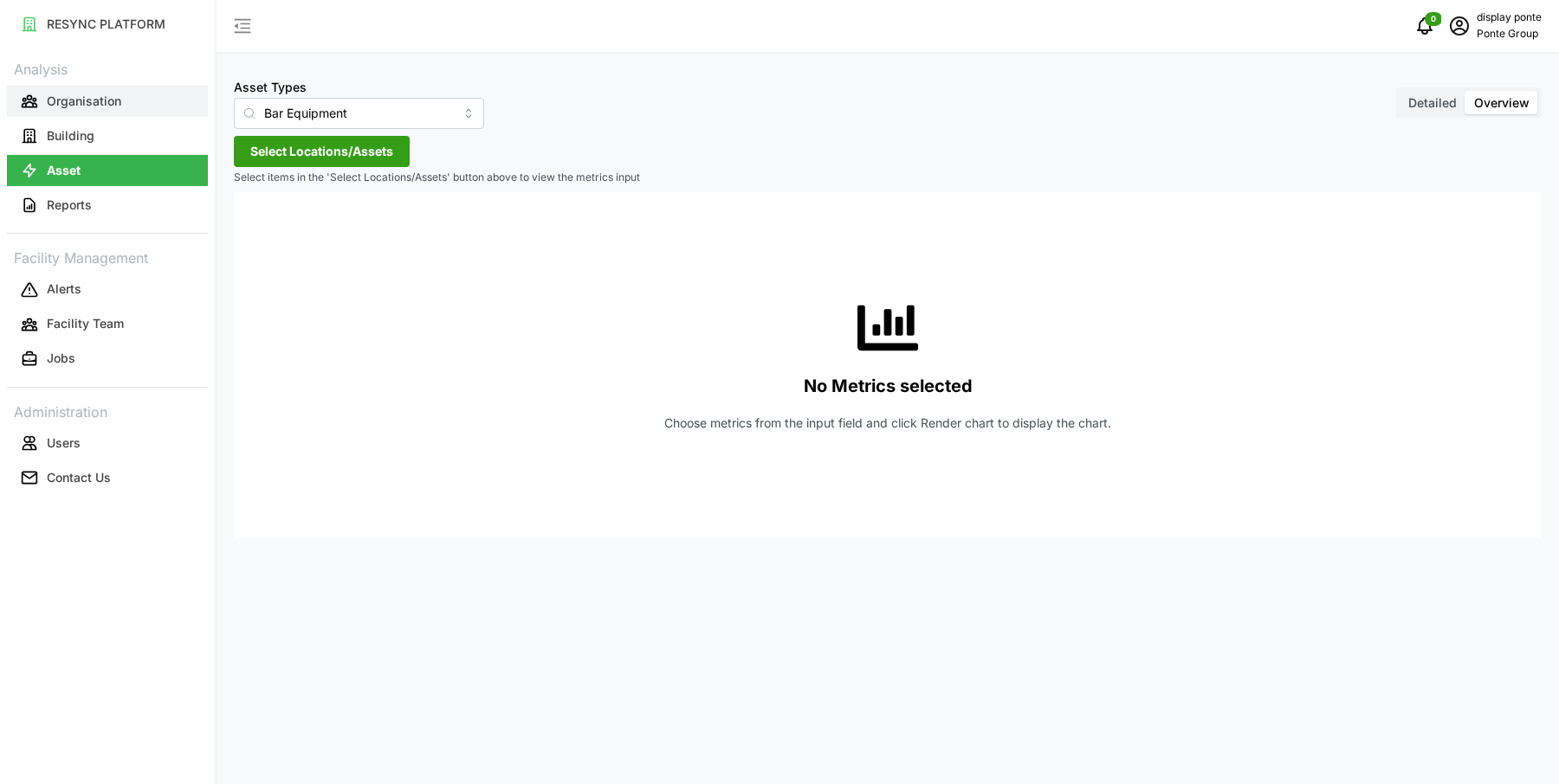
click at [117, 88] on button "Organisation" at bounding box center [107, 101] width 201 height 31
